Goal: Task Accomplishment & Management: Manage account settings

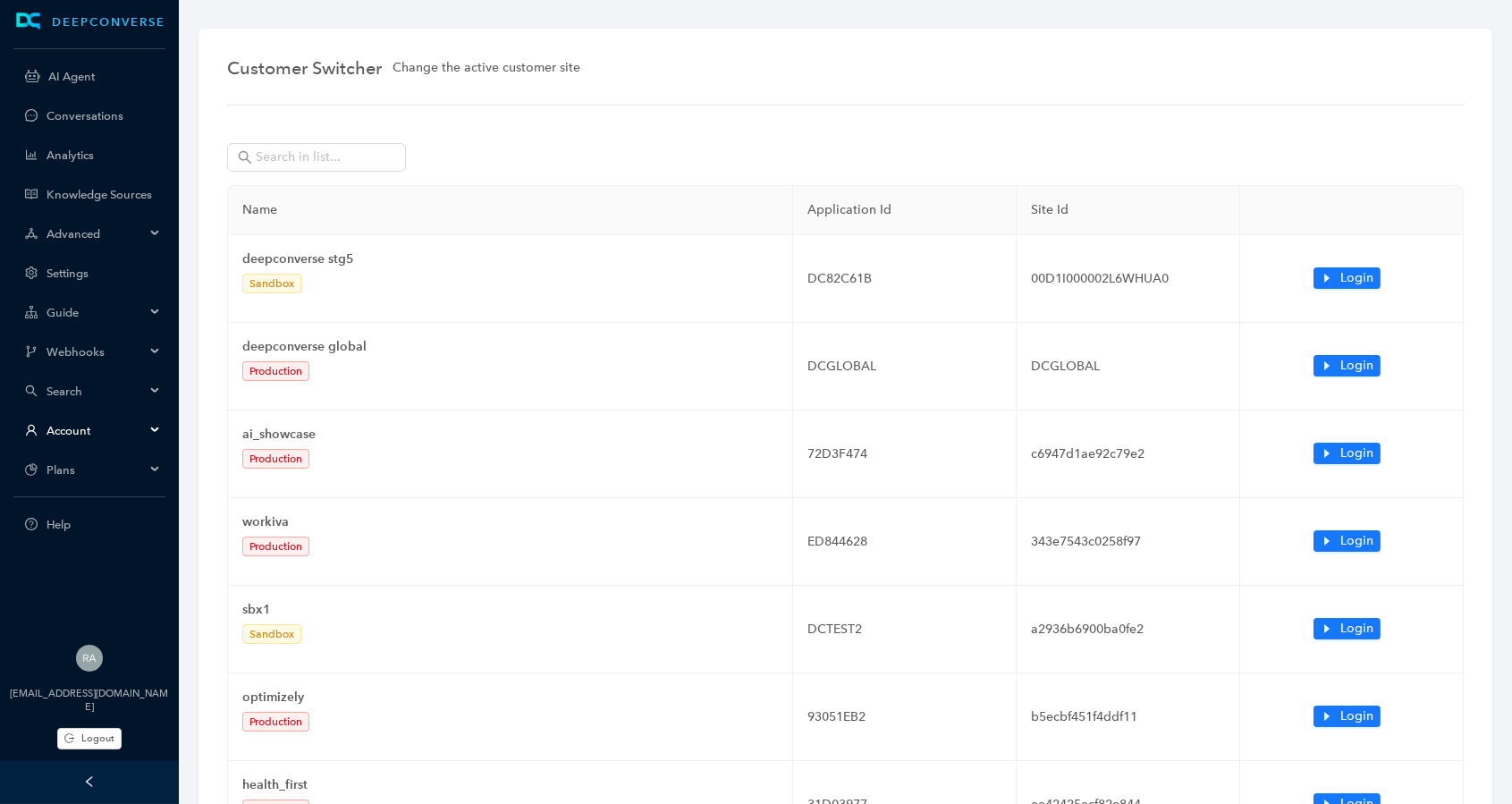
click at [104, 313] on span "Guide" at bounding box center [96, 312] width 99 height 13
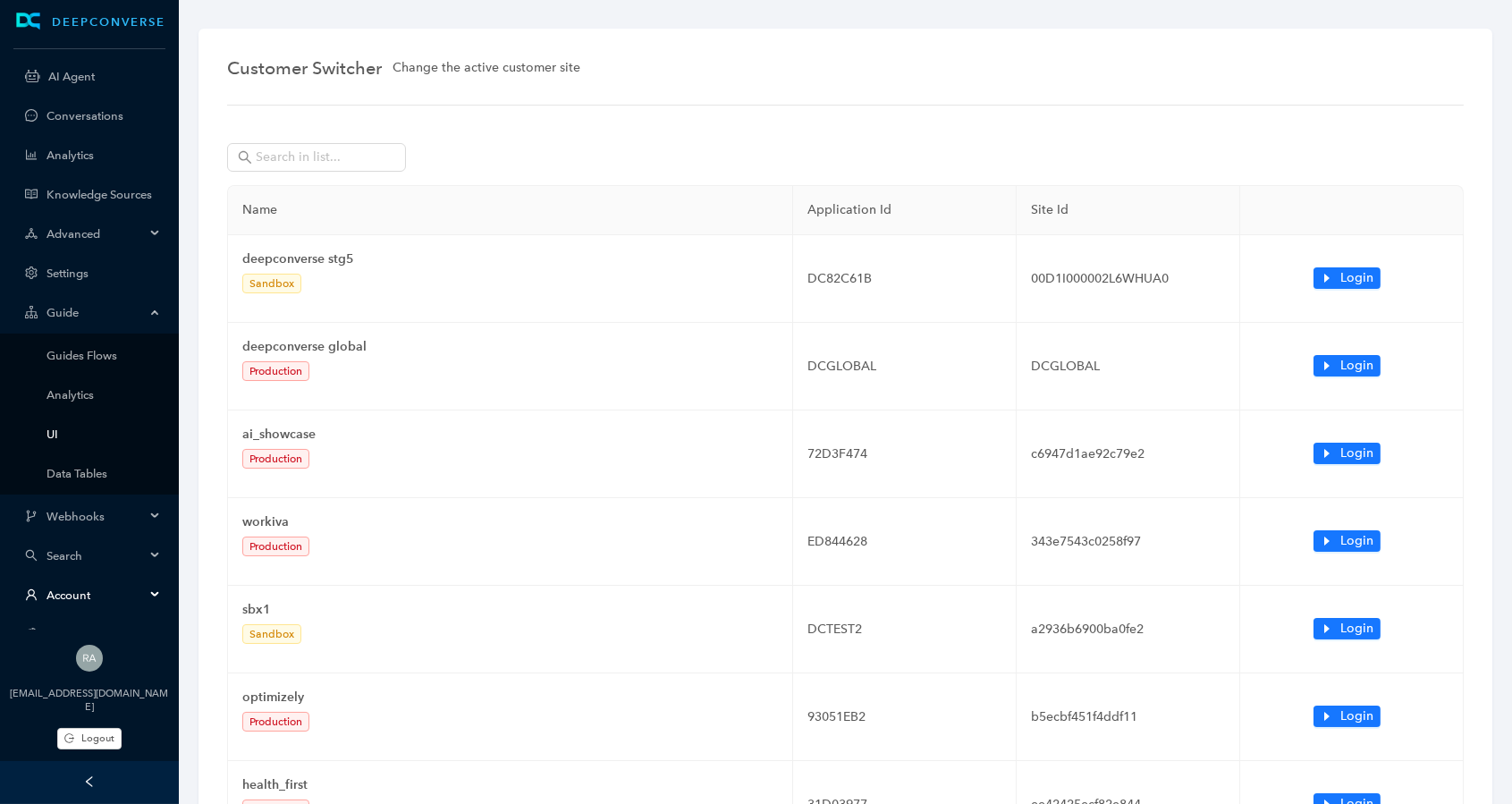
click at [70, 437] on link "UI" at bounding box center [104, 433] width 115 height 13
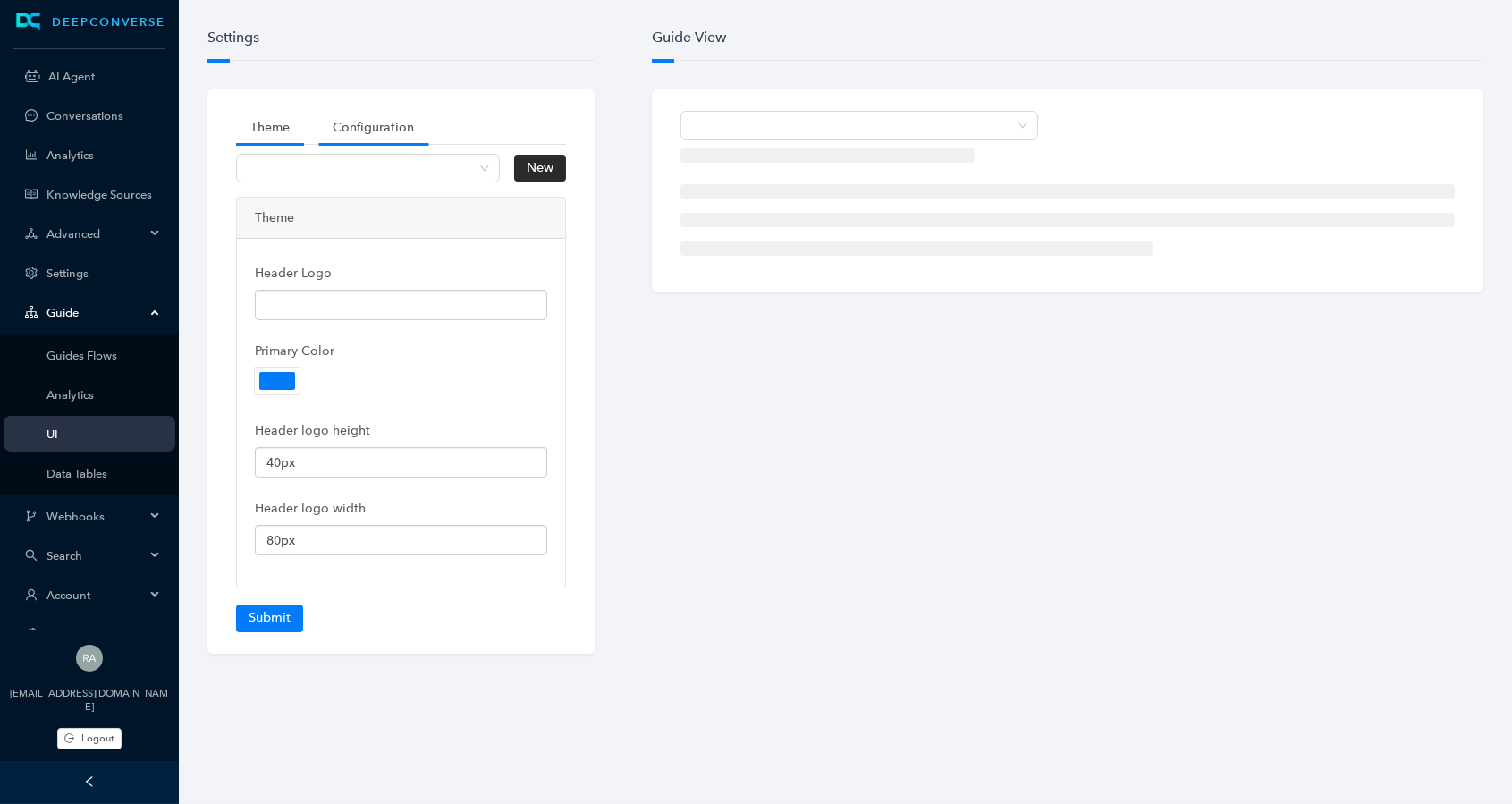
click at [353, 125] on link "Configuration" at bounding box center [373, 127] width 110 height 33
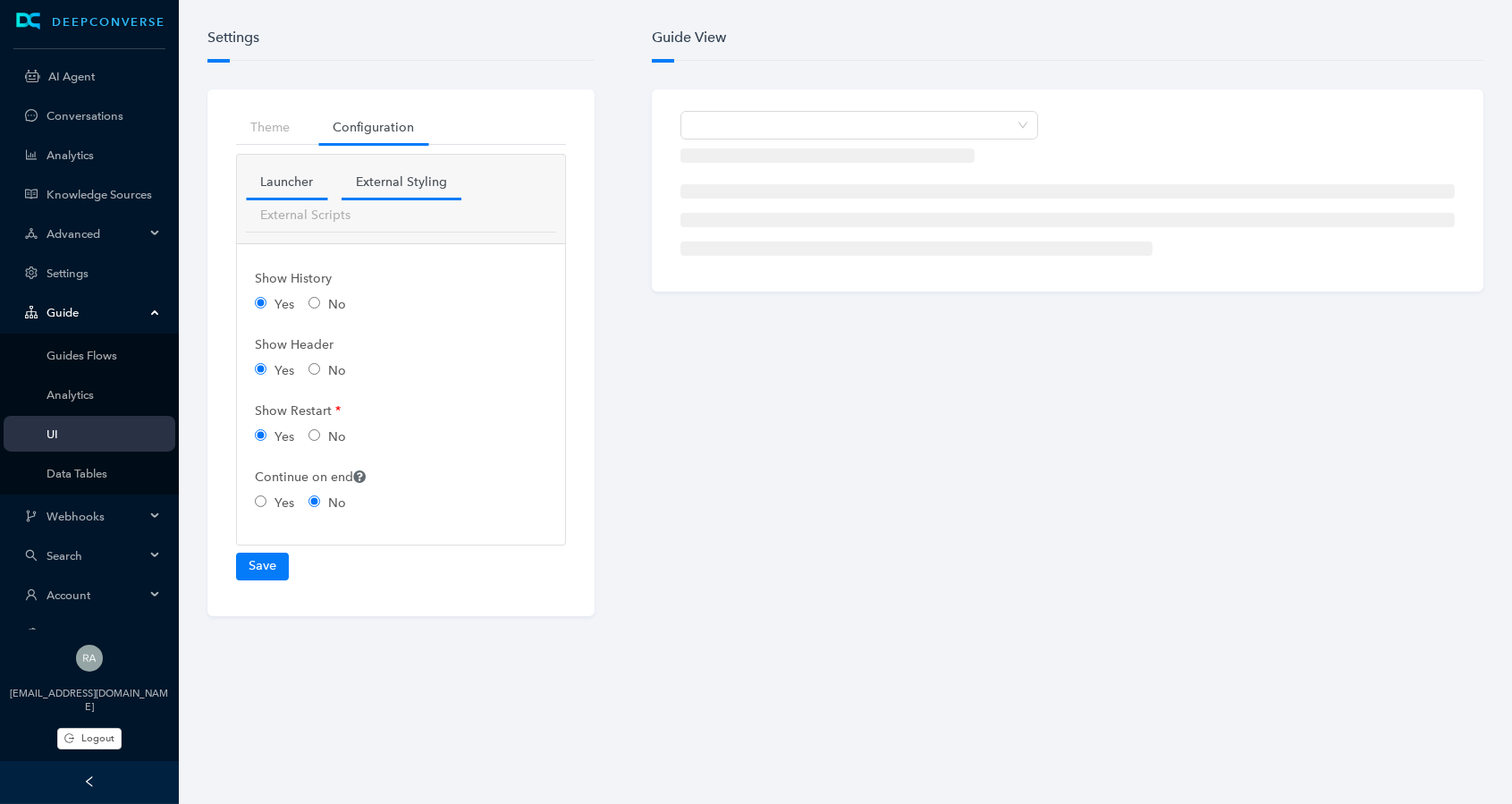
click at [389, 183] on link "External Styling" at bounding box center [401, 181] width 119 height 33
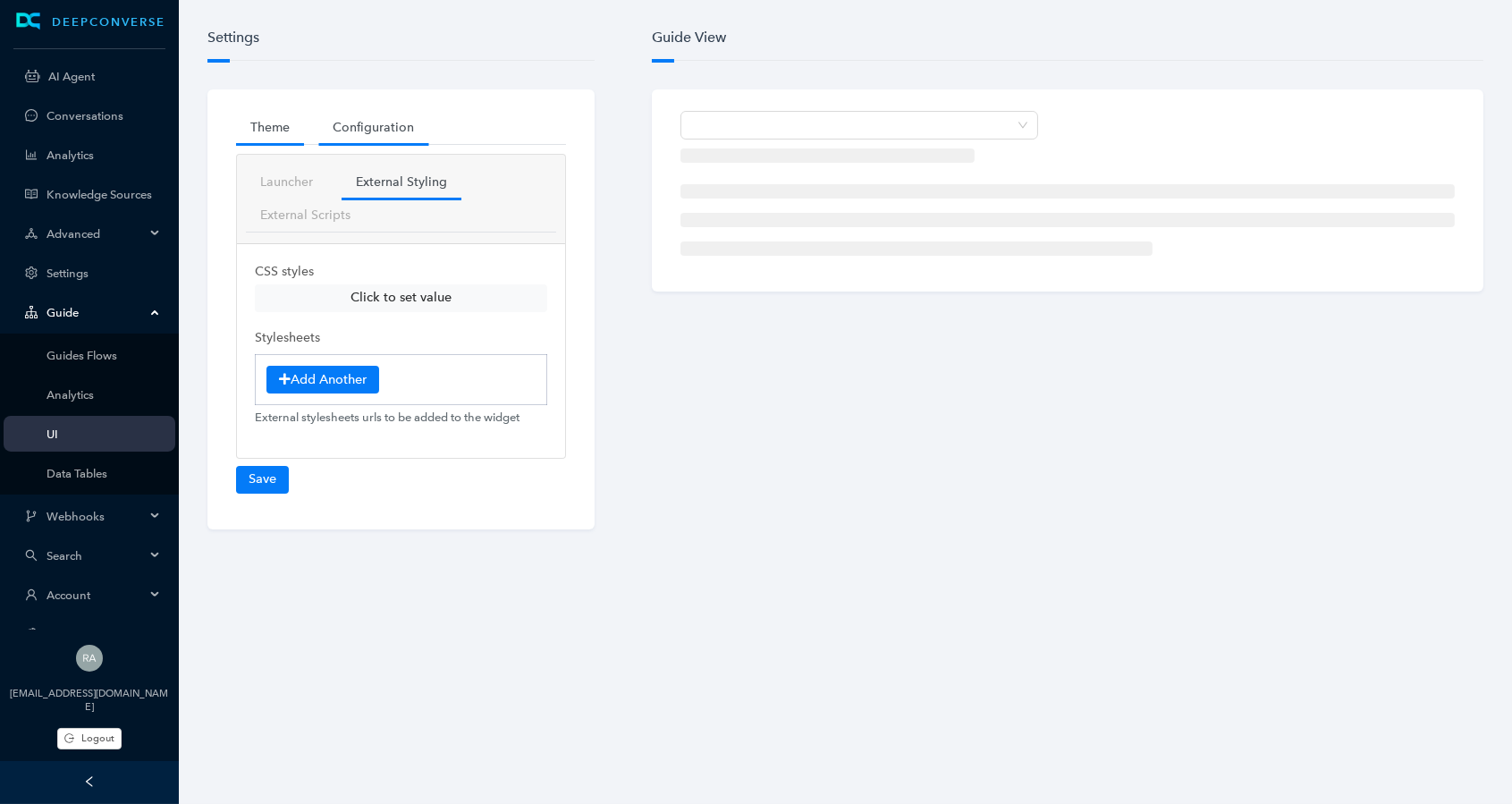
click at [284, 127] on link "Theme" at bounding box center [270, 127] width 68 height 33
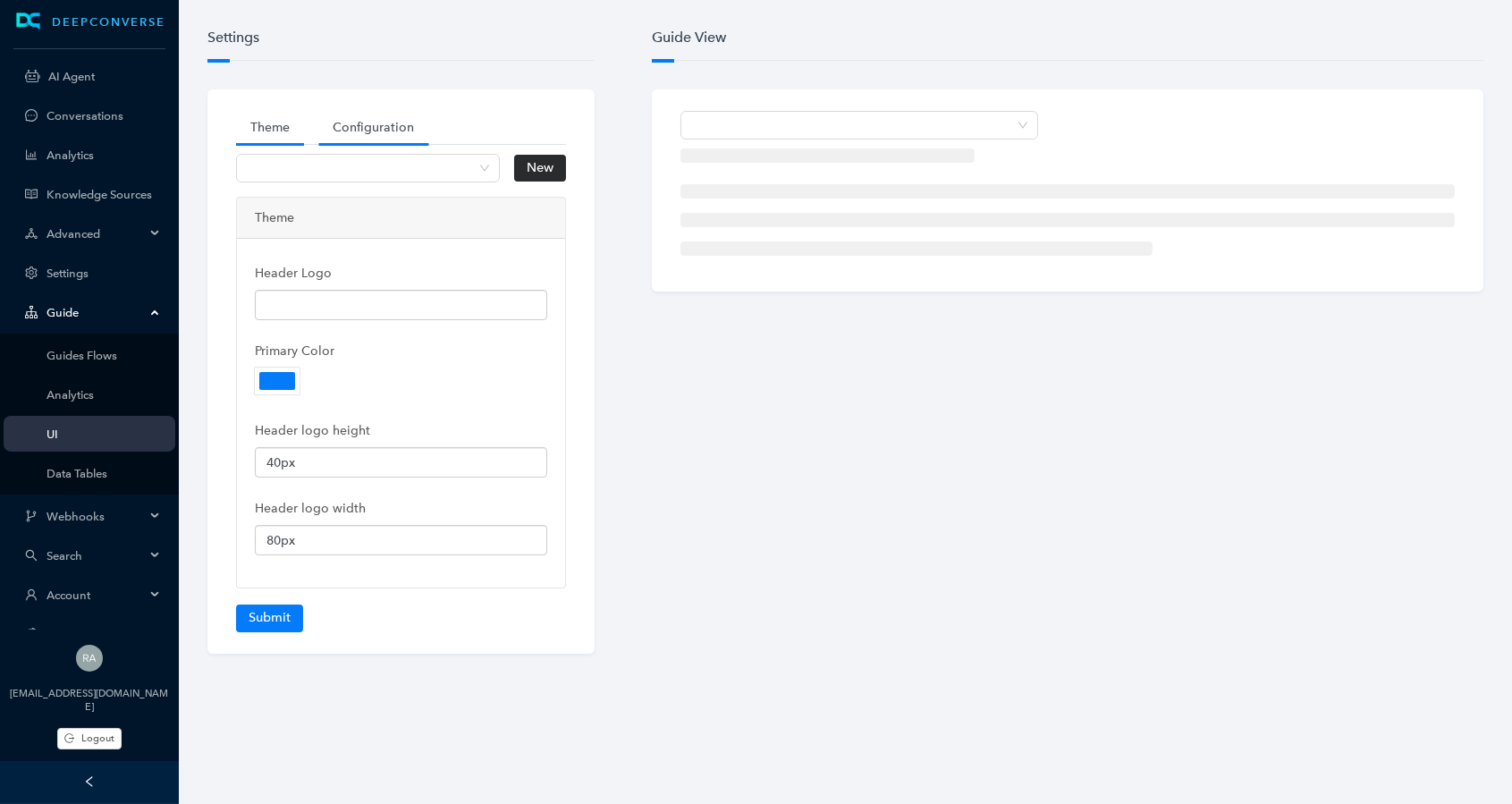
click at [398, 122] on link "Configuration" at bounding box center [373, 127] width 110 height 33
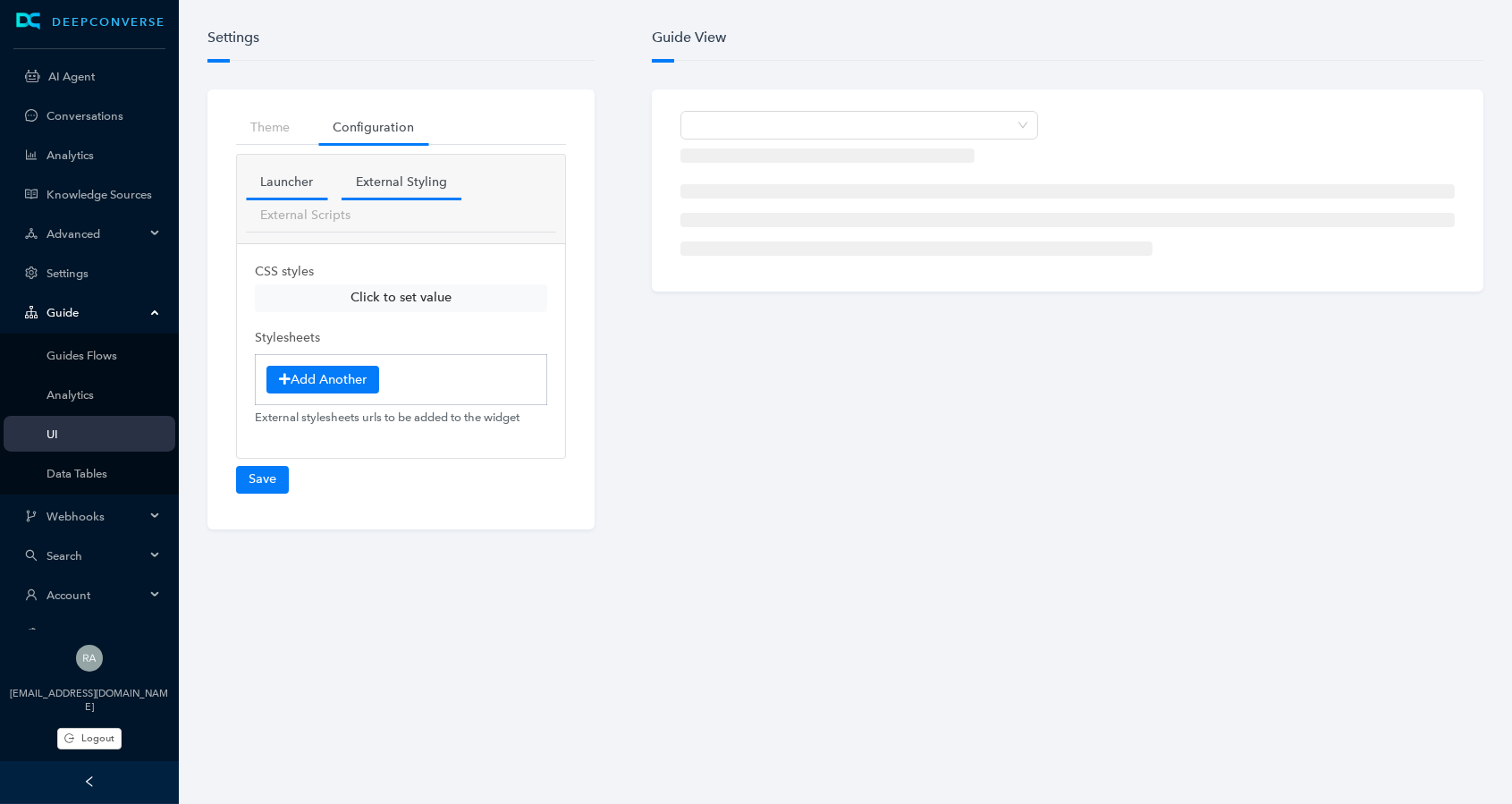
click at [279, 171] on link "Launcher" at bounding box center [286, 181] width 82 height 33
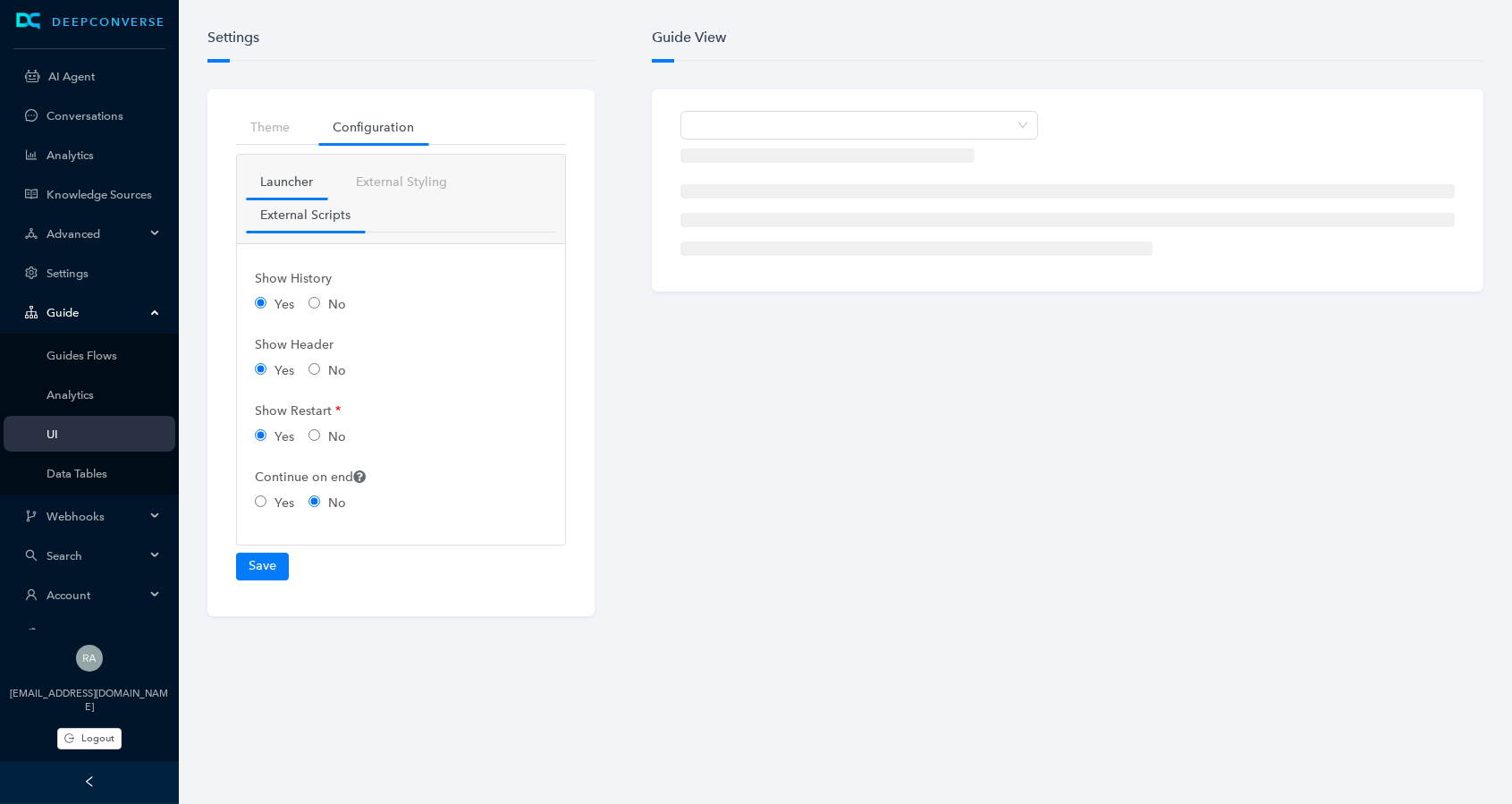
click at [319, 220] on link "External Scripts" at bounding box center [305, 214] width 119 height 33
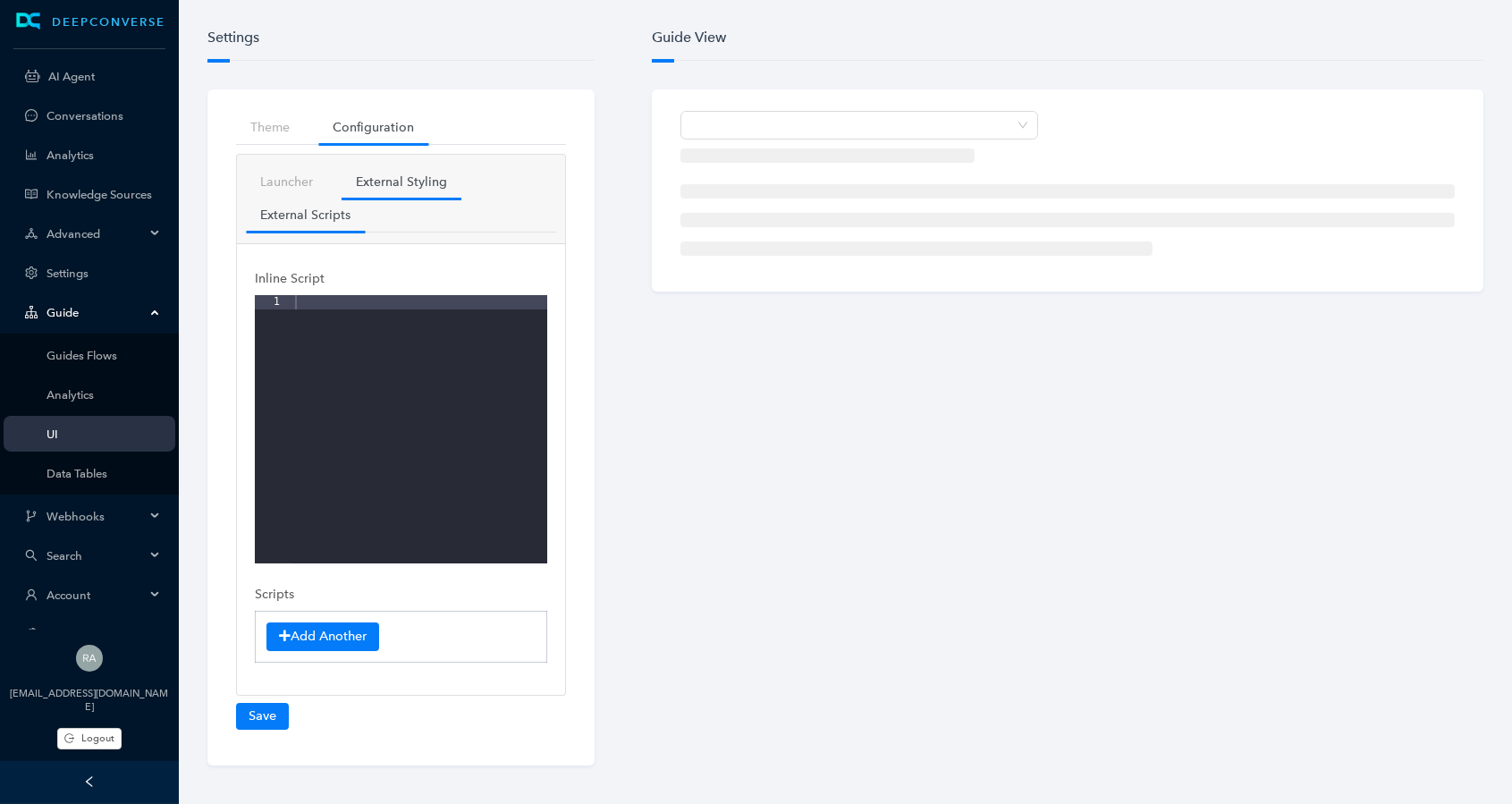
click at [409, 180] on link "External Styling" at bounding box center [401, 181] width 119 height 33
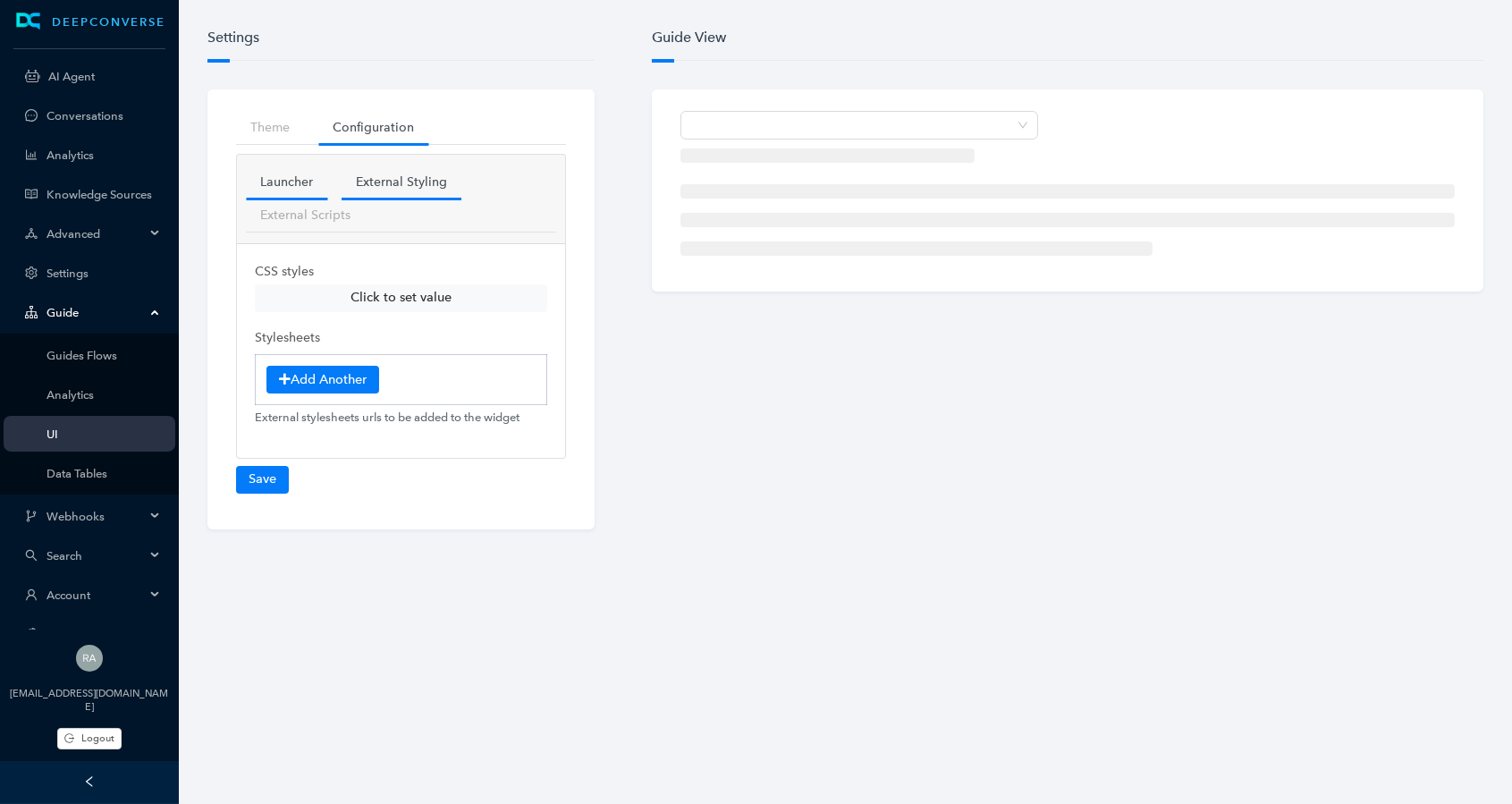
click at [290, 179] on link "Launcher" at bounding box center [286, 181] width 82 height 33
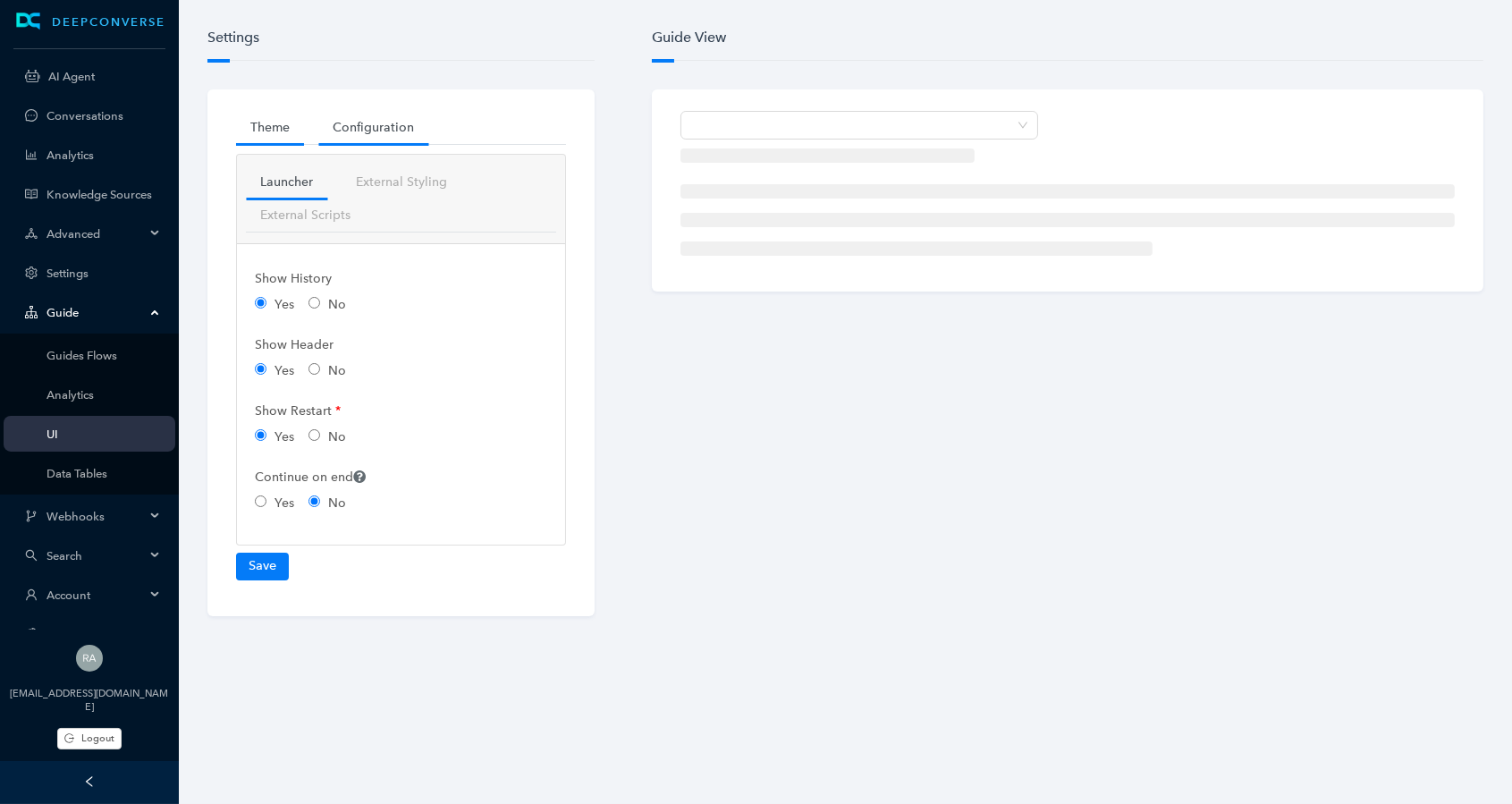
click at [266, 118] on link "Theme" at bounding box center [270, 127] width 68 height 33
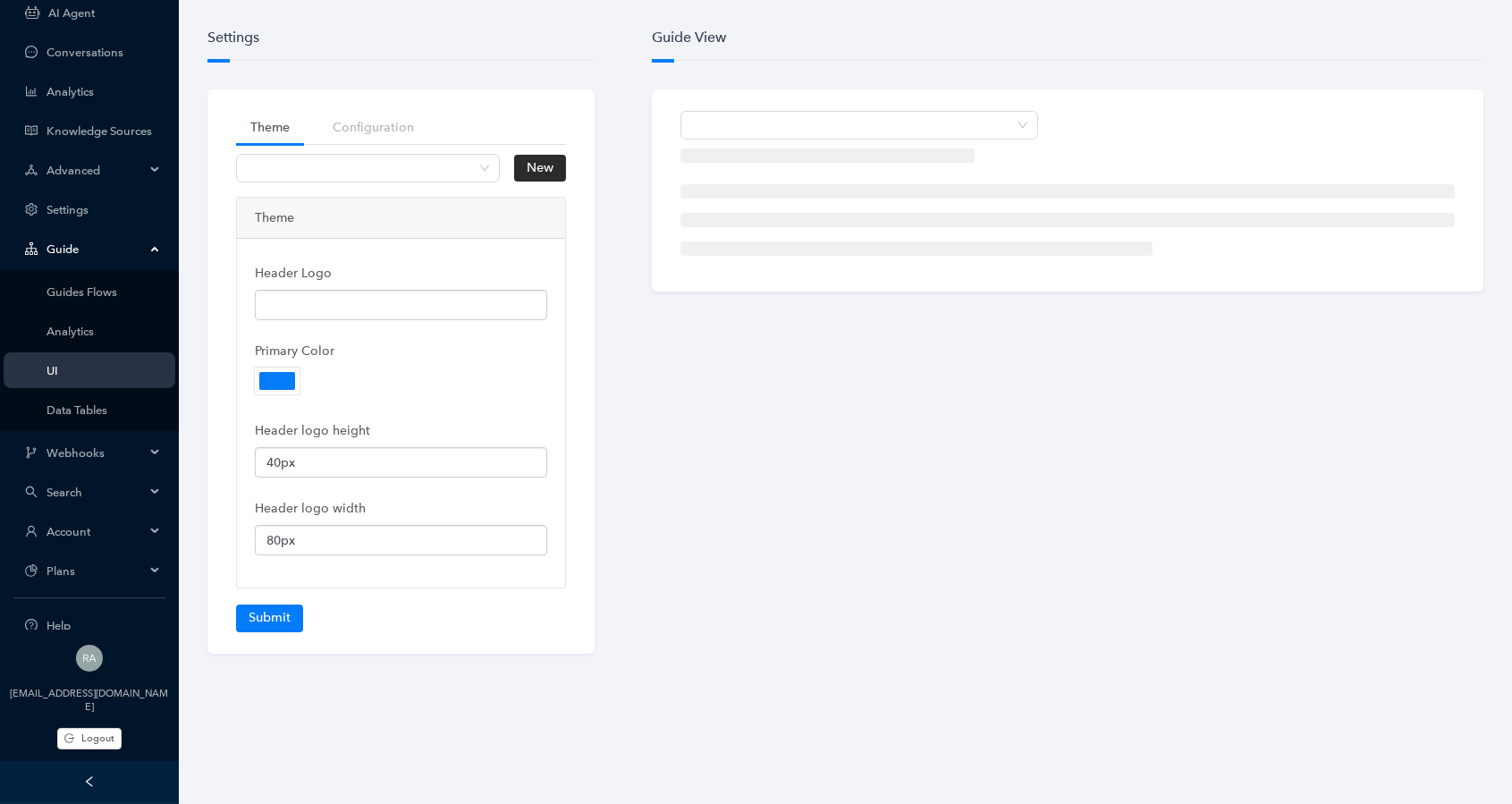
scroll to position [79, 0]
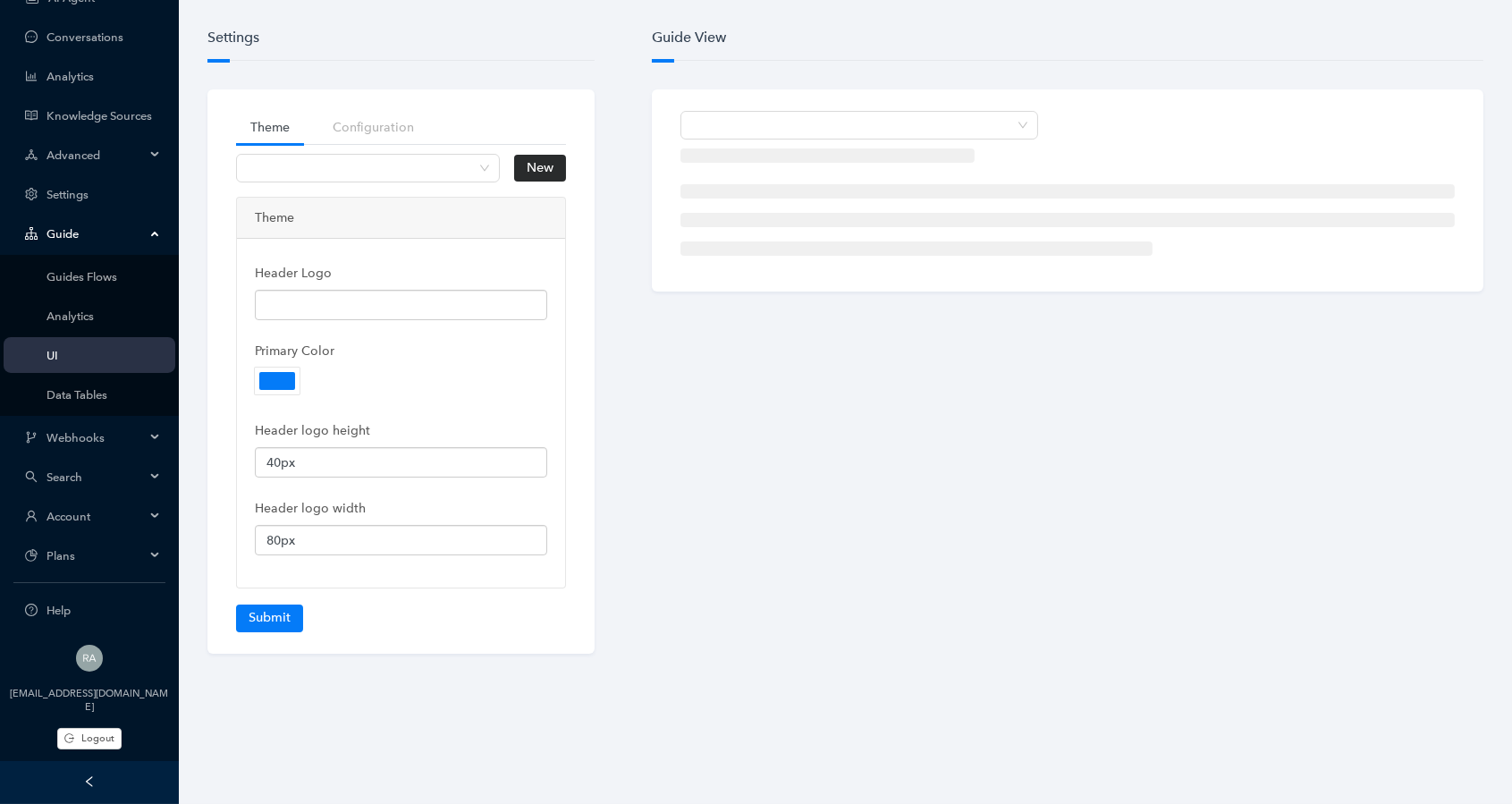
click at [112, 519] on span "Account" at bounding box center [96, 516] width 99 height 13
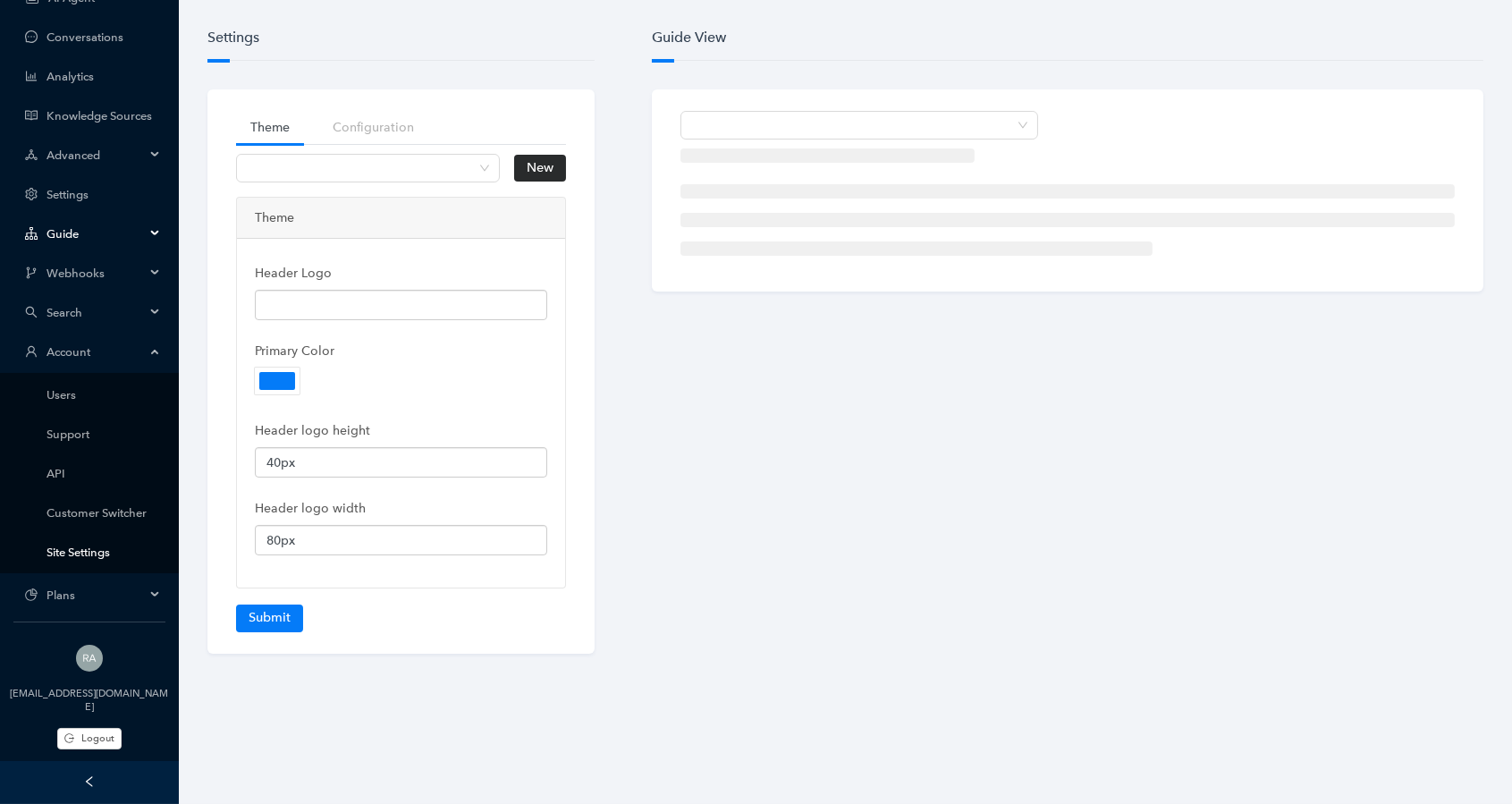
click at [103, 546] on link "Site Settings" at bounding box center [104, 552] width 115 height 13
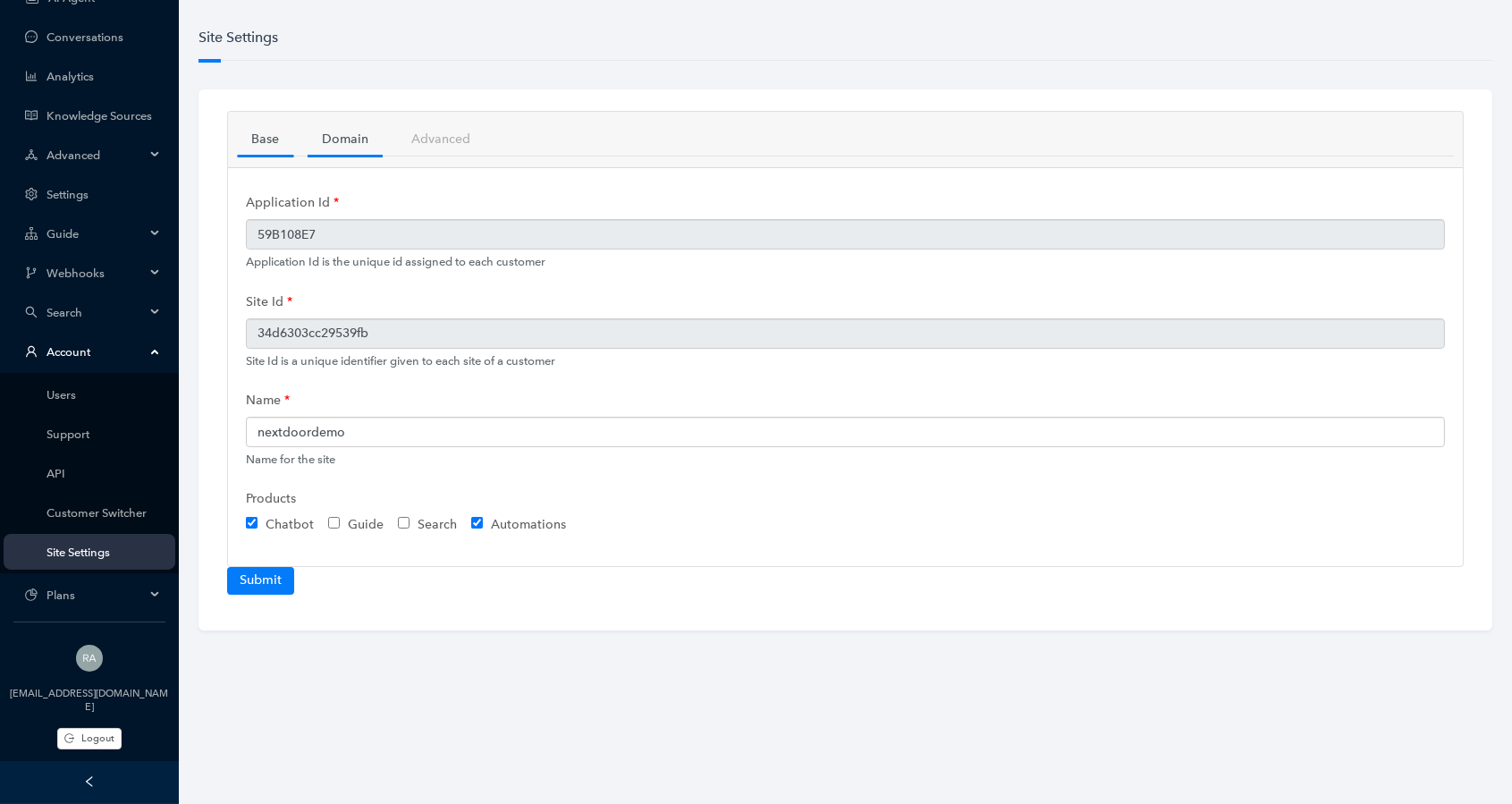
click at [354, 135] on link "Domain" at bounding box center [345, 138] width 75 height 33
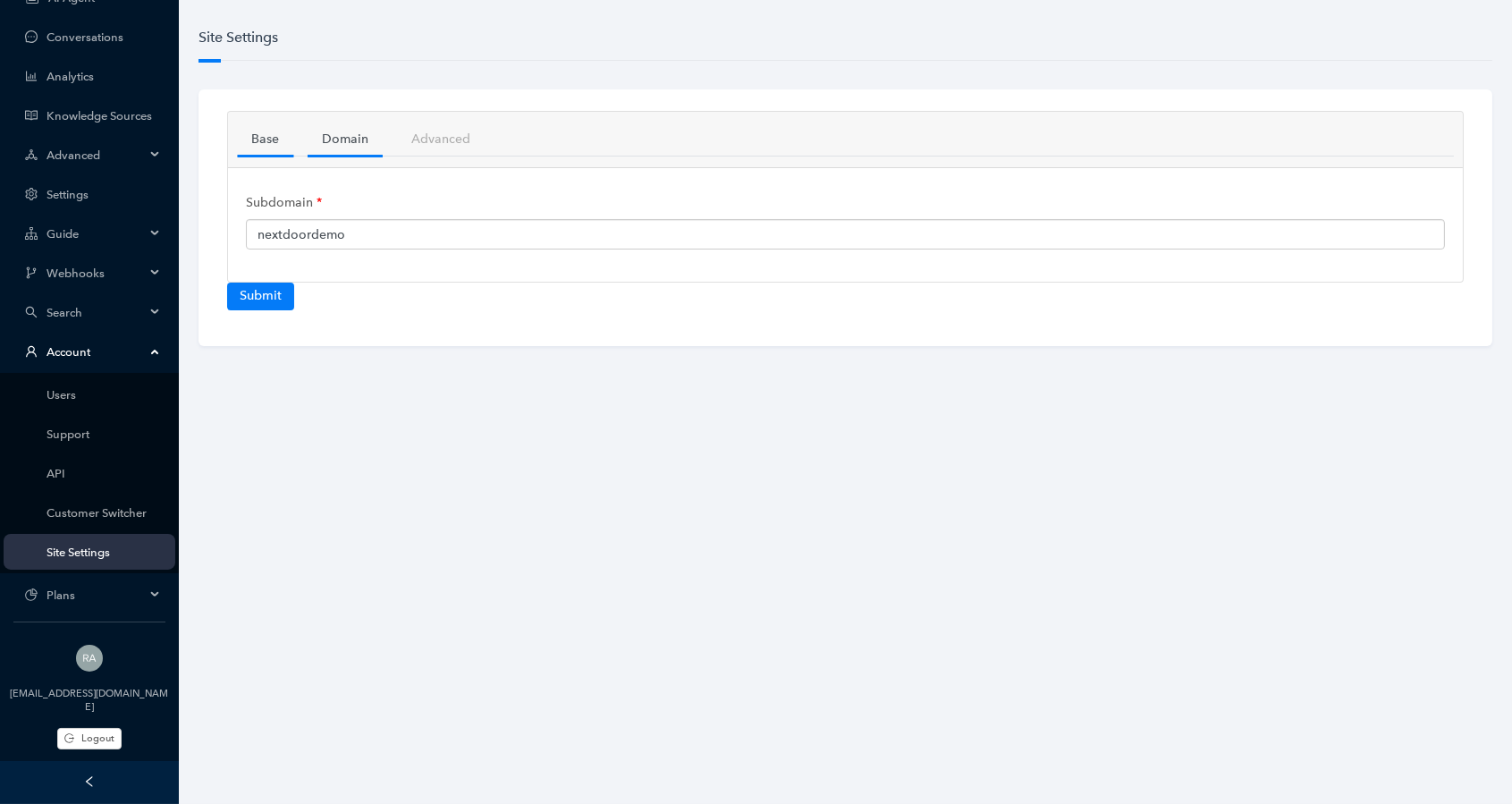
click at [255, 135] on link "Base" at bounding box center [265, 138] width 57 height 33
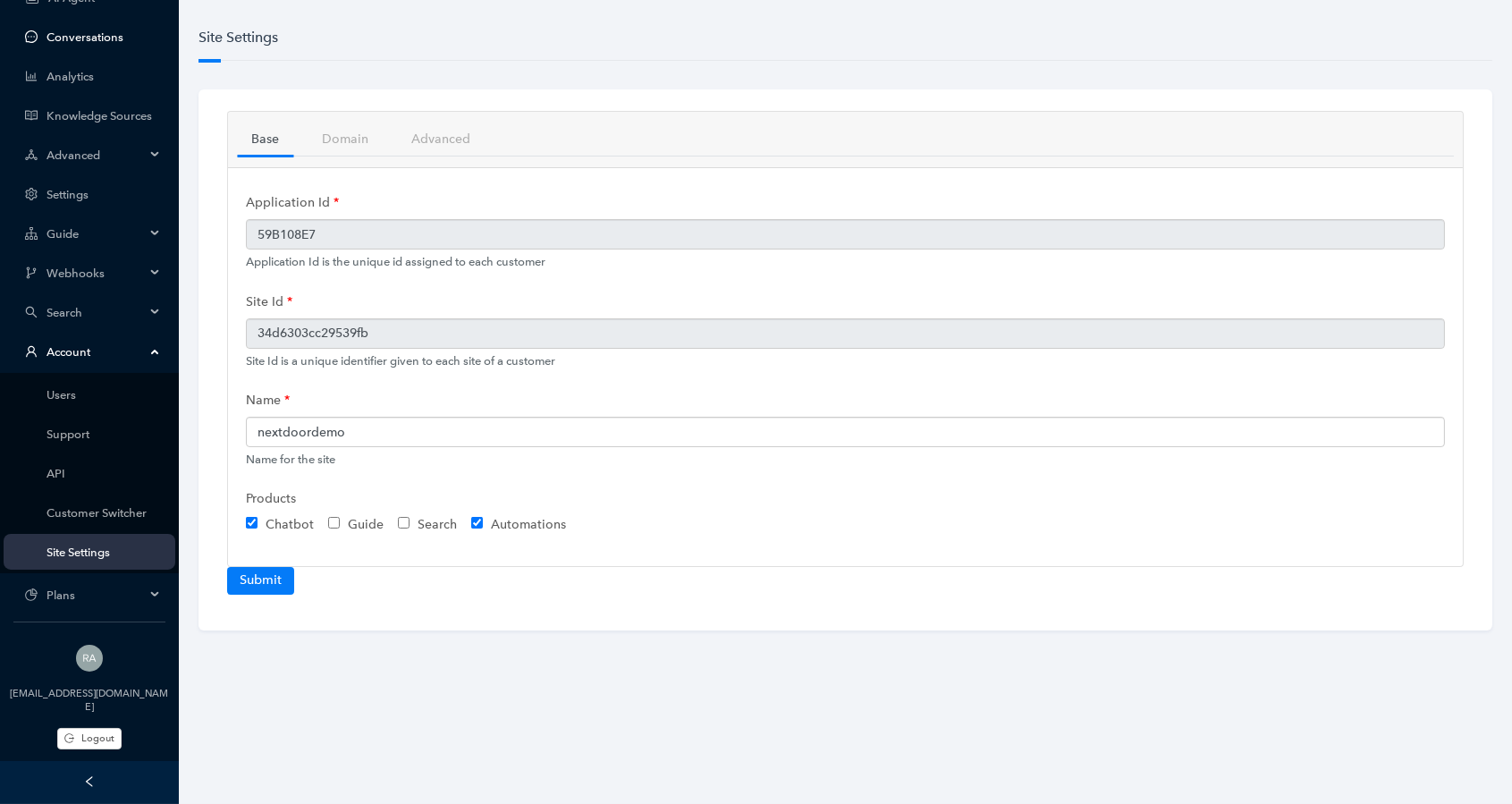
click at [76, 43] on link "Conversations" at bounding box center [104, 37] width 115 height 13
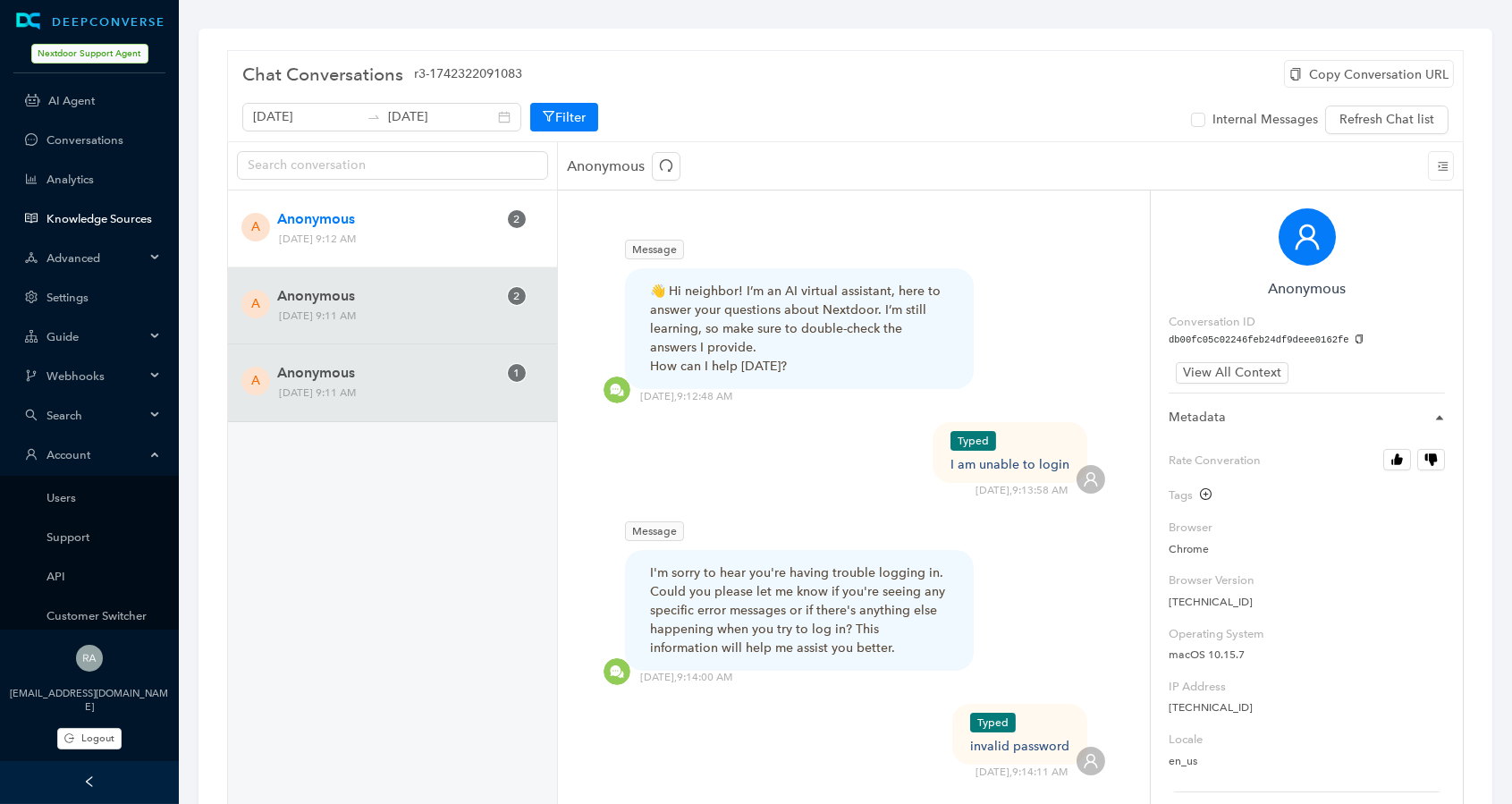
click at [113, 212] on link "Knowledge Sources" at bounding box center [104, 218] width 115 height 13
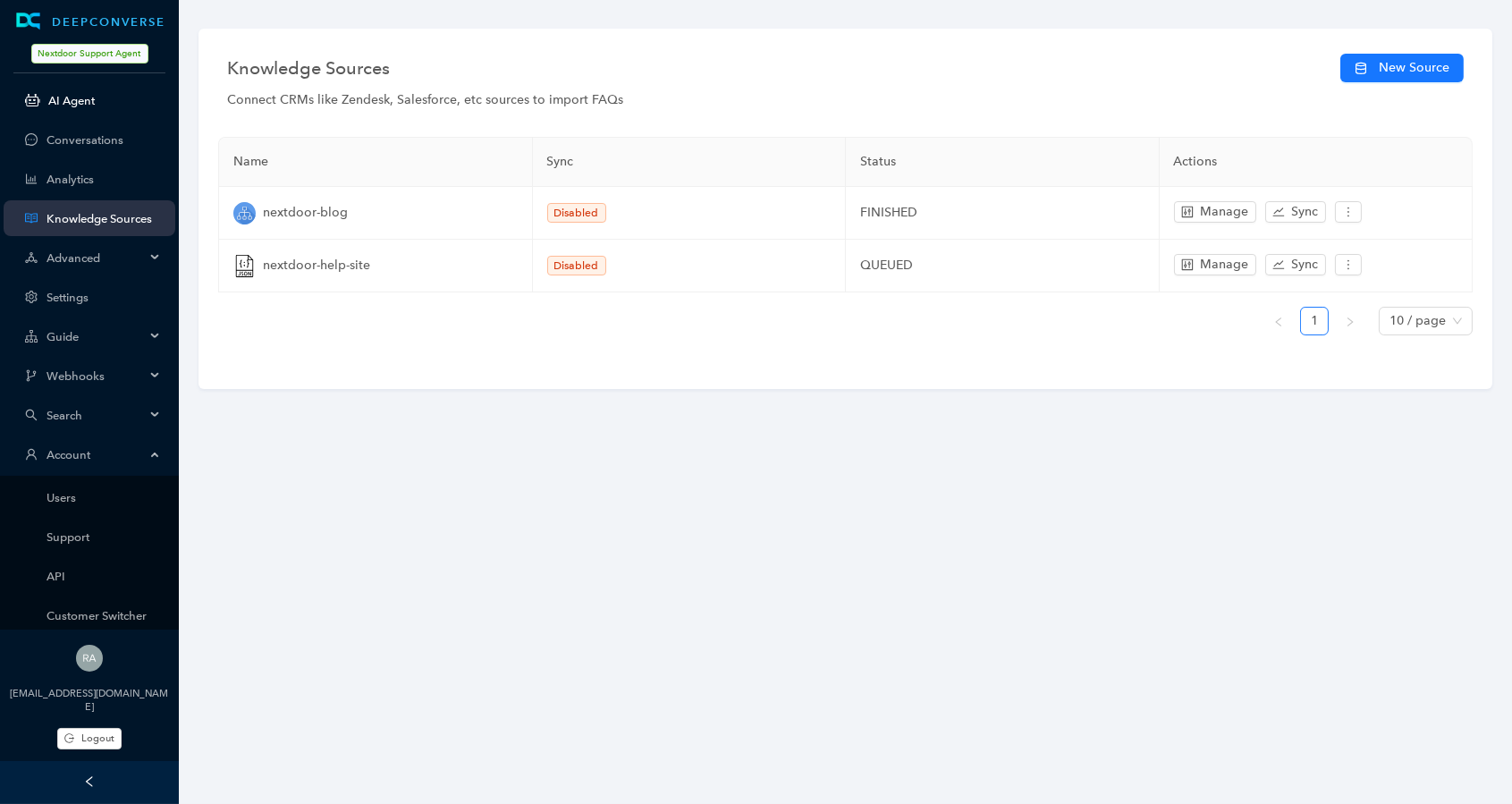
click at [106, 101] on link "AI Agent" at bounding box center [105, 100] width 113 height 13
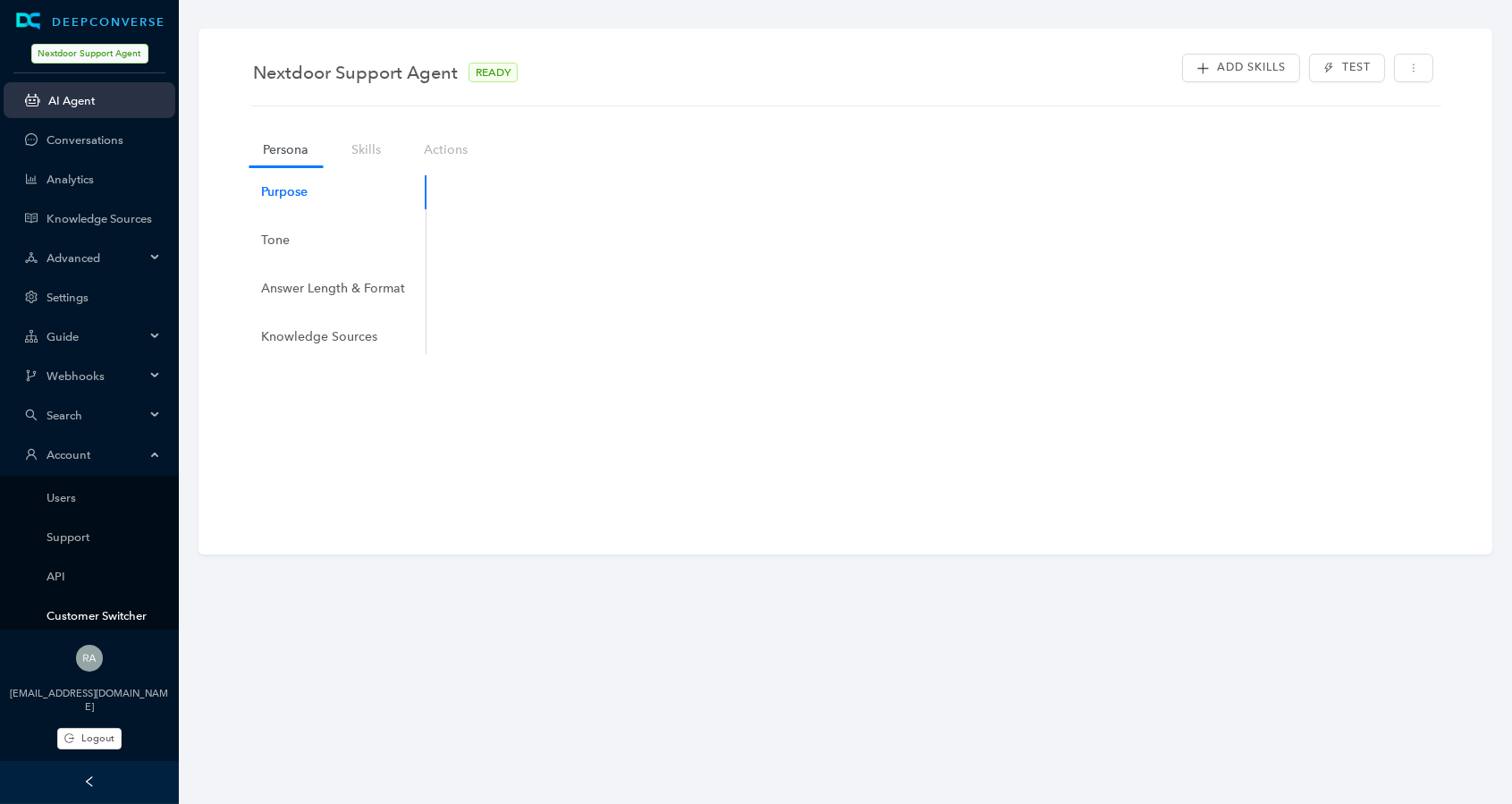
click at [125, 611] on link "Customer Switcher" at bounding box center [104, 615] width 115 height 13
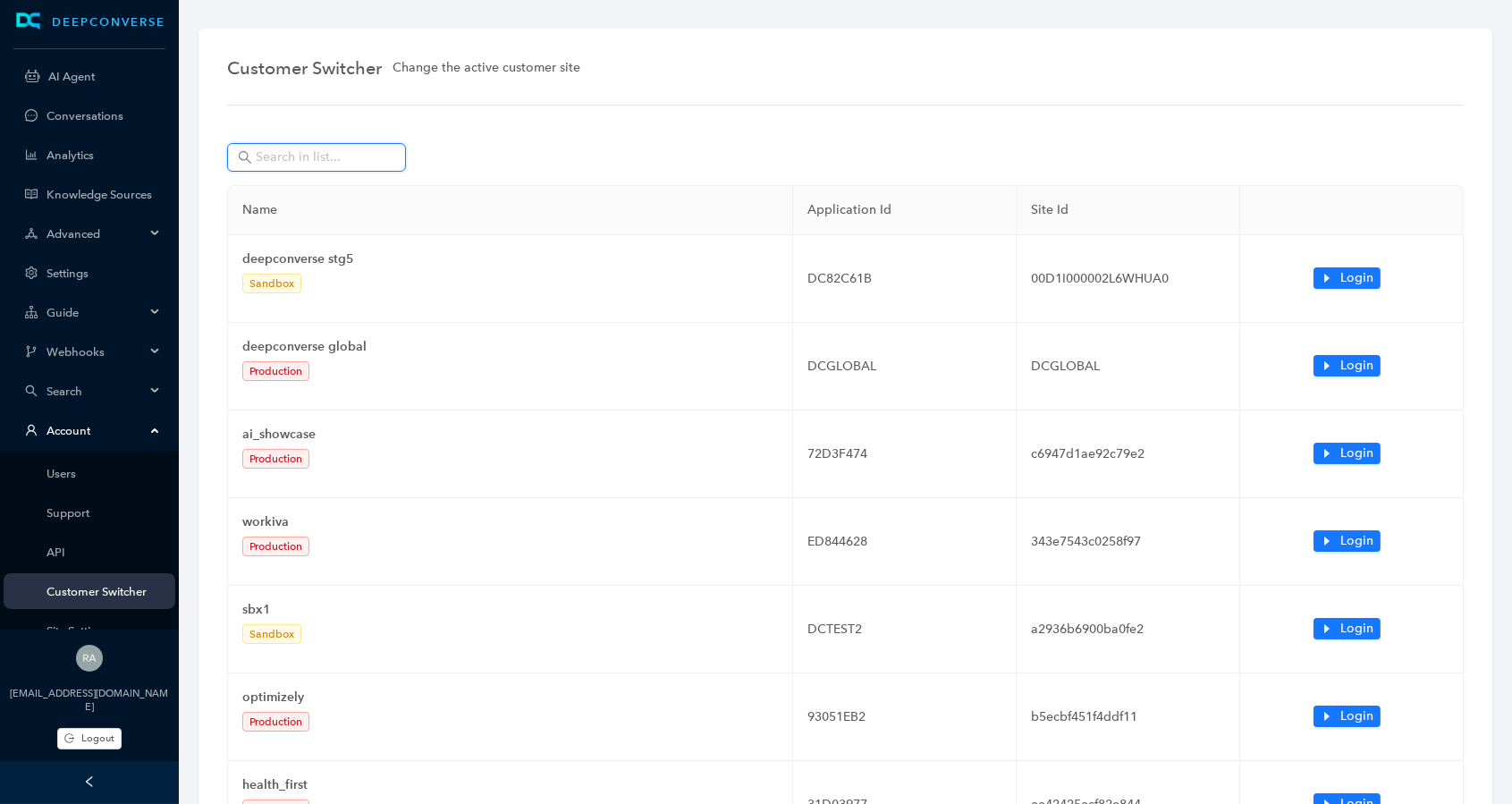
click at [334, 152] on input "text" at bounding box center [318, 157] width 125 height 20
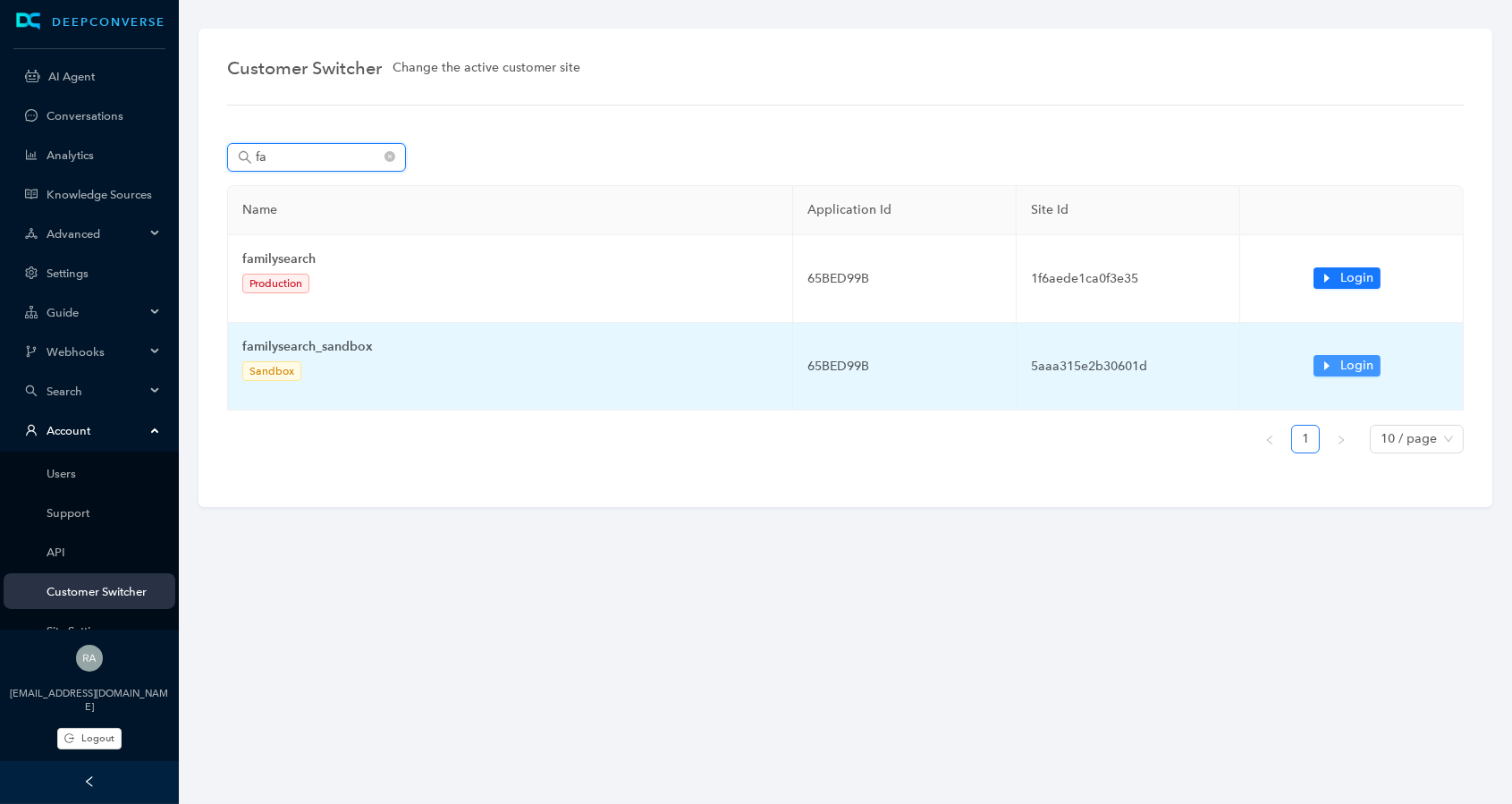
type input "fa"
click at [1343, 369] on span "Login" at bounding box center [1356, 366] width 33 height 20
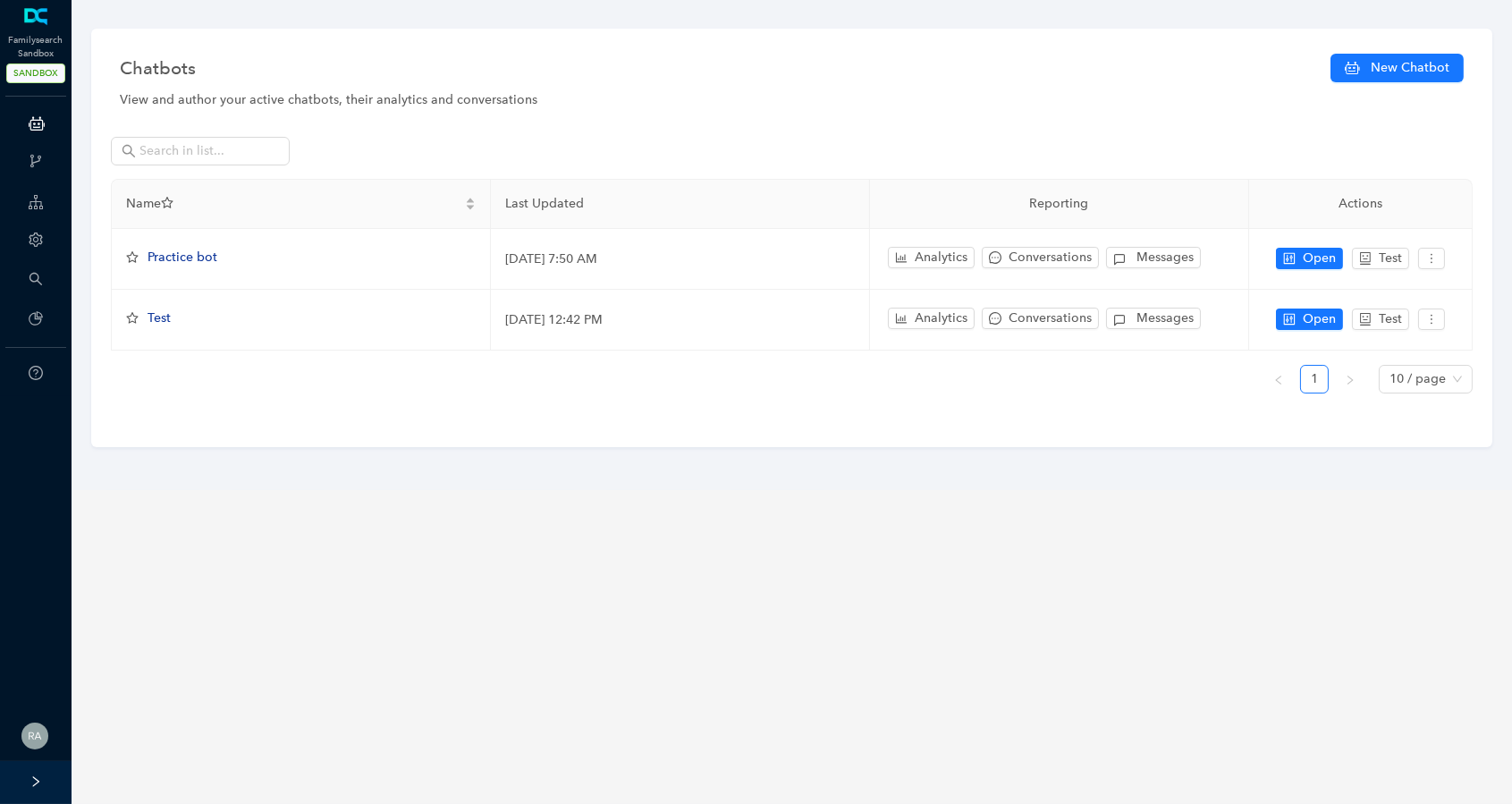
click at [44, 778] on div at bounding box center [36, 782] width 72 height 43
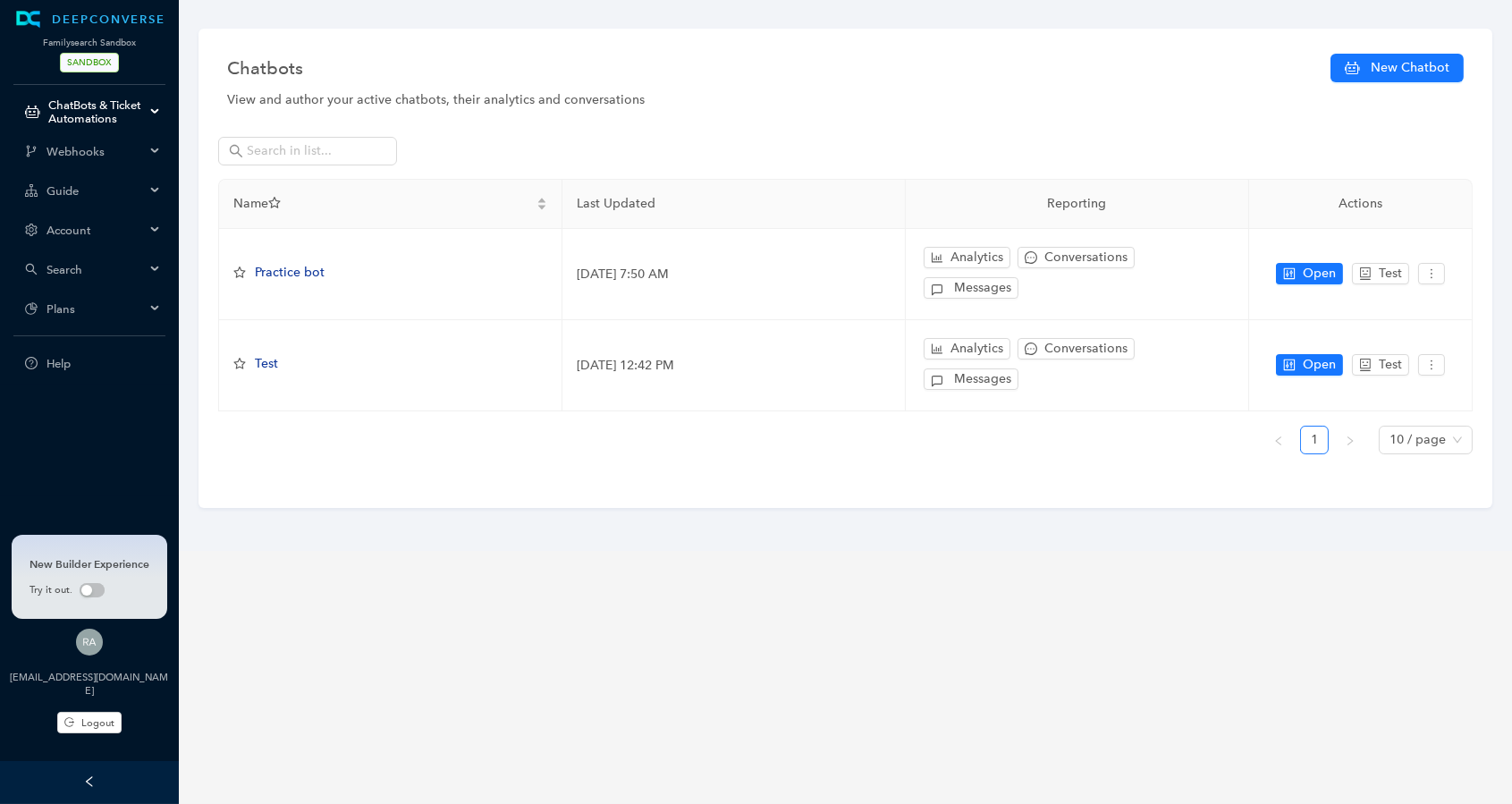
click at [139, 186] on span "Guide" at bounding box center [96, 190] width 99 height 13
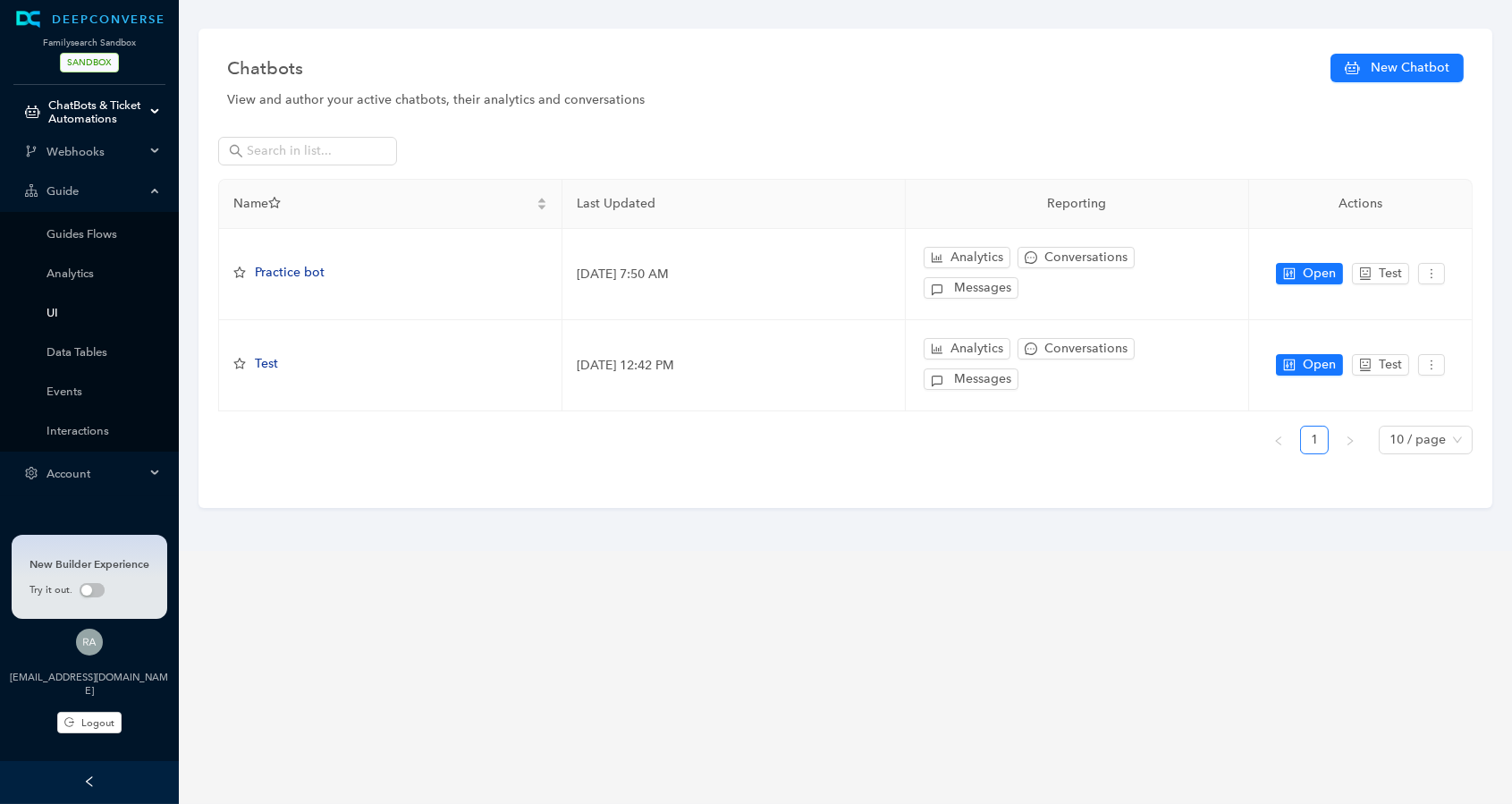
click at [78, 309] on link "UI" at bounding box center [104, 312] width 115 height 13
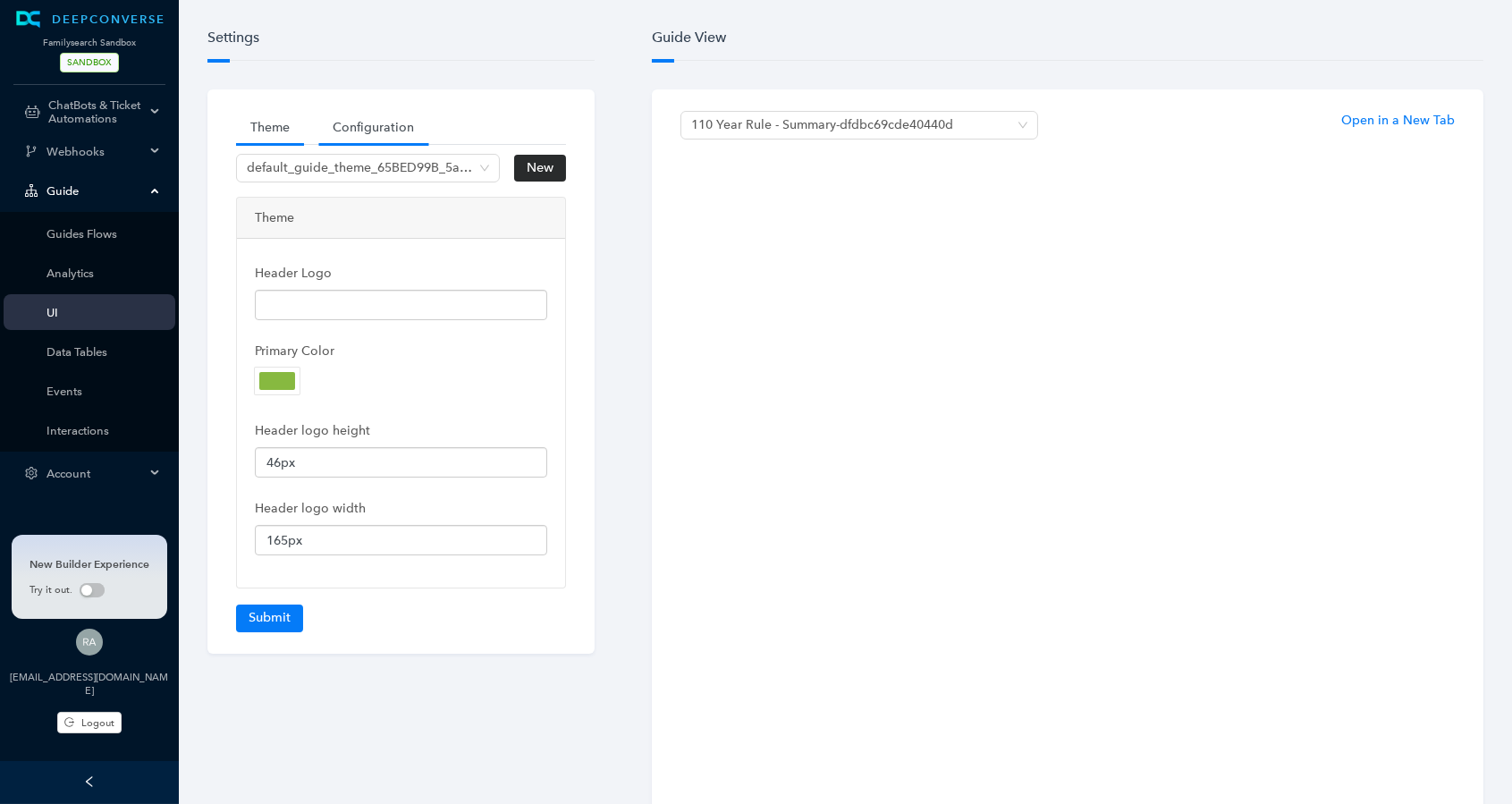
click at [382, 114] on link "Configuration" at bounding box center [373, 127] width 110 height 33
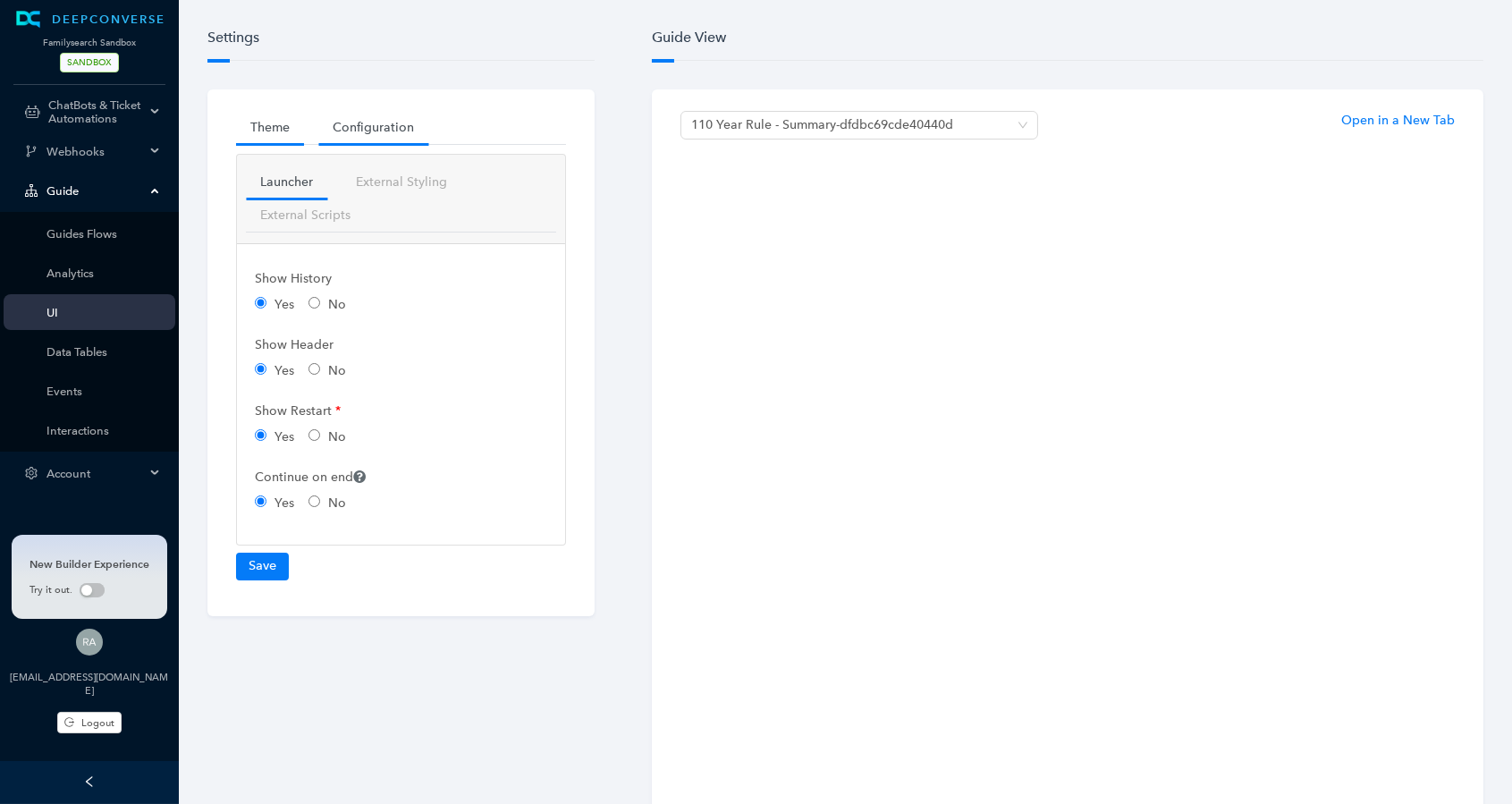
click at [275, 121] on link "Theme" at bounding box center [270, 127] width 68 height 33
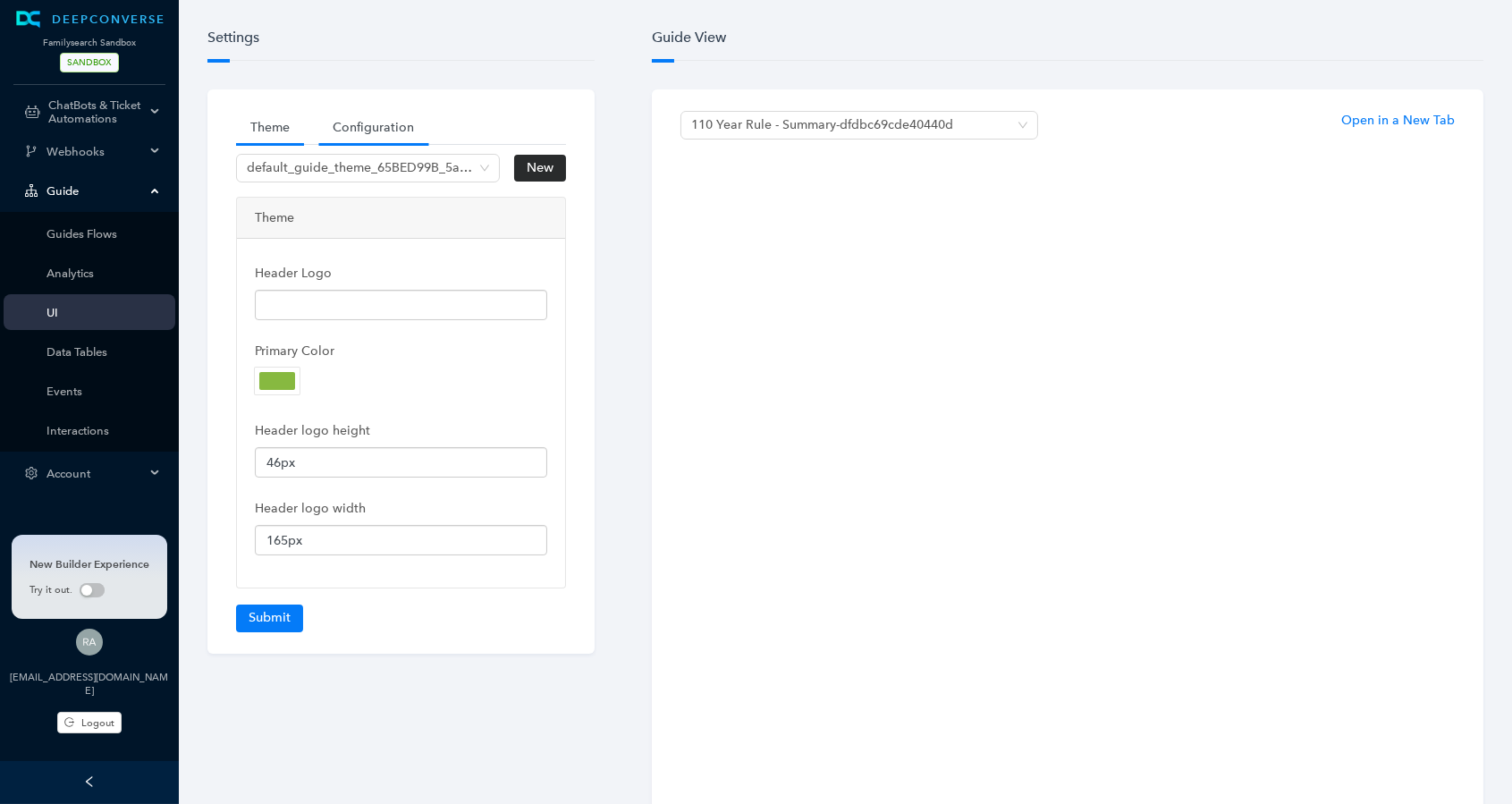
click at [374, 116] on link "Configuration" at bounding box center [373, 127] width 110 height 33
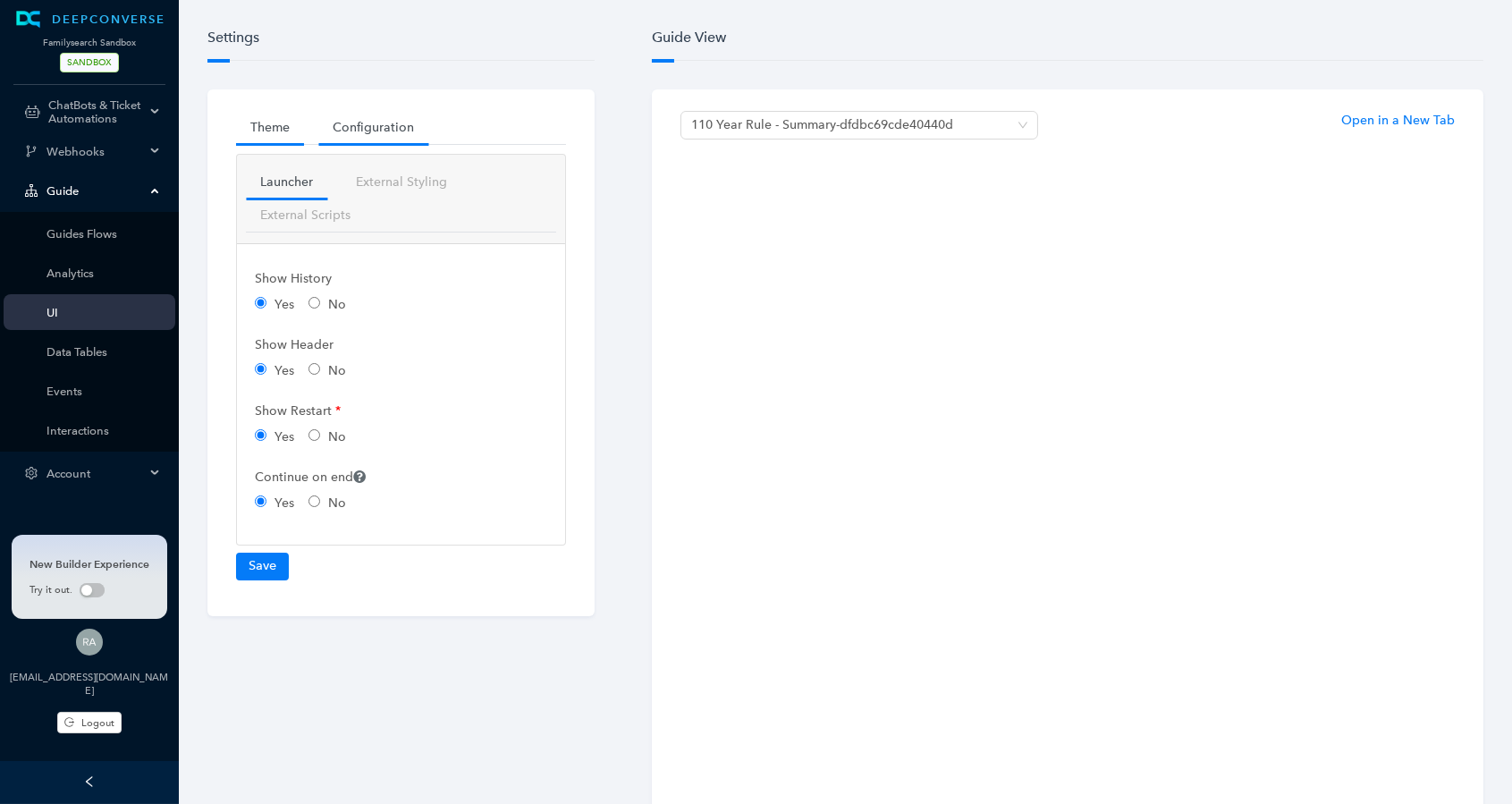
click at [273, 127] on link "Theme" at bounding box center [270, 127] width 68 height 33
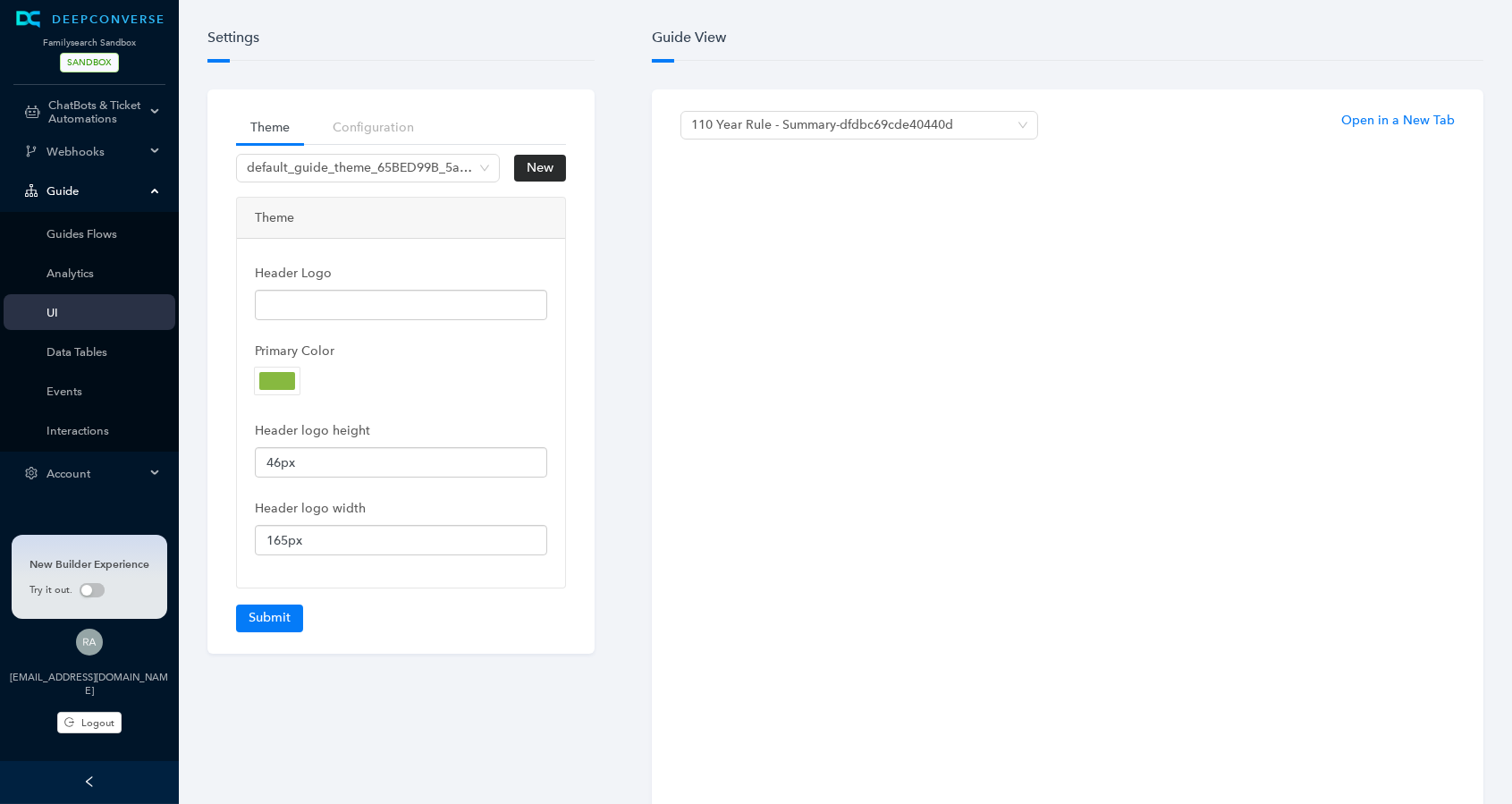
click at [100, 474] on span "Account" at bounding box center [96, 473] width 99 height 13
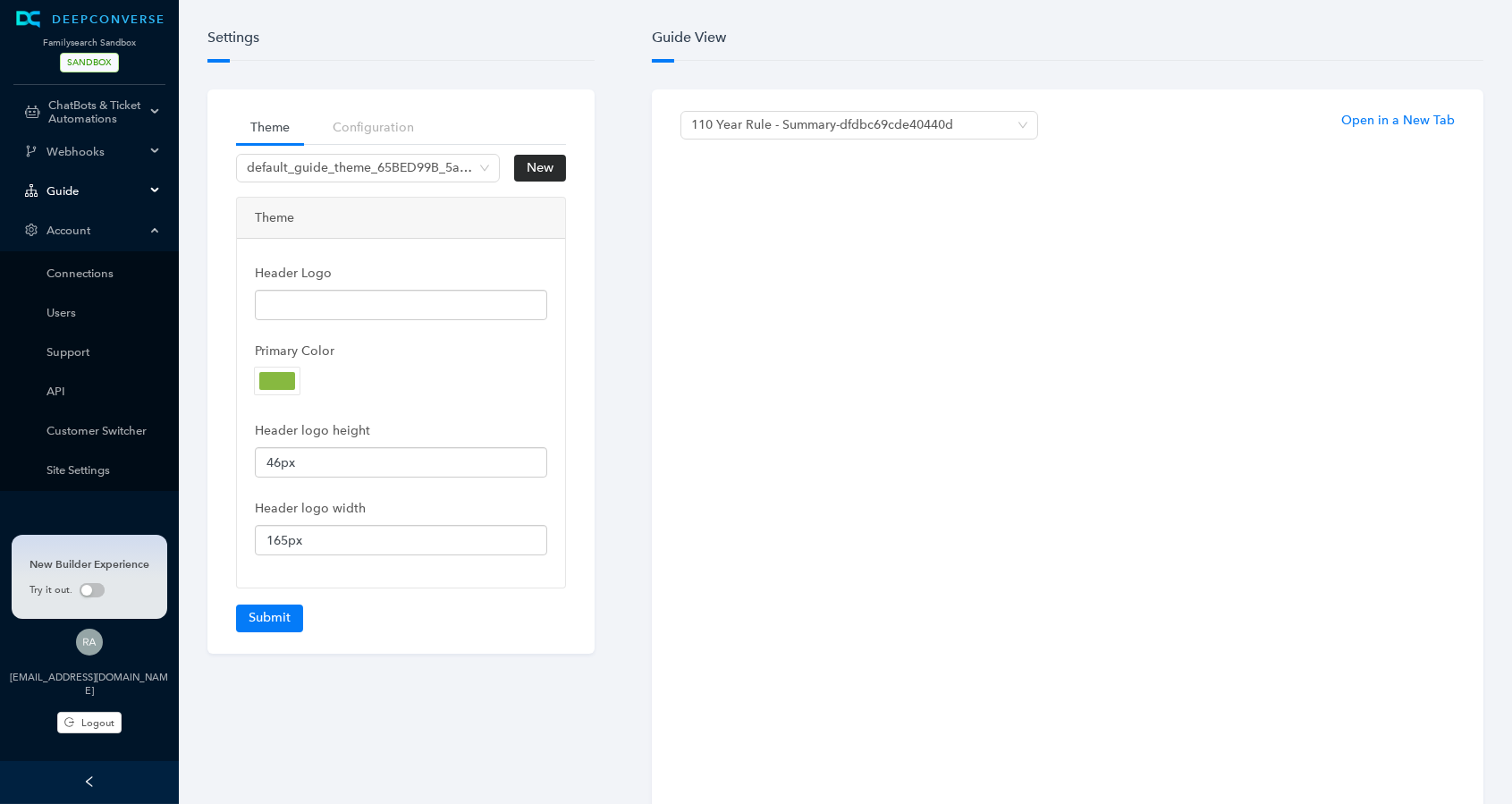
click at [119, 198] on div "Guide" at bounding box center [89, 190] width 171 height 36
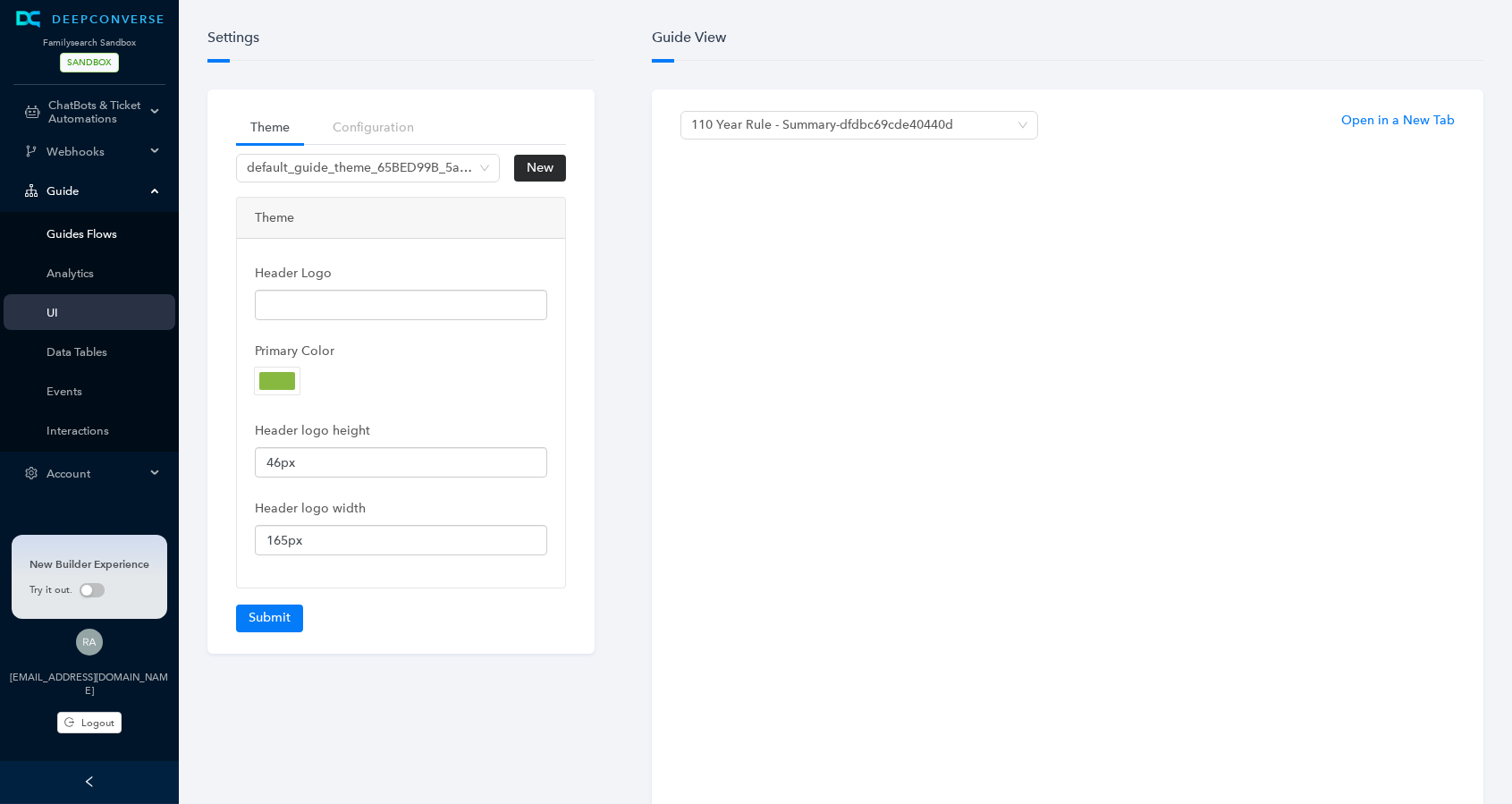
click at [113, 236] on link "Guides Flows" at bounding box center [104, 233] width 115 height 13
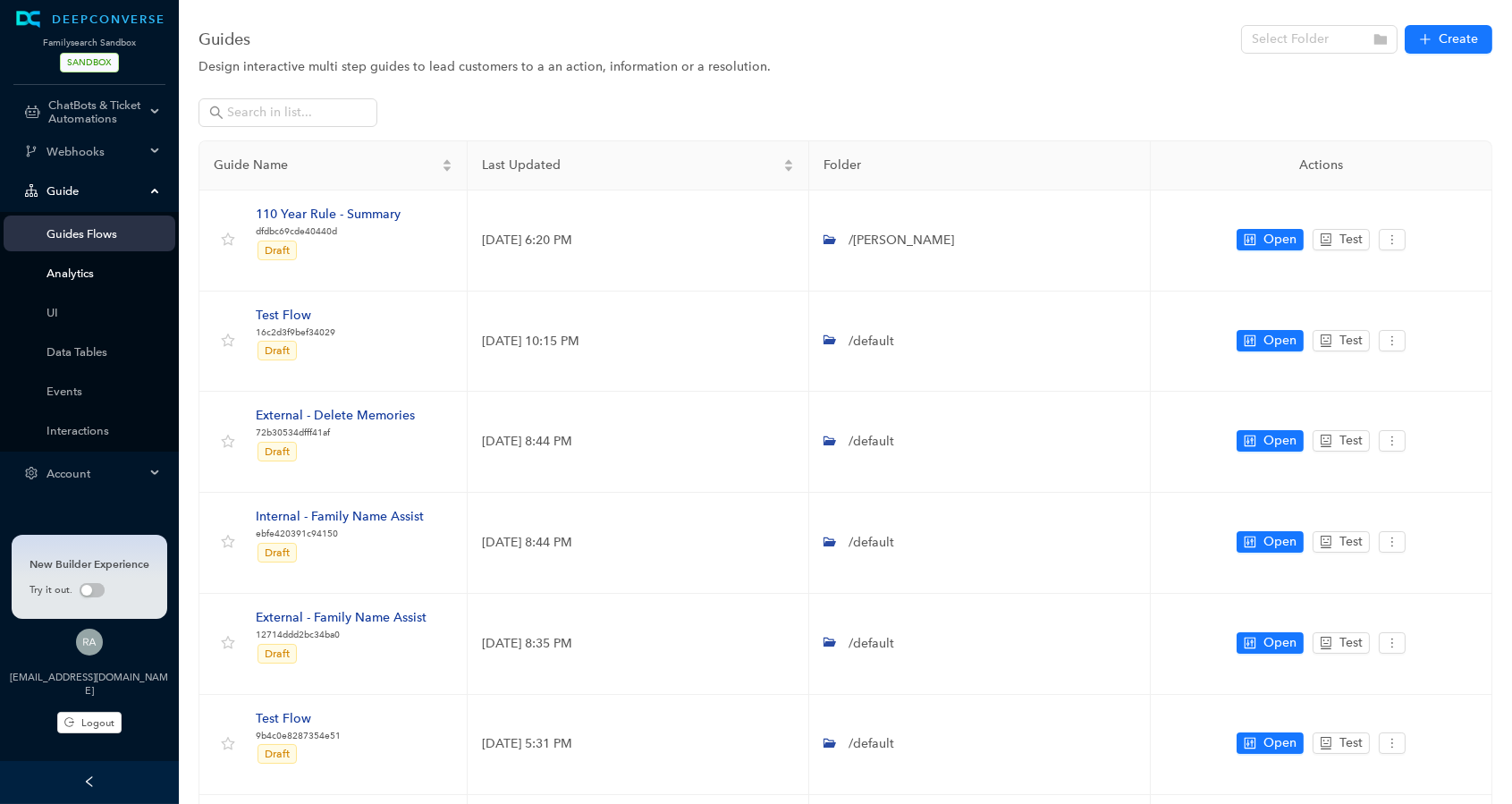
click at [101, 269] on link "Analytics" at bounding box center [104, 273] width 115 height 13
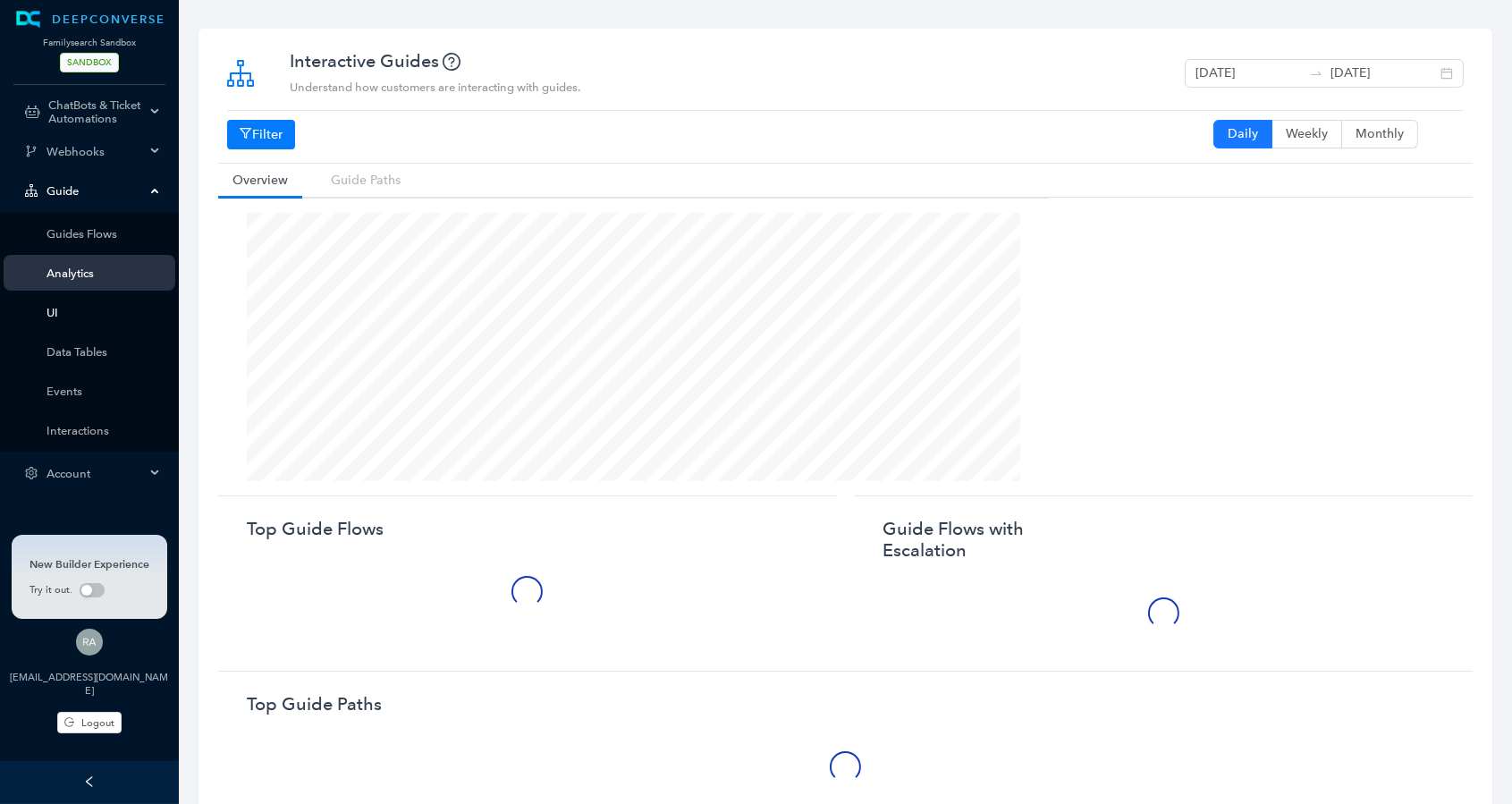
click at [82, 308] on link "UI" at bounding box center [104, 312] width 115 height 13
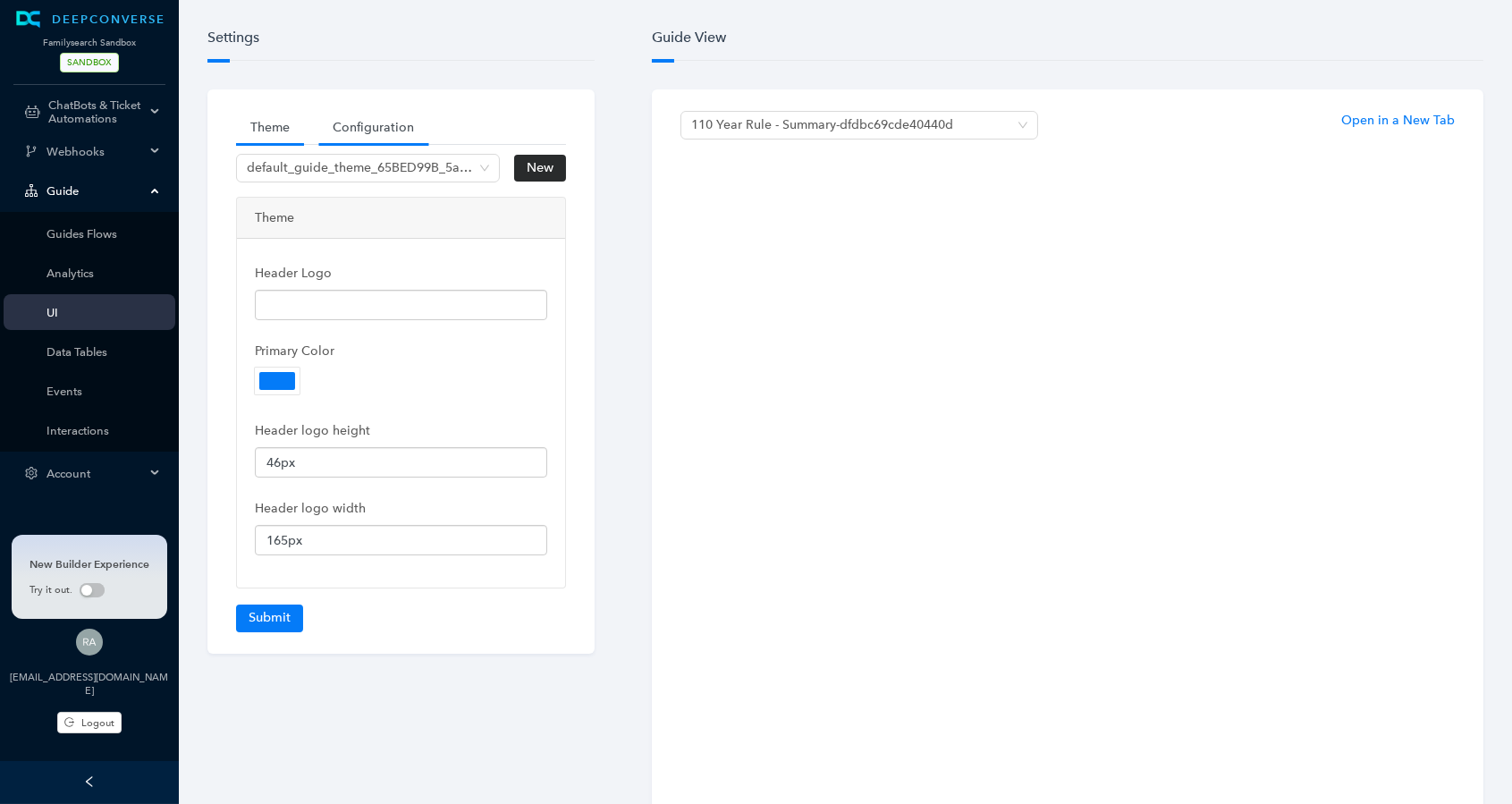
click at [413, 120] on link "Configuration" at bounding box center [373, 127] width 110 height 33
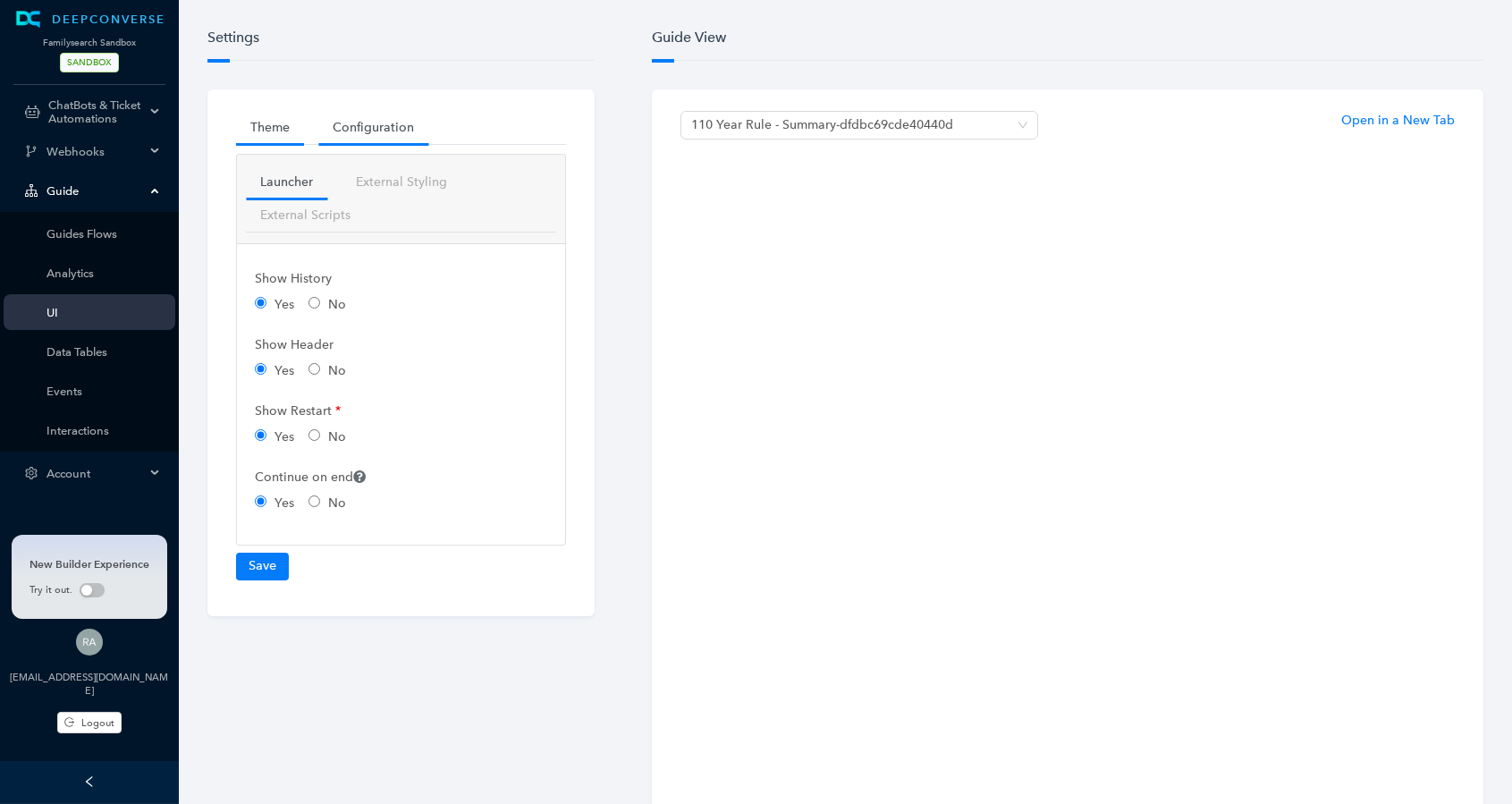
click at [283, 135] on link "Theme" at bounding box center [270, 127] width 68 height 33
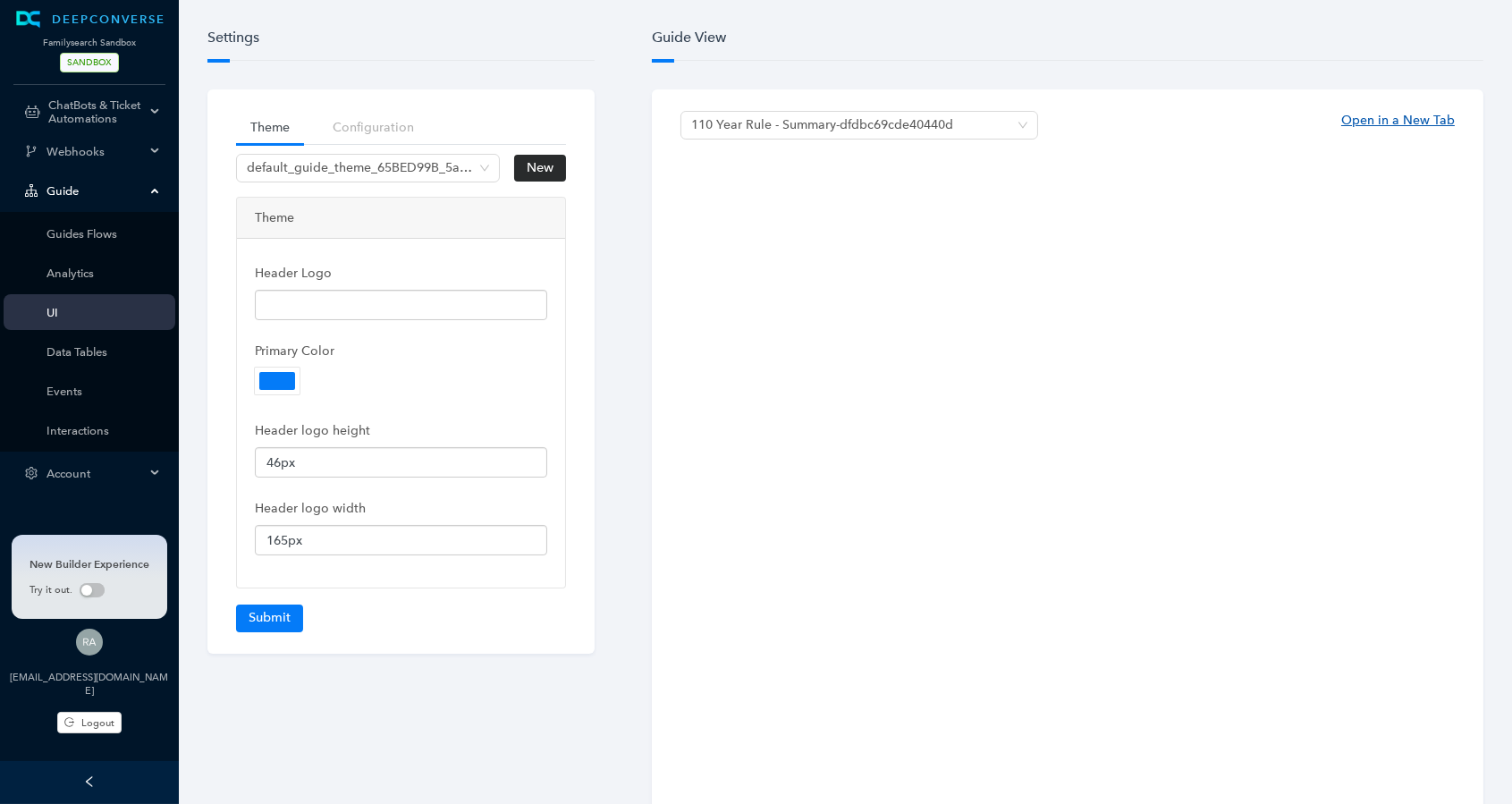
click at [1377, 118] on link "Open in a New Tab" at bounding box center [1397, 120] width 114 height 19
click at [106, 64] on span "SANDBOX" at bounding box center [90, 63] width 59 height 20
click at [91, 464] on div "Account" at bounding box center [89, 473] width 171 height 36
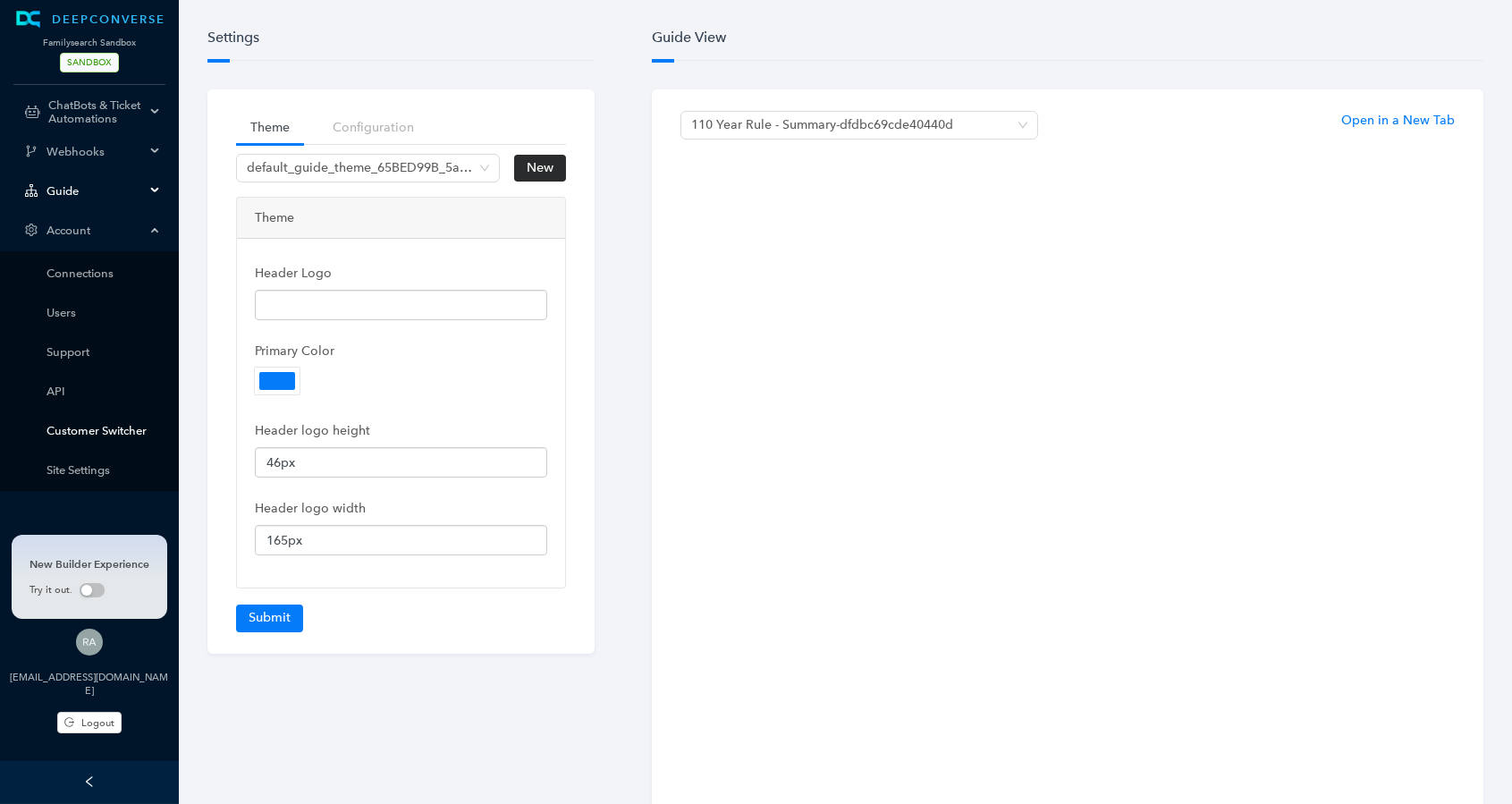
click at [118, 424] on link "Customer Switcher" at bounding box center [104, 430] width 115 height 13
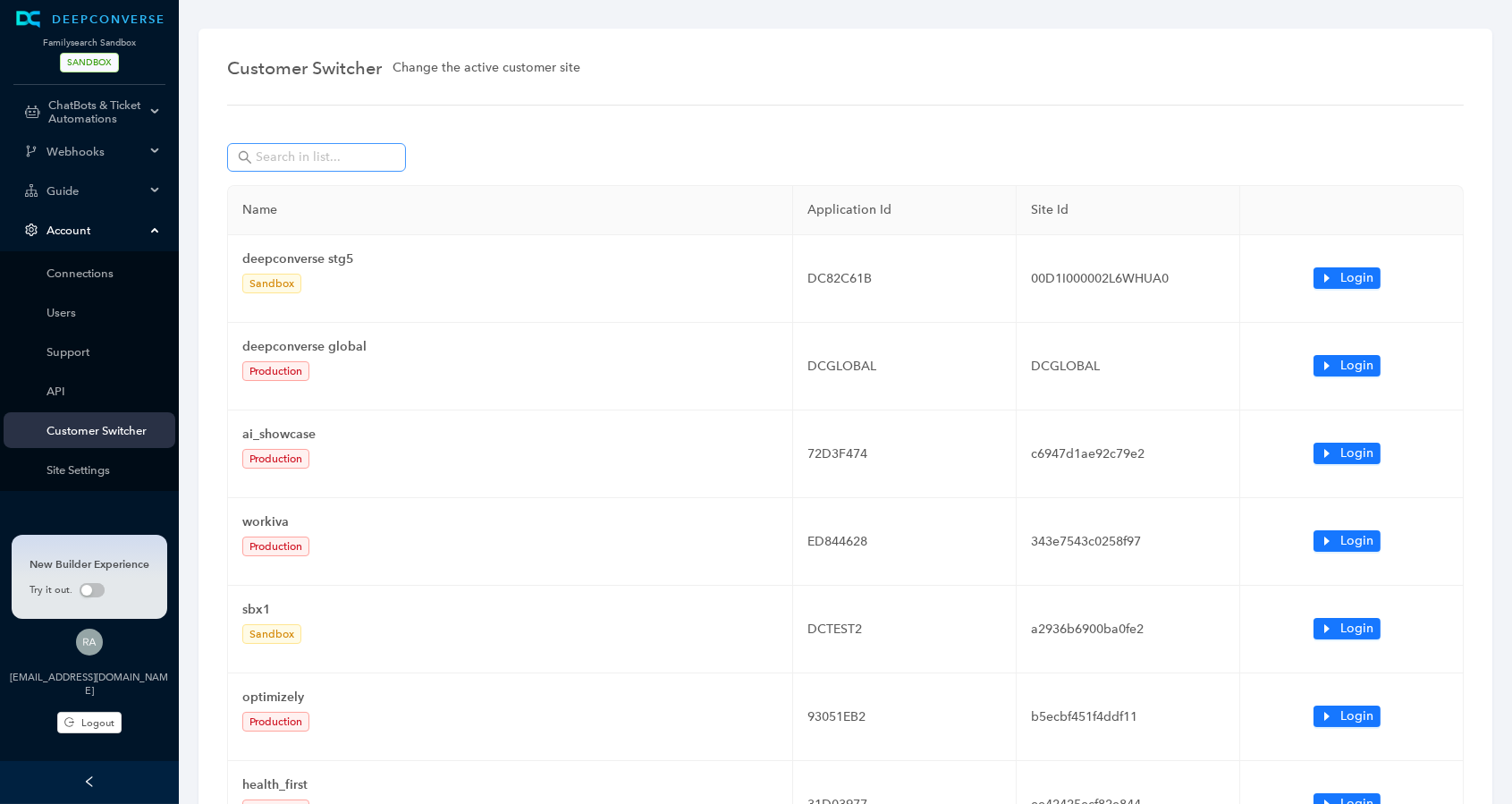
click at [356, 169] on span at bounding box center [316, 157] width 179 height 29
click at [356, 160] on input "text" at bounding box center [318, 157] width 125 height 20
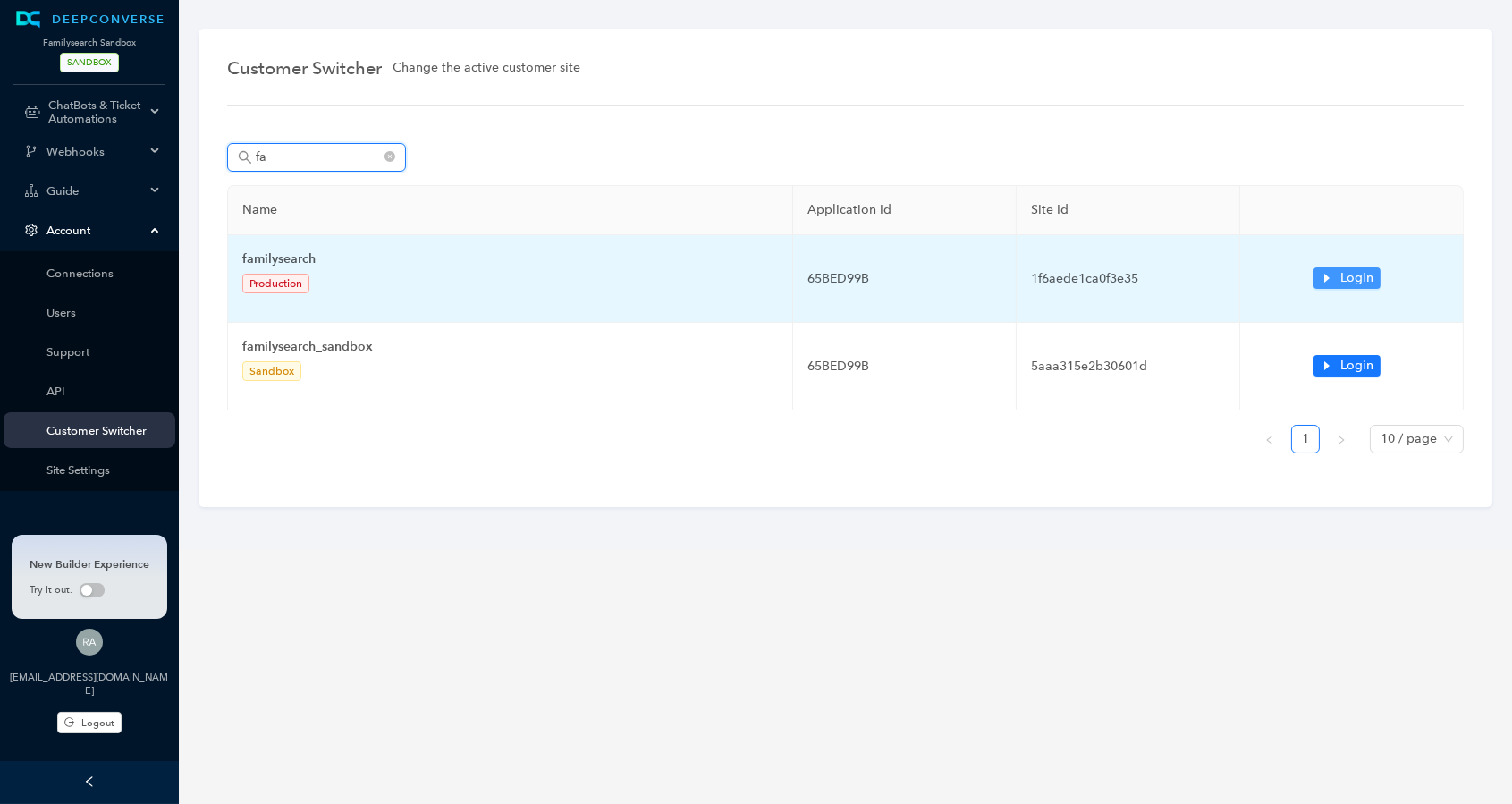
type input "fa"
click at [1365, 268] on span "Login" at bounding box center [1356, 278] width 33 height 20
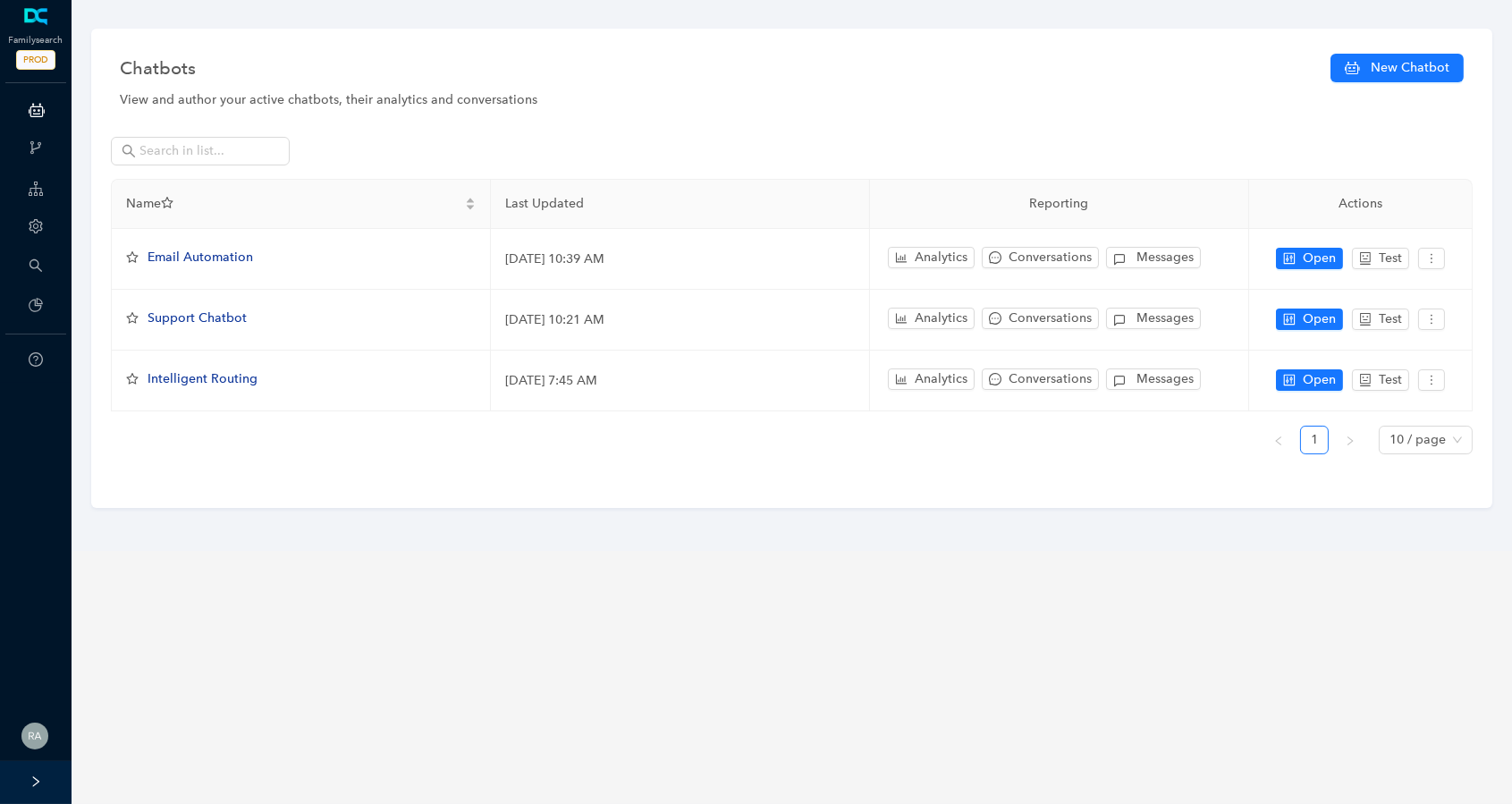
click at [19, 787] on div at bounding box center [36, 782] width 72 height 43
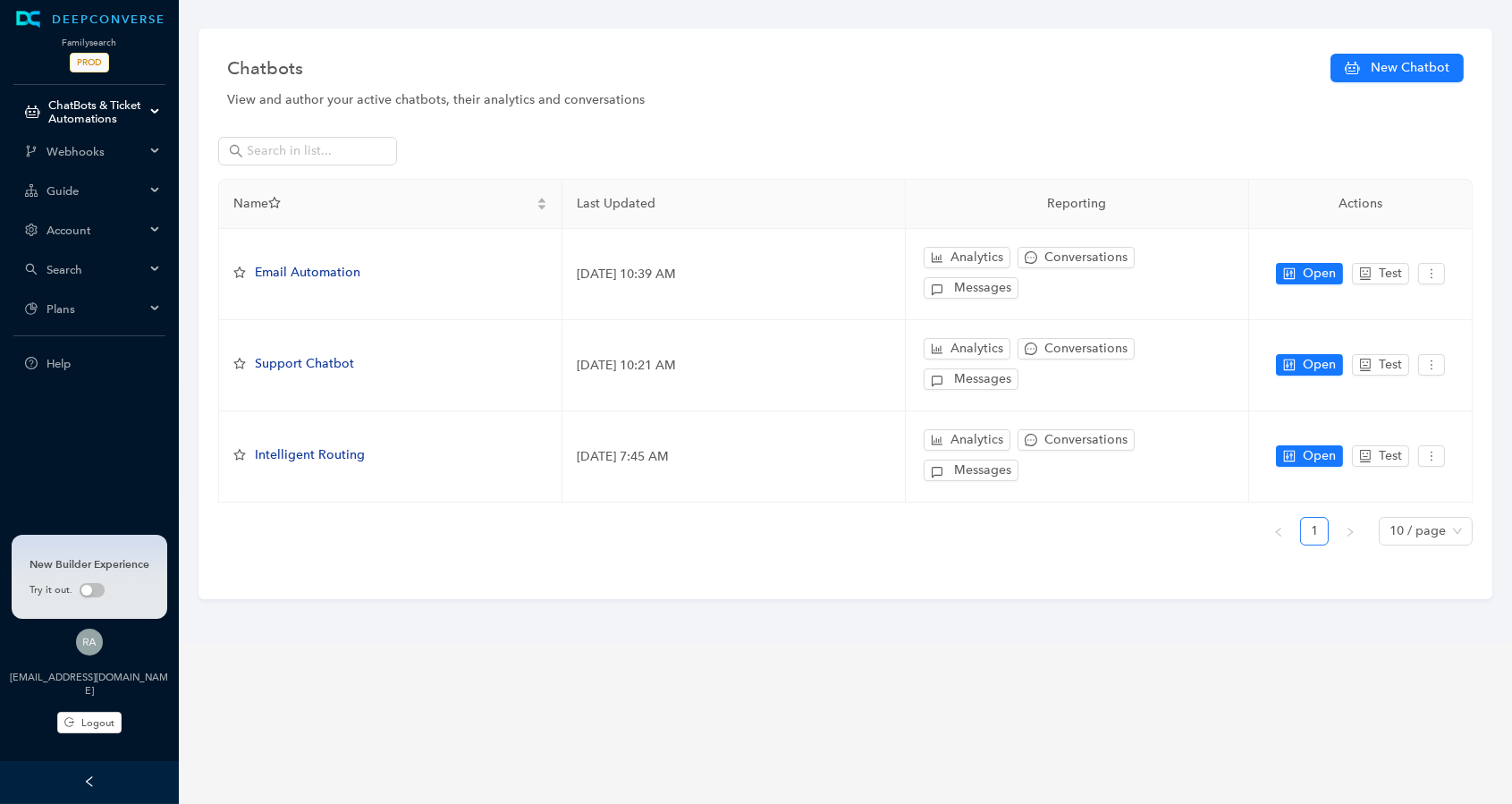
click at [136, 223] on span "Account" at bounding box center [96, 230] width 99 height 13
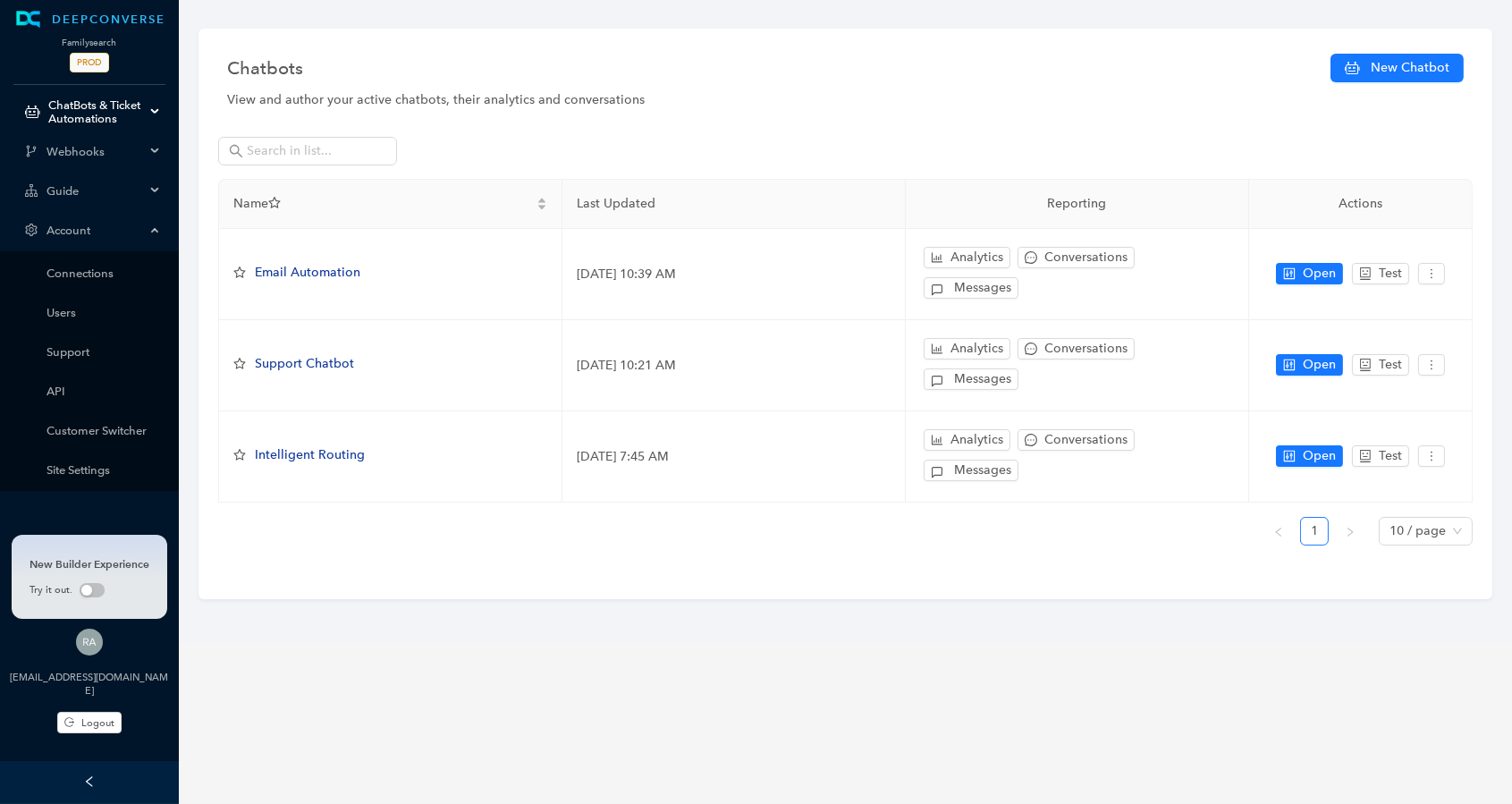
click at [128, 187] on span "Guide" at bounding box center [96, 190] width 99 height 13
click at [80, 306] on link "UI" at bounding box center [104, 312] width 115 height 13
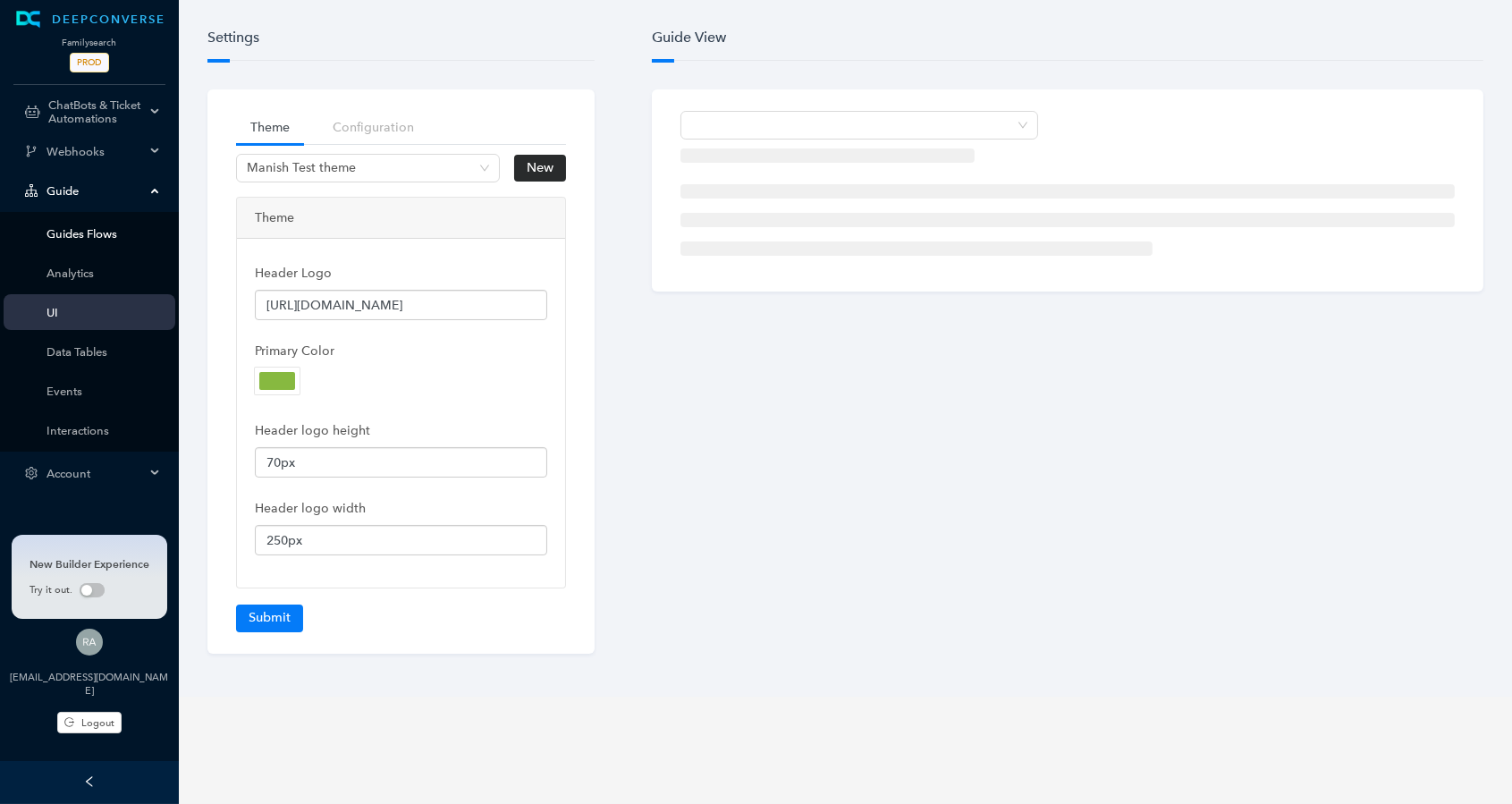
click at [98, 234] on link "Guides Flows" at bounding box center [104, 233] width 115 height 13
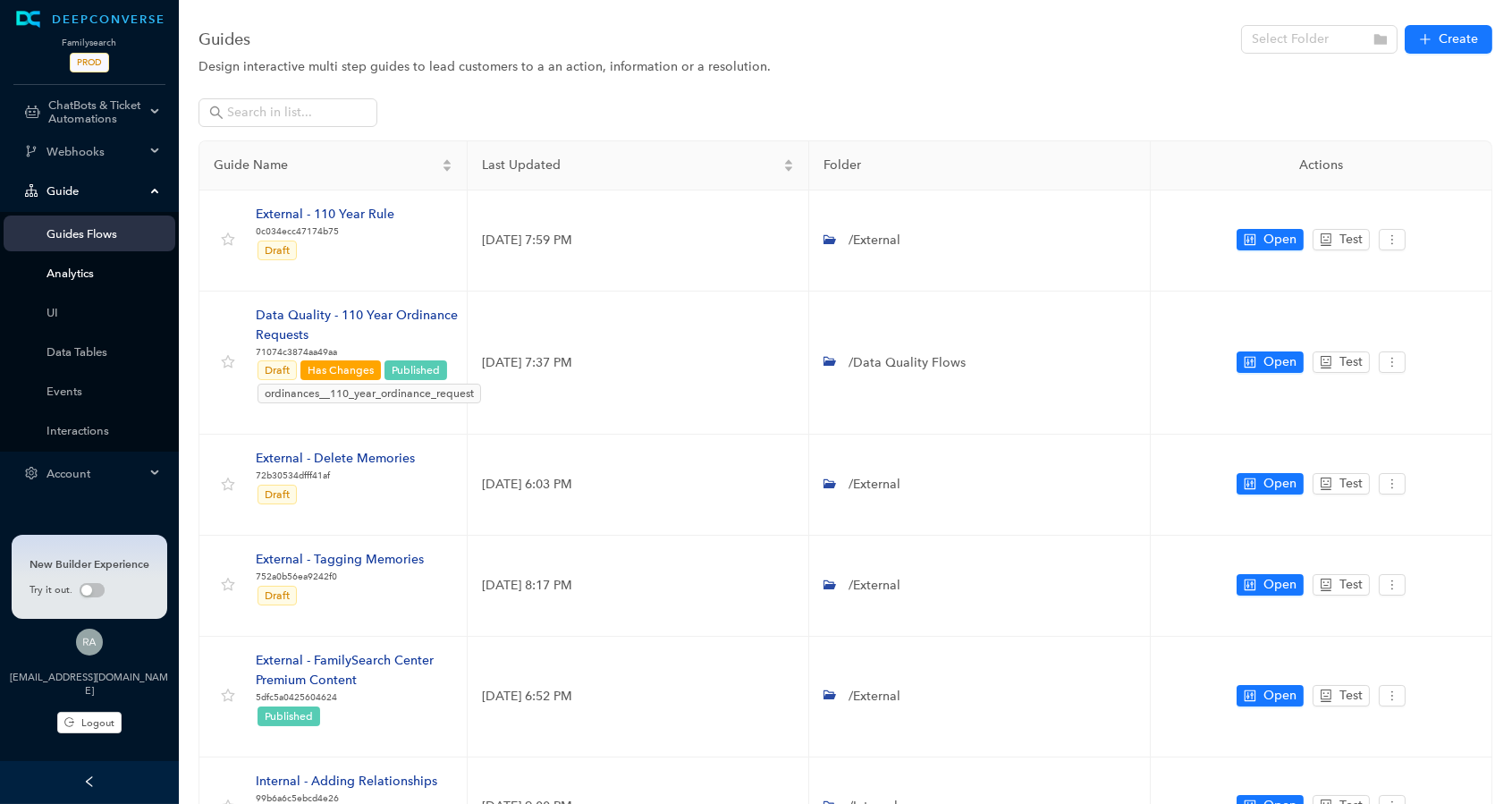
click at [63, 274] on link "Analytics" at bounding box center [104, 273] width 115 height 13
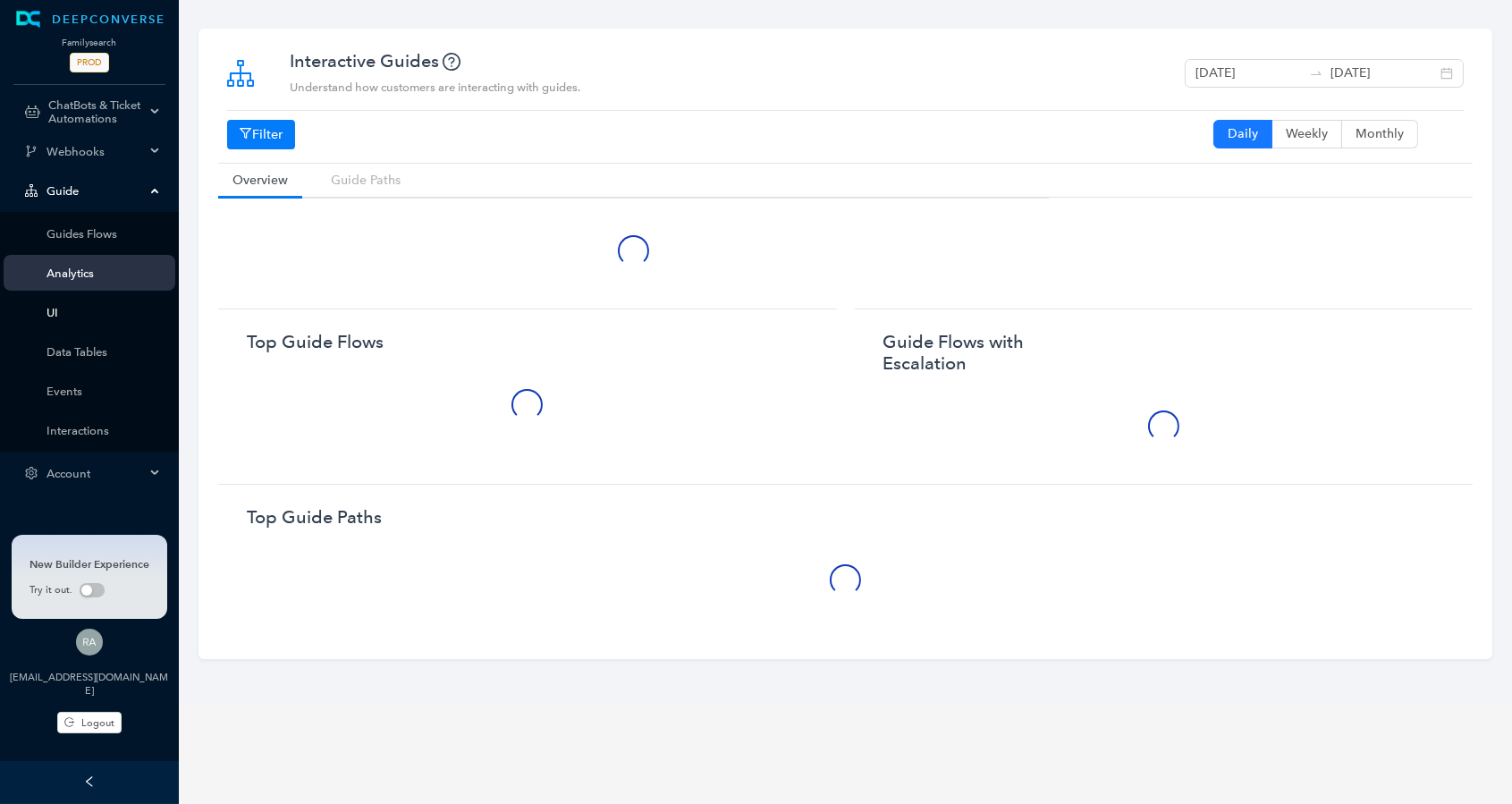
click at [66, 306] on link "UI" at bounding box center [104, 312] width 115 height 13
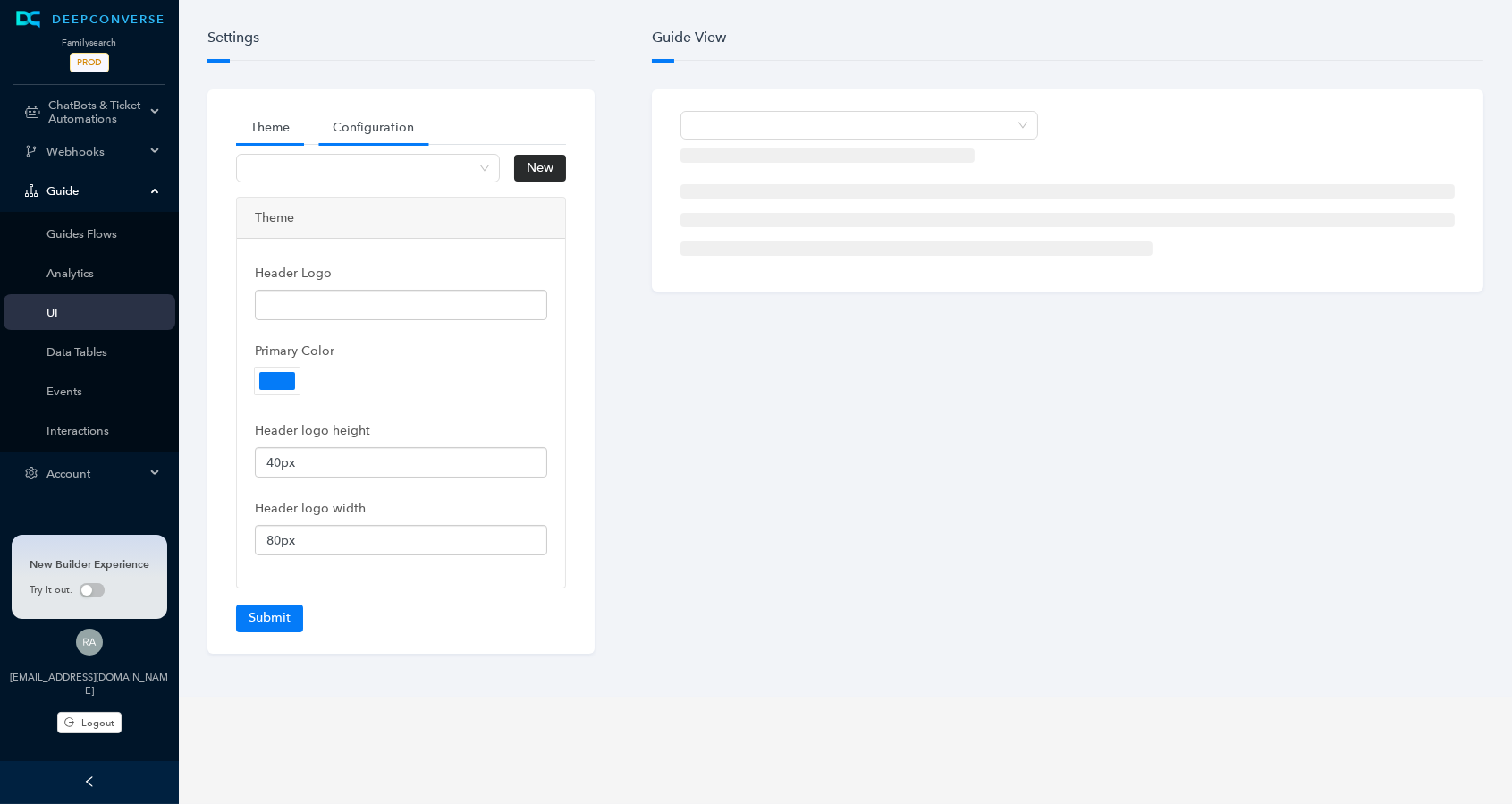
type input "[URL][DOMAIN_NAME]"
type input "70px"
type input "250px"
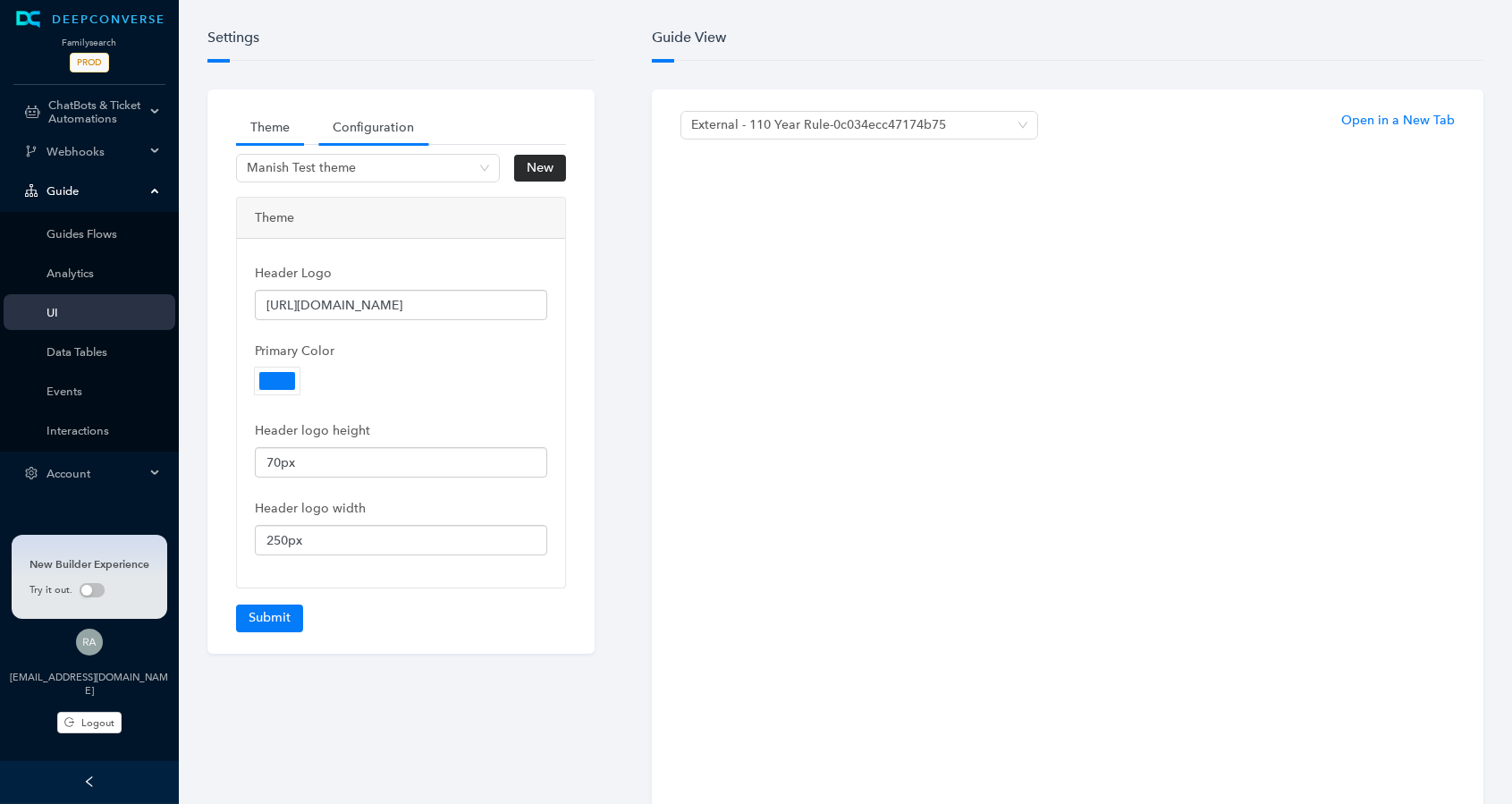
click at [354, 122] on link "Configuration" at bounding box center [373, 127] width 110 height 33
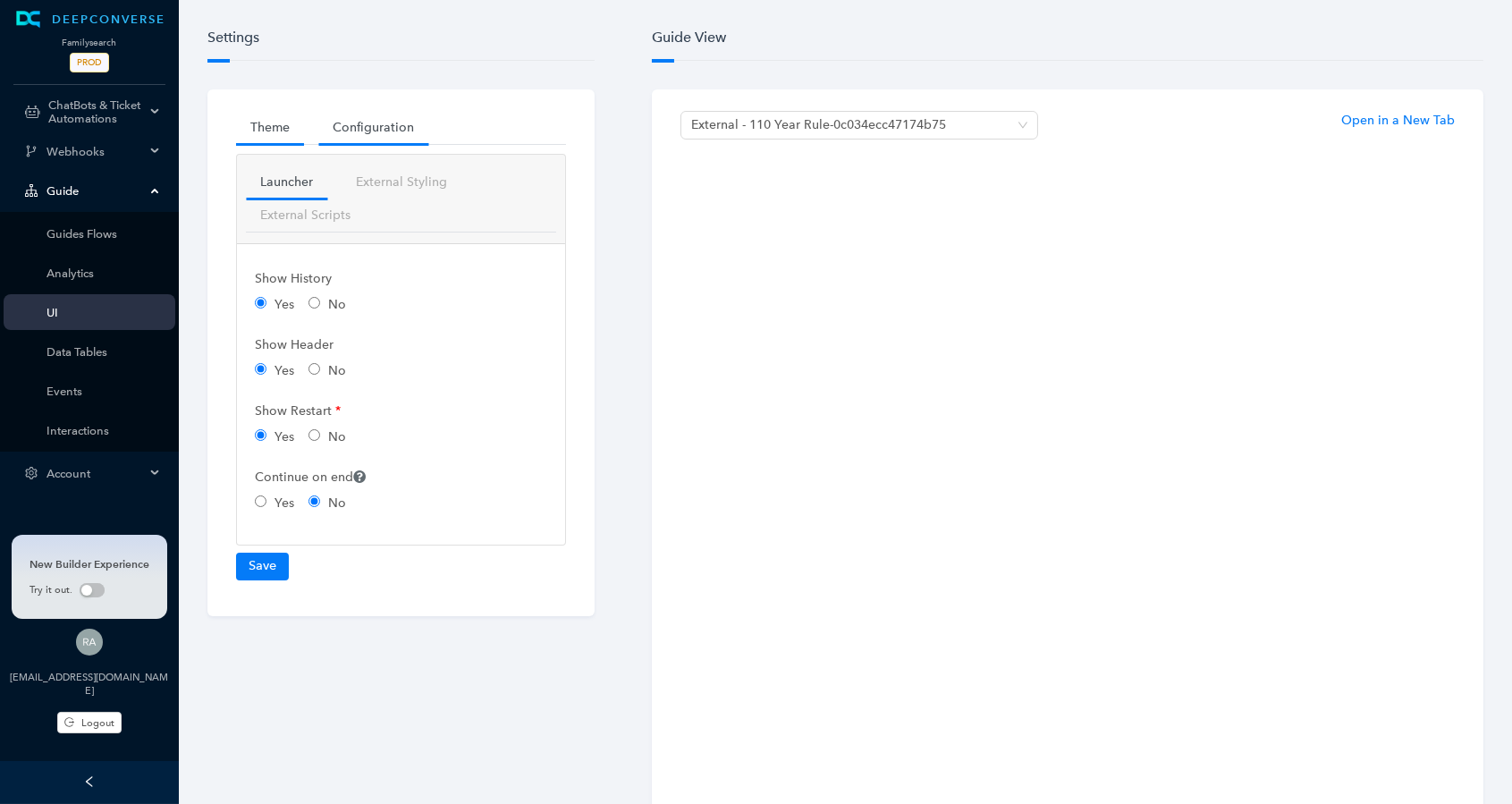
click at [274, 130] on link "Theme" at bounding box center [270, 127] width 68 height 33
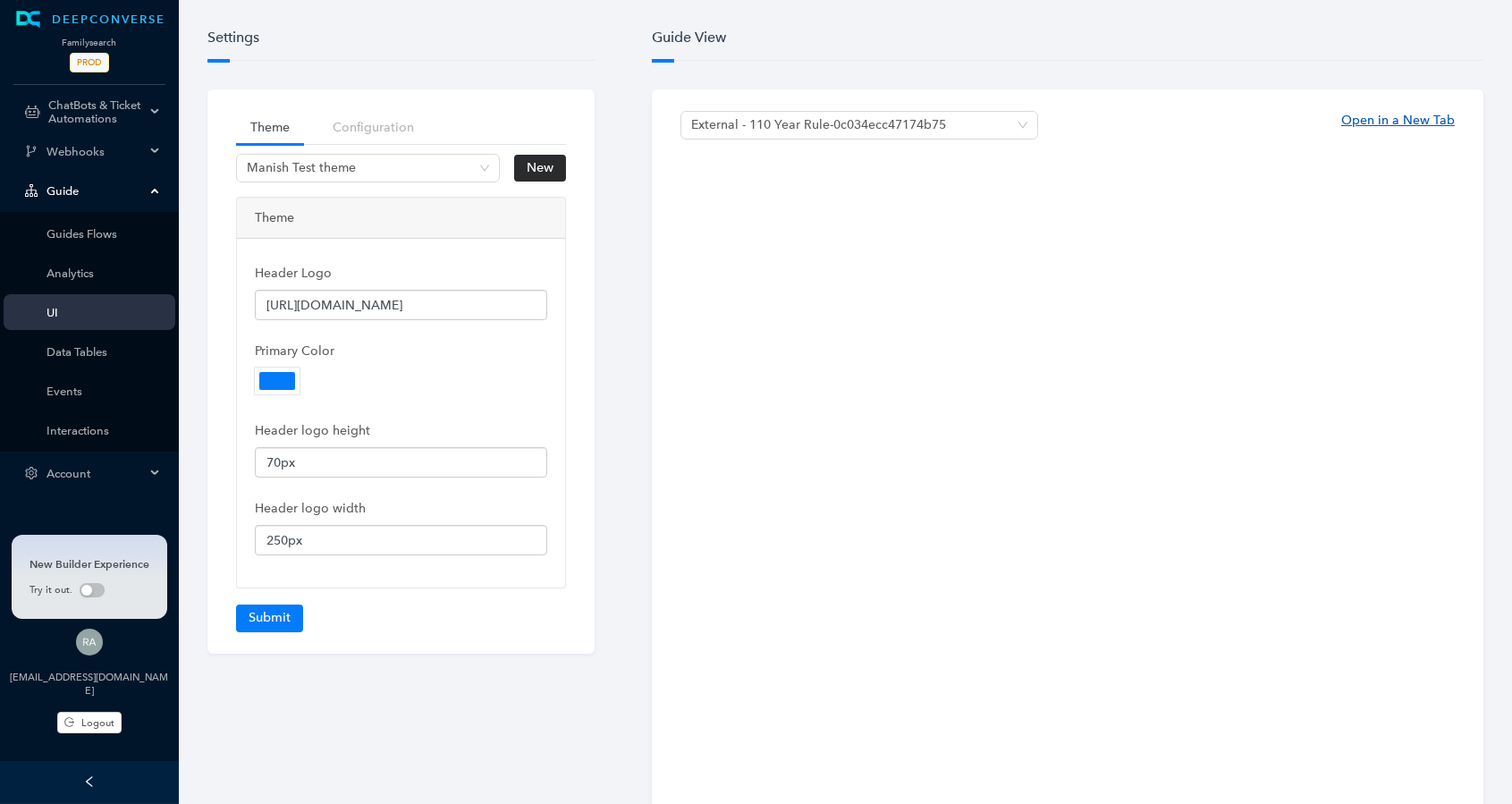
click at [1418, 120] on link "Open in a New Tab" at bounding box center [1397, 120] width 114 height 19
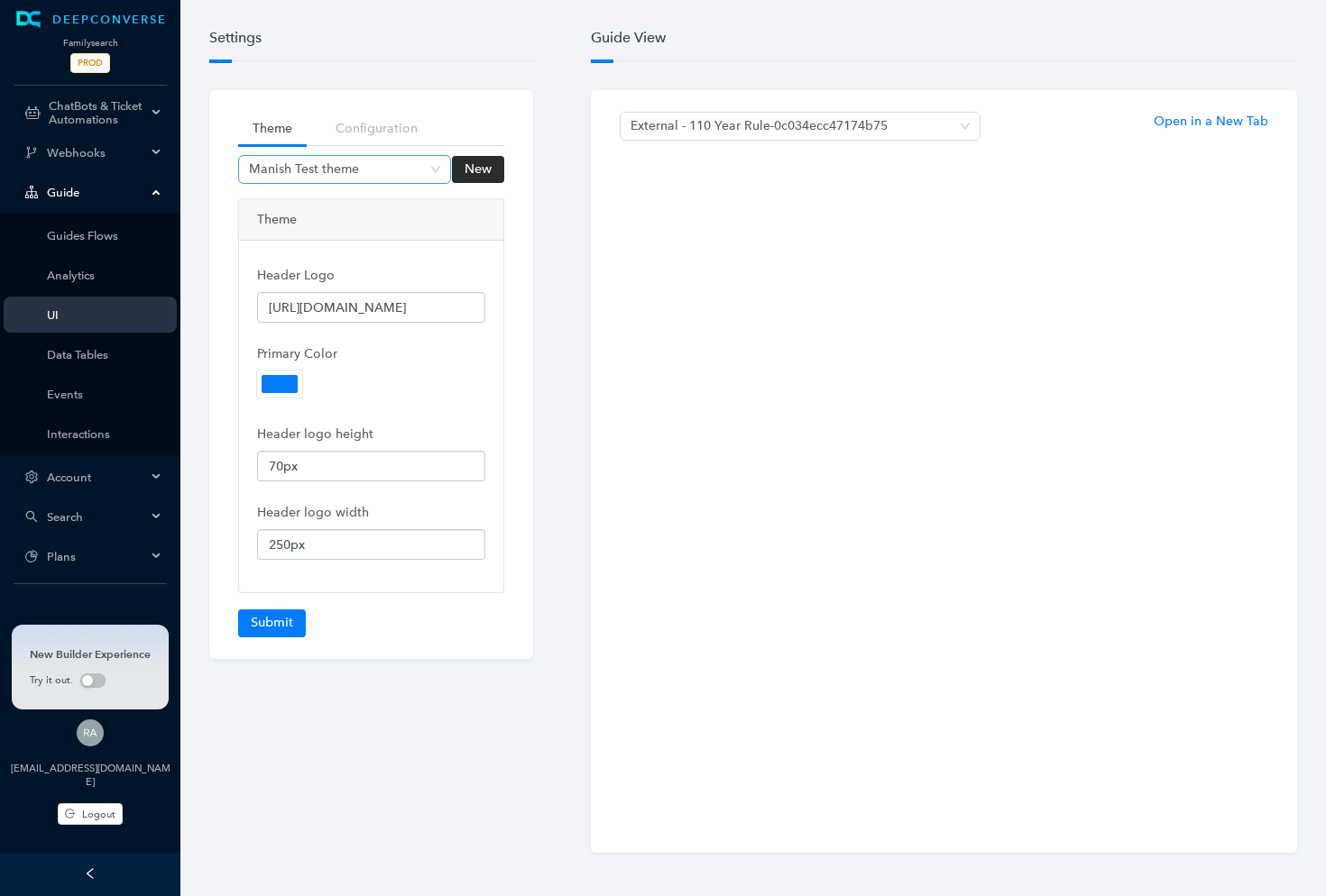
click at [421, 172] on span "Manish Test theme" at bounding box center [344, 169] width 191 height 27
click at [482, 45] on h6 "Settings" at bounding box center [371, 45] width 324 height 33
click at [356, 119] on link "Configuration" at bounding box center [377, 129] width 111 height 33
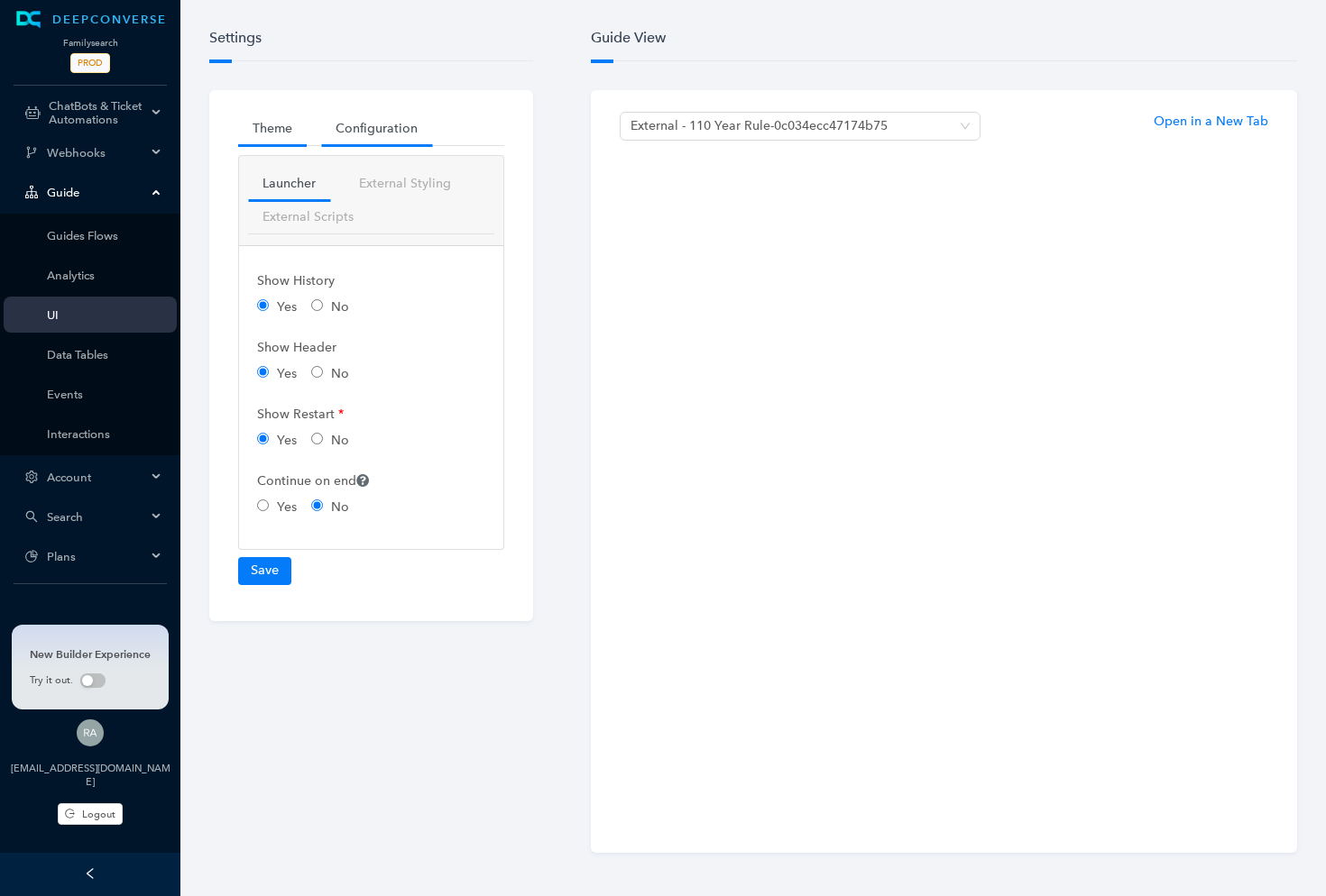
click at [294, 131] on link "Theme" at bounding box center [272, 129] width 69 height 33
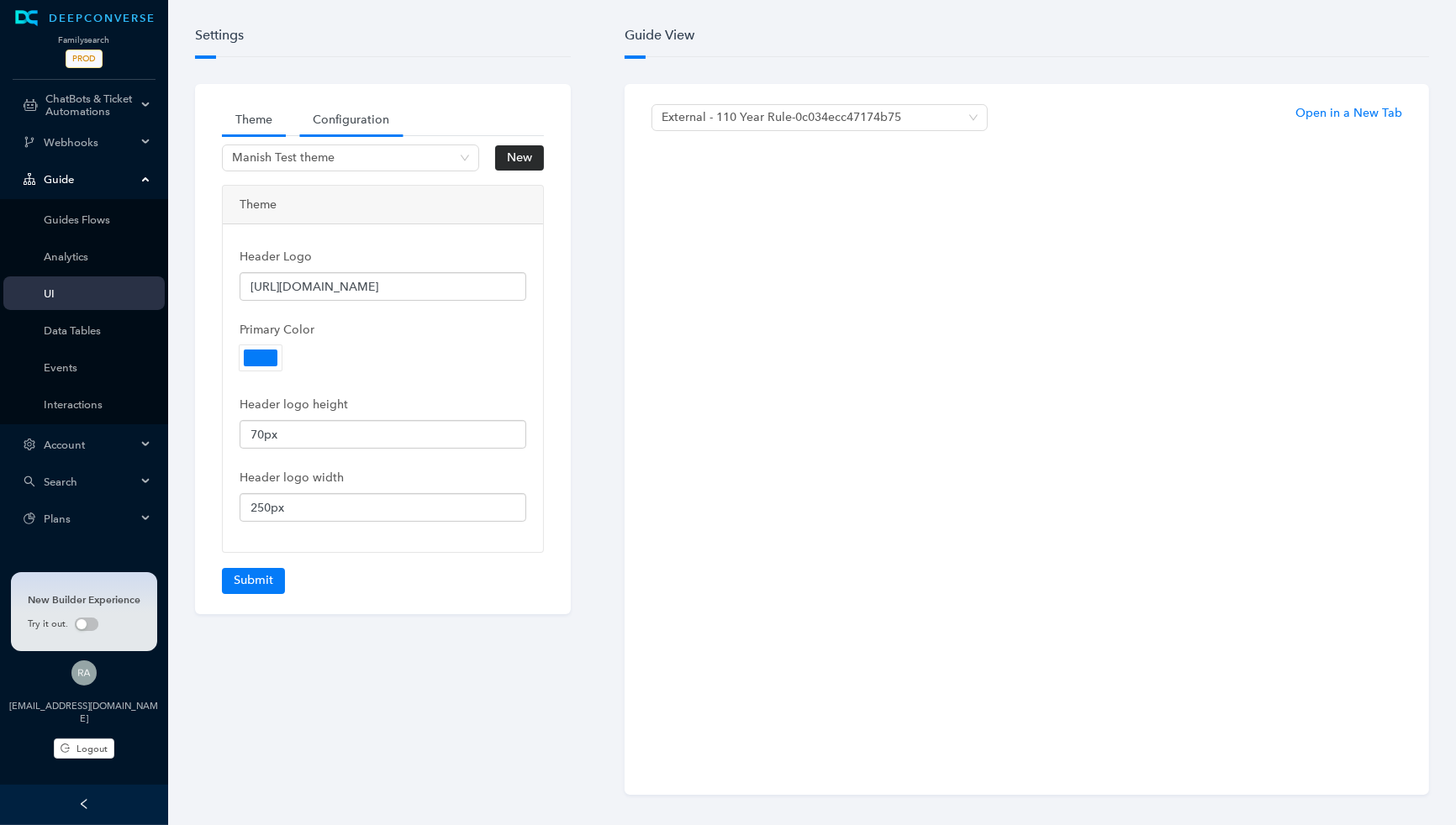
click at [369, 120] on link "Configuration" at bounding box center [351, 120] width 104 height 31
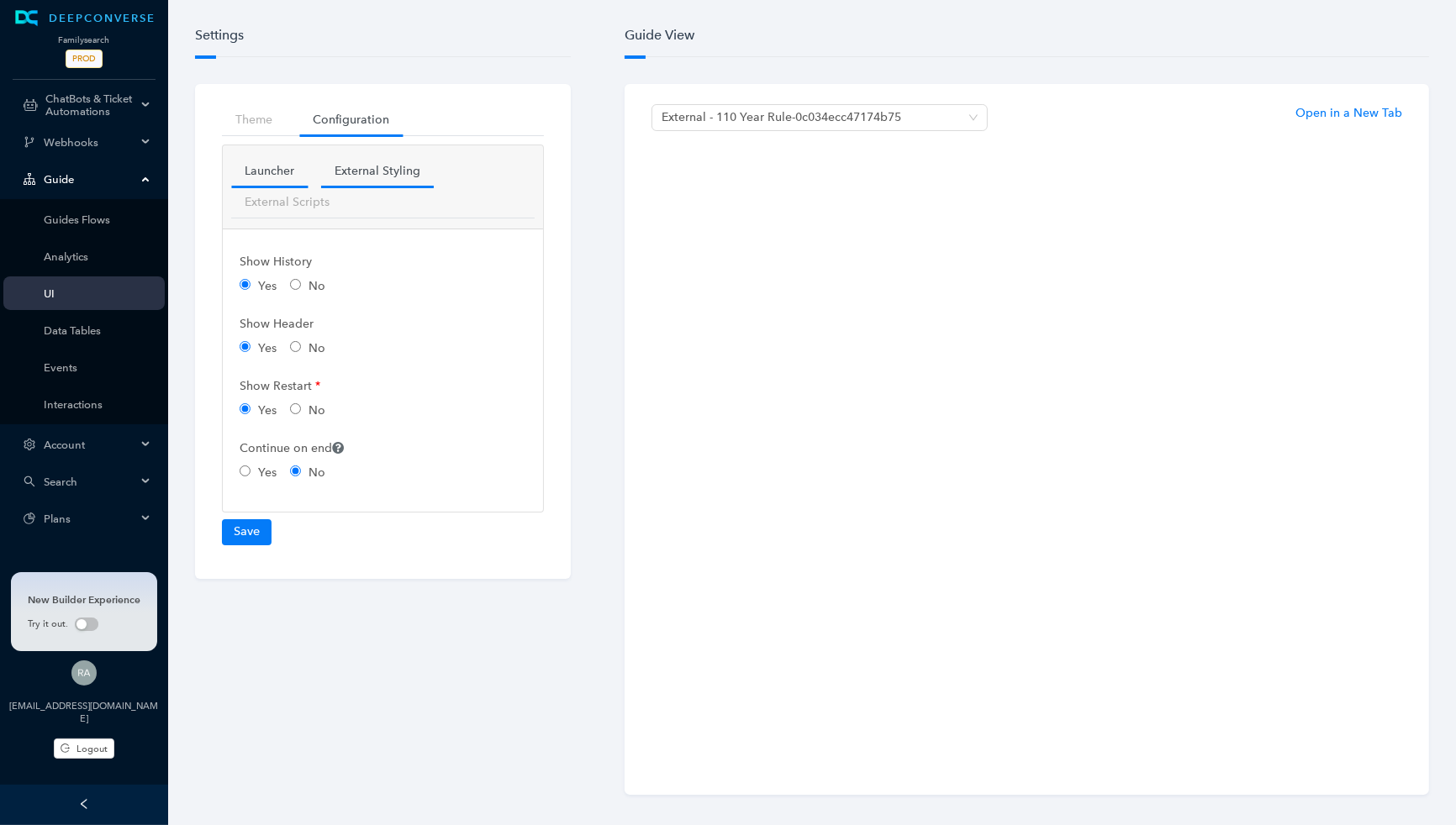
click at [373, 179] on link "External Styling" at bounding box center [377, 170] width 112 height 31
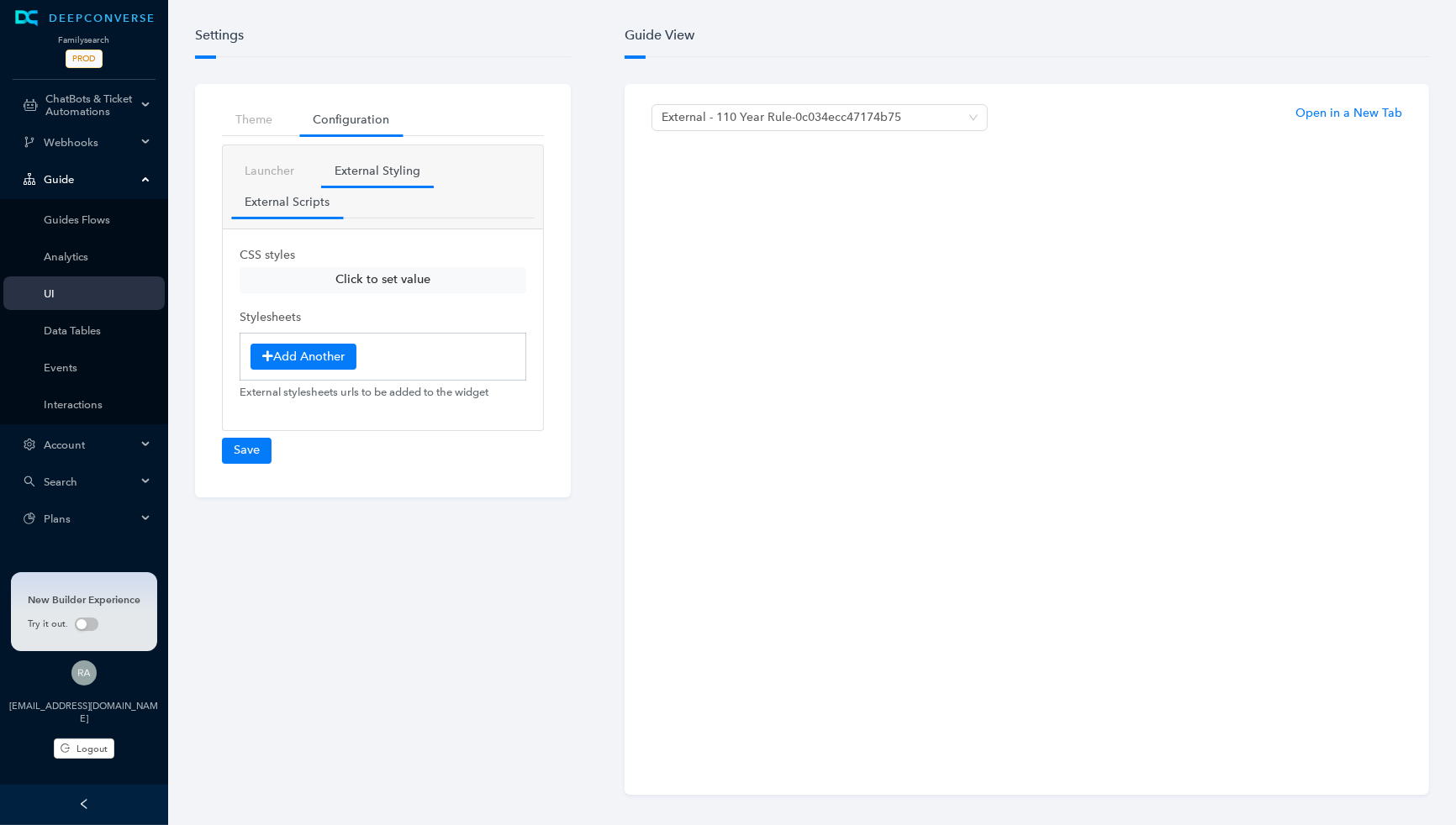
click at [300, 201] on link "External Scripts" at bounding box center [287, 202] width 112 height 31
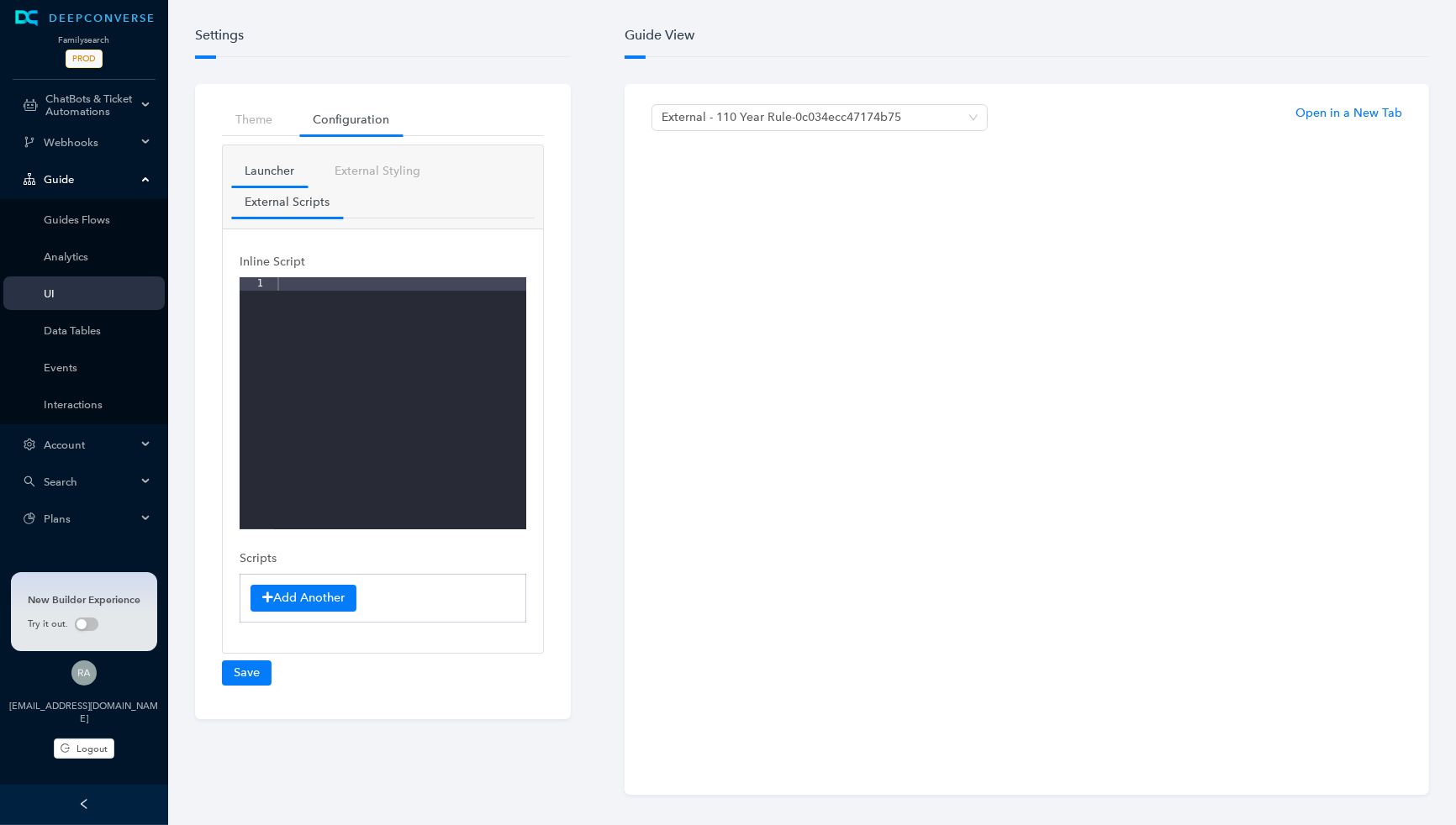
click at [270, 182] on link "Launcher" at bounding box center [269, 170] width 77 height 31
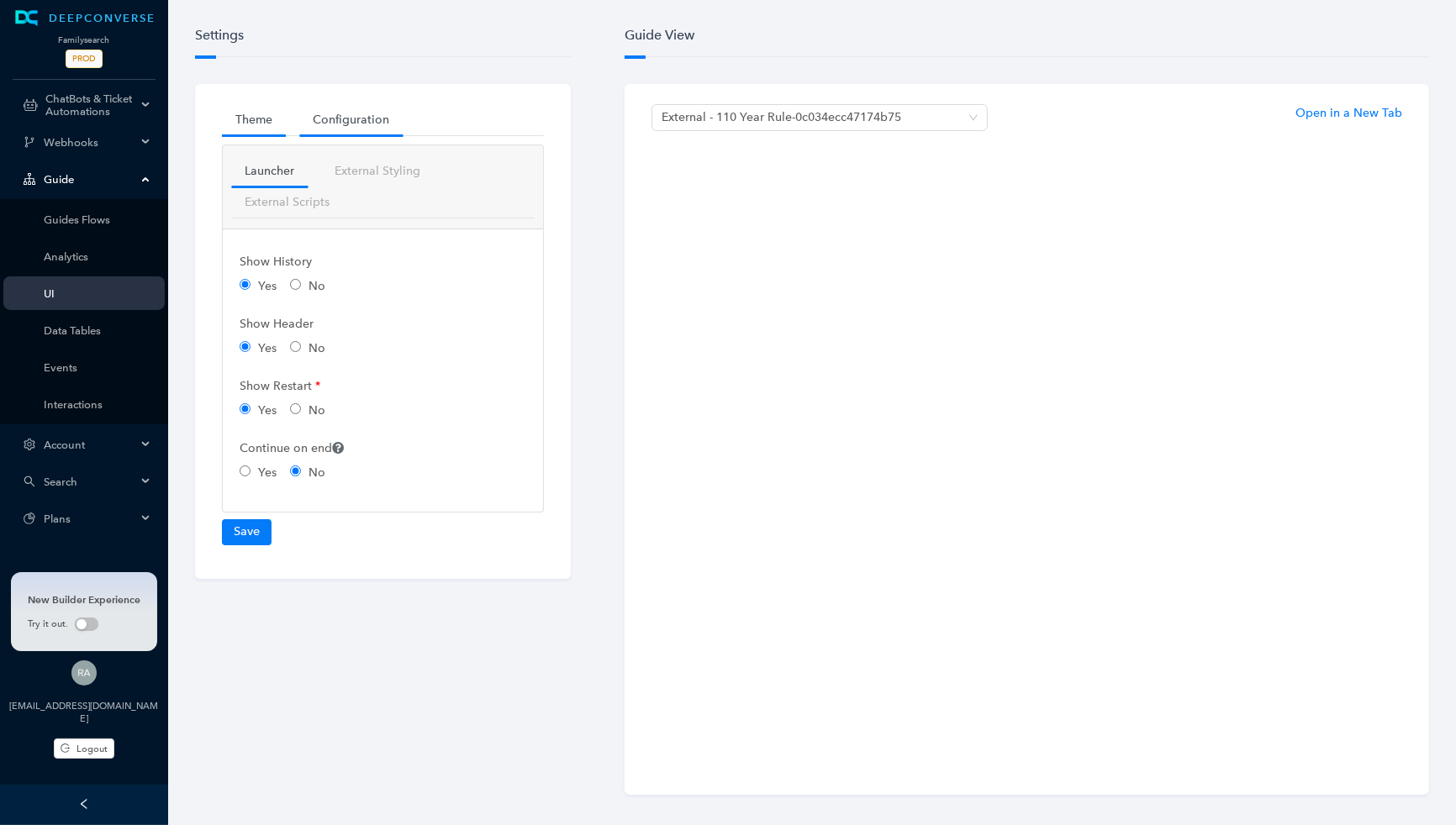
click at [271, 124] on link "Theme" at bounding box center [254, 120] width 64 height 31
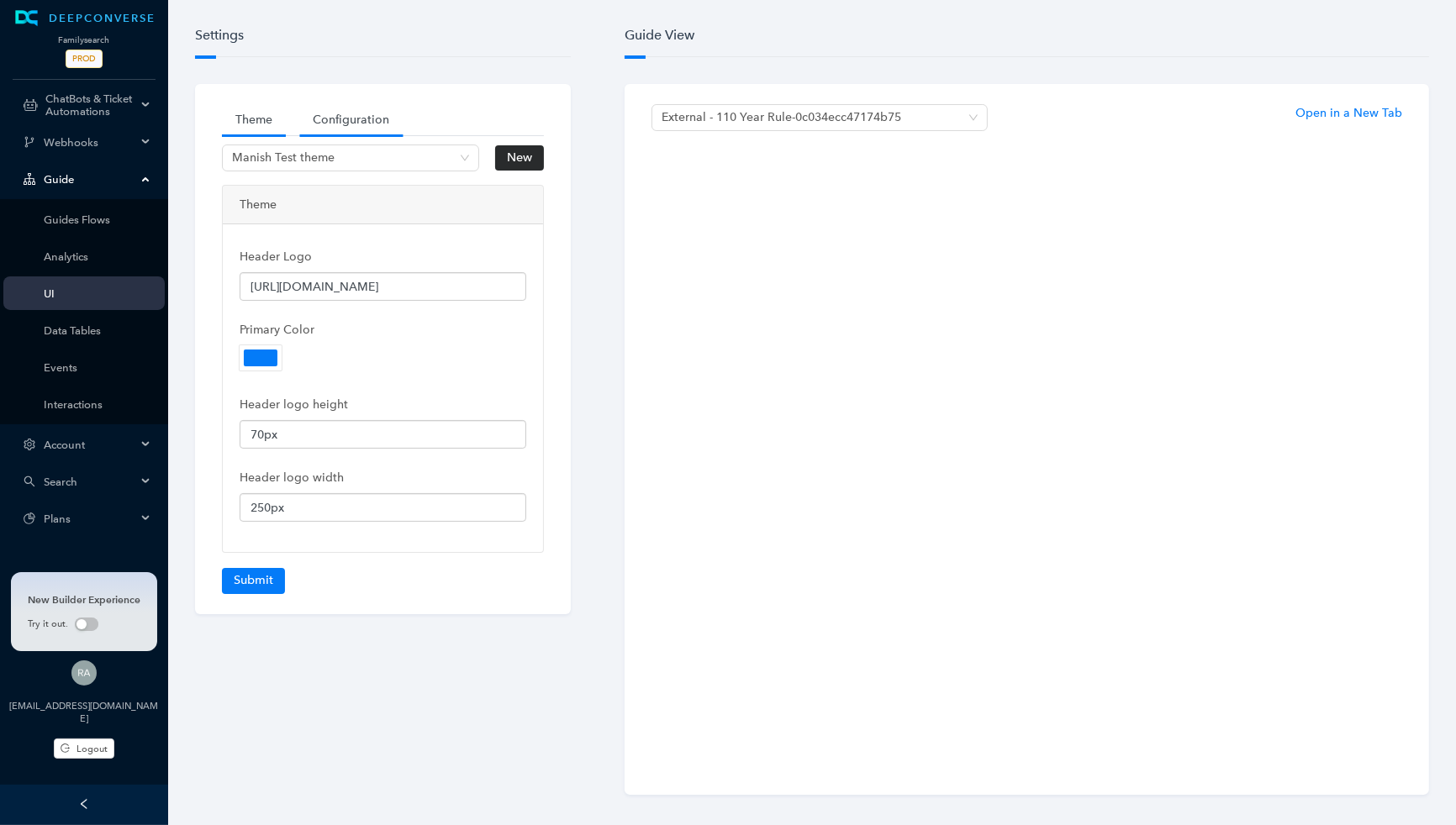
click at [378, 116] on link "Configuration" at bounding box center [351, 120] width 104 height 31
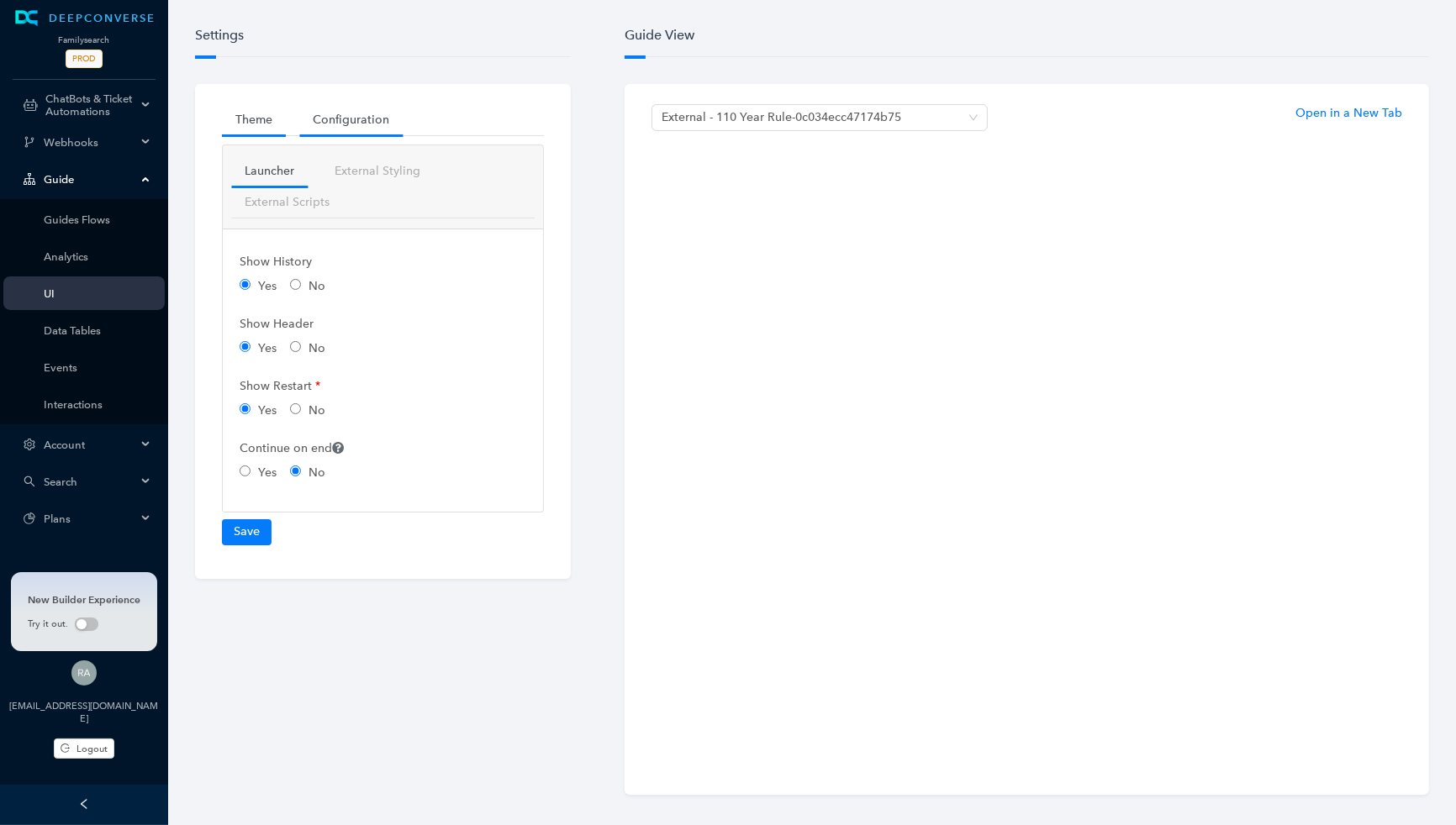
click at [263, 121] on link "Theme" at bounding box center [254, 120] width 64 height 31
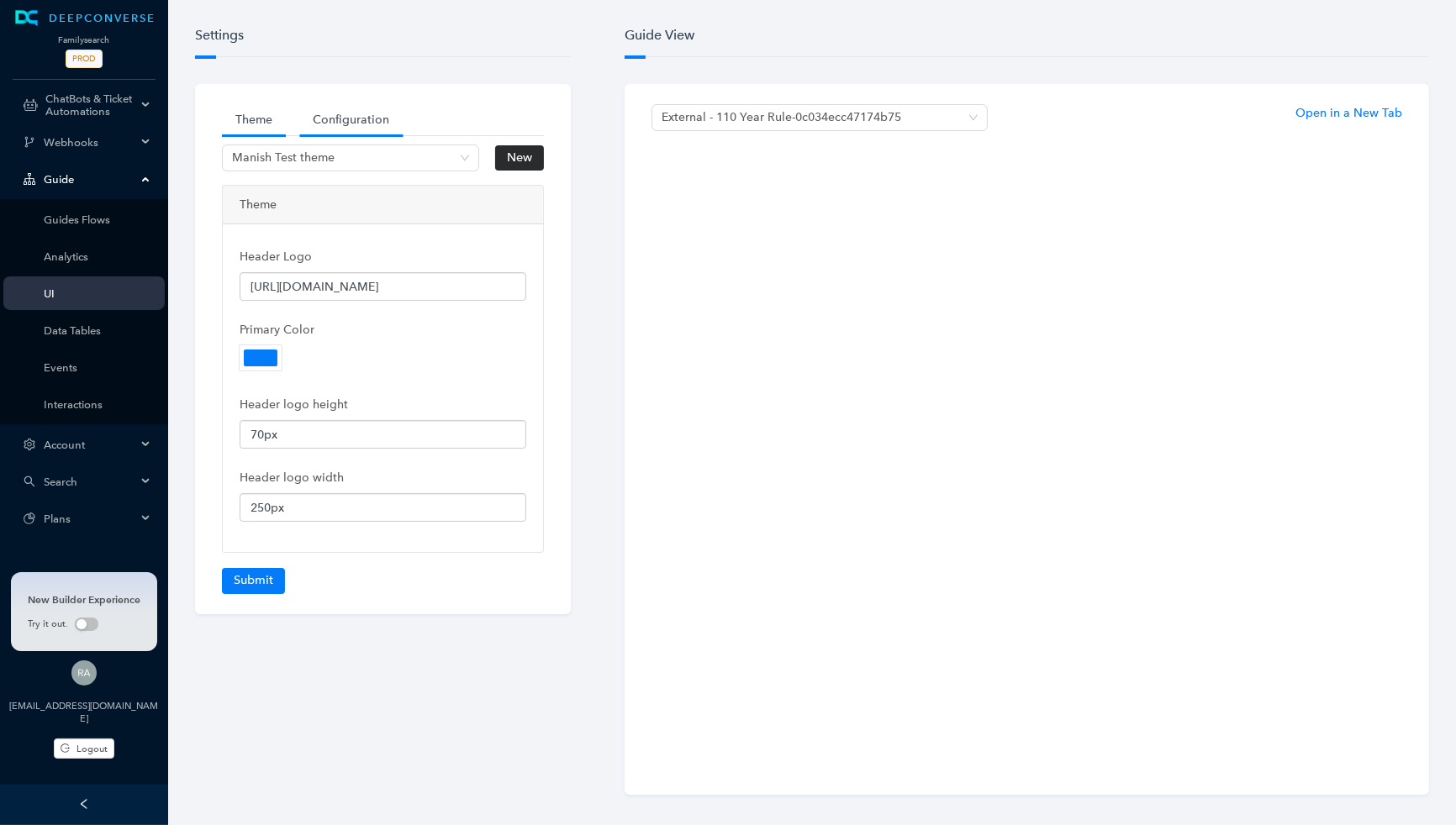
click at [353, 111] on link "Configuration" at bounding box center [351, 120] width 104 height 31
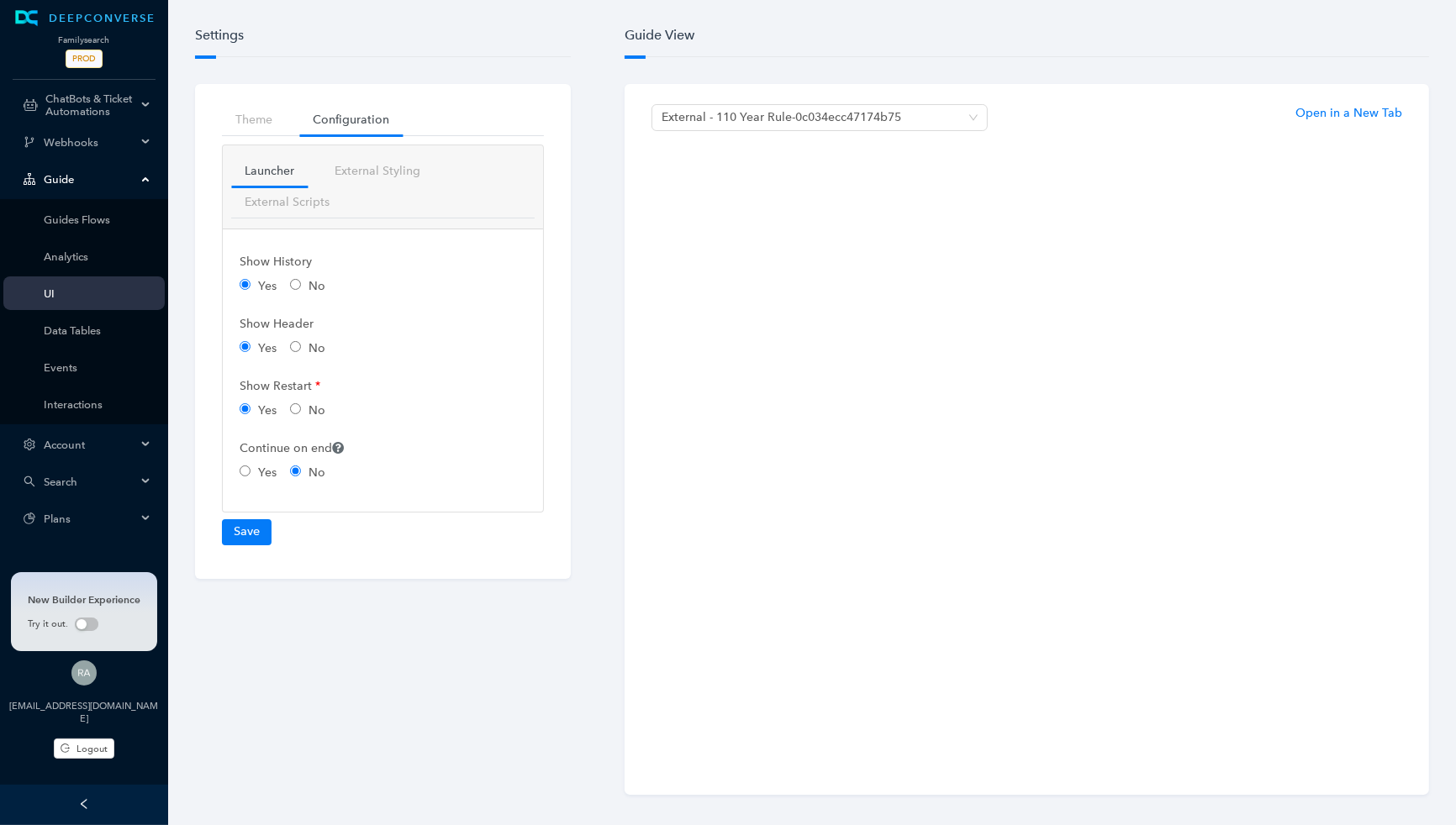
click at [1360, 104] on div "External - 110 Year Rule - 0c034ecc47174b75 Open in a New Tab" at bounding box center [1026, 439] width 804 height 711
click at [1354, 110] on link "Open in a New Tab" at bounding box center [1348, 113] width 107 height 18
